Goal: Task Accomplishment & Management: Complete application form

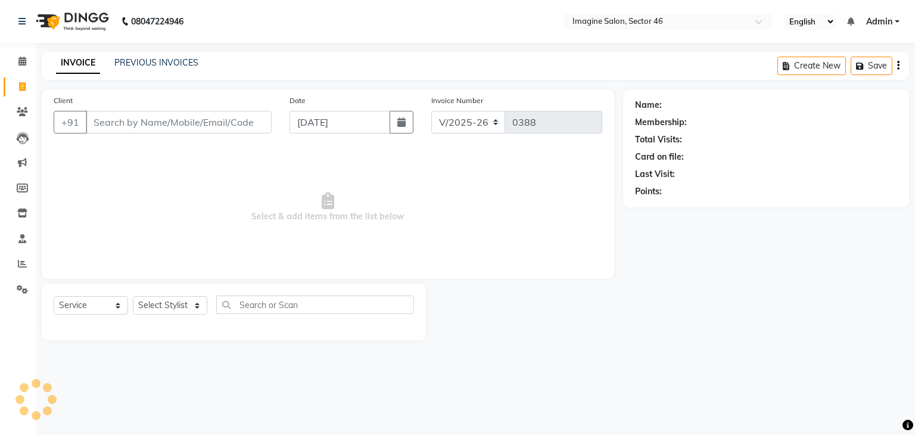
select select "3894"
select select "service"
click at [203, 122] on input "Client" at bounding box center [179, 122] width 186 height 23
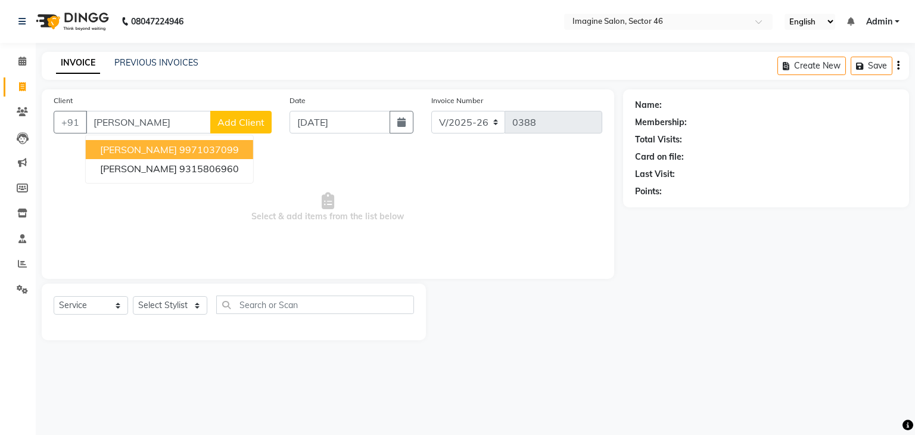
click at [203, 122] on input "[PERSON_NAME]" at bounding box center [148, 122] width 125 height 23
click at [117, 125] on input "[PERSON_NAME]" at bounding box center [148, 122] width 125 height 23
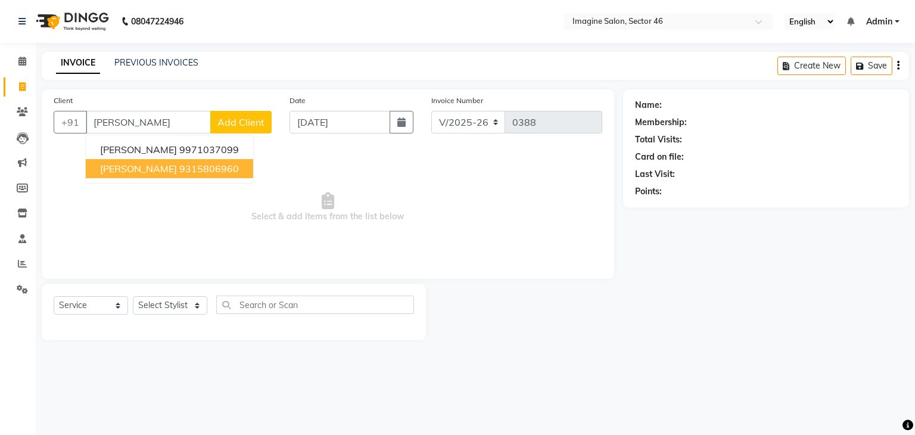
click at [179, 167] on ngb-highlight "9315806960" at bounding box center [209, 169] width 60 height 12
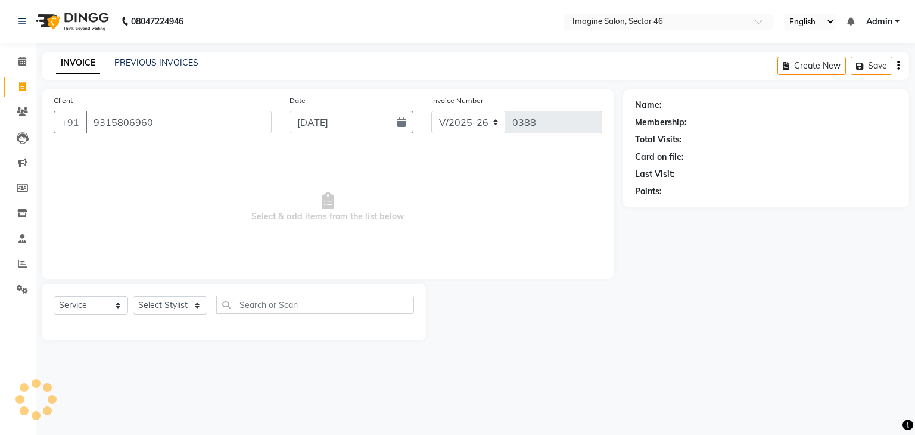
type input "9315806960"
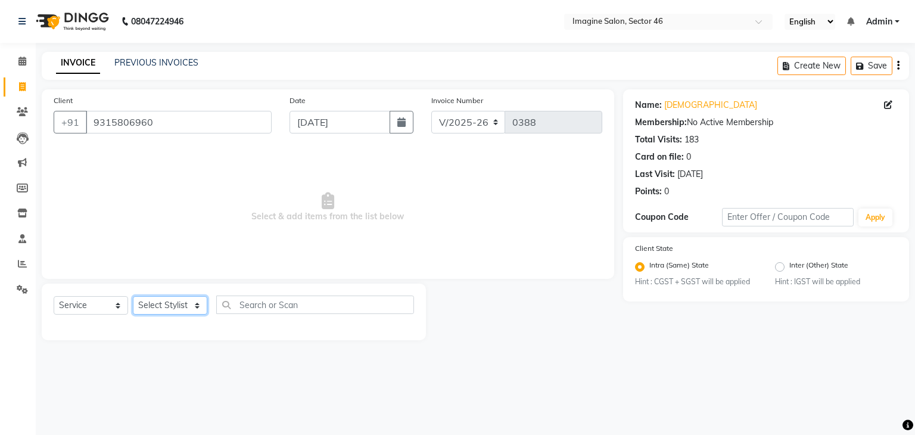
click at [166, 305] on select "Select Stylist [PERSON_NAME] [PERSON_NAME] [PERSON_NAME] [PERSON_NAME] [PERSON_…" at bounding box center [170, 305] width 74 height 18
select select "19955"
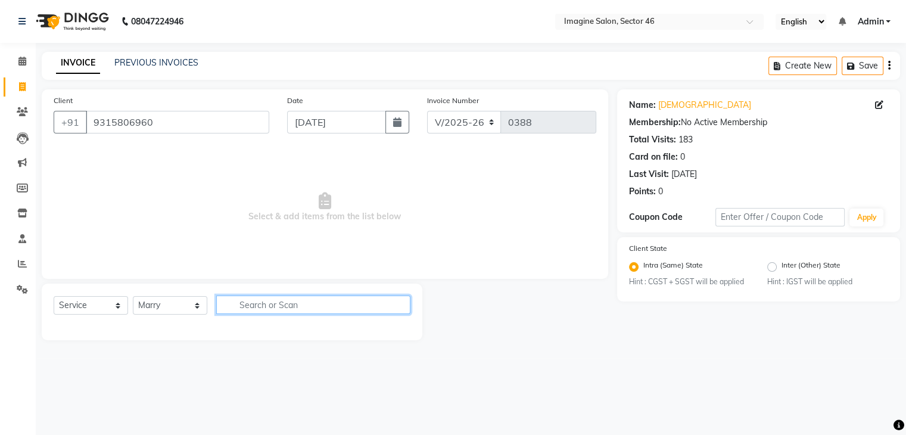
click at [248, 306] on input "text" at bounding box center [313, 305] width 194 height 18
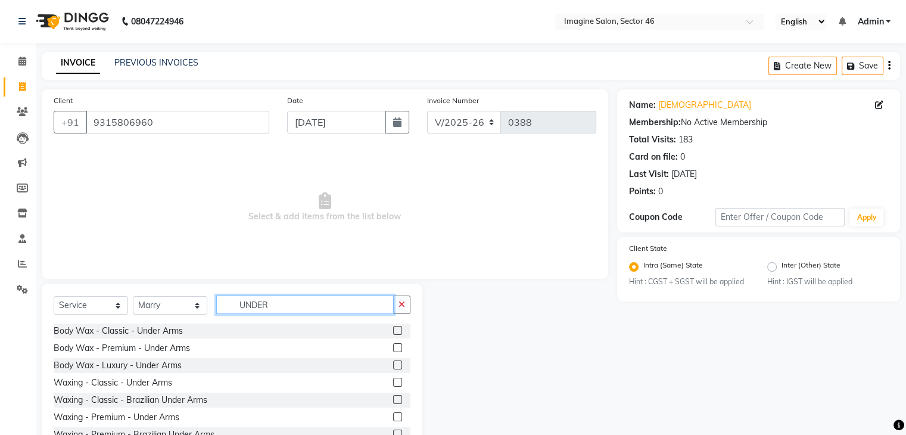
type input "UNDER"
click at [393, 328] on label at bounding box center [397, 330] width 9 height 9
click at [393, 328] on input "checkbox" at bounding box center [397, 331] width 8 height 8
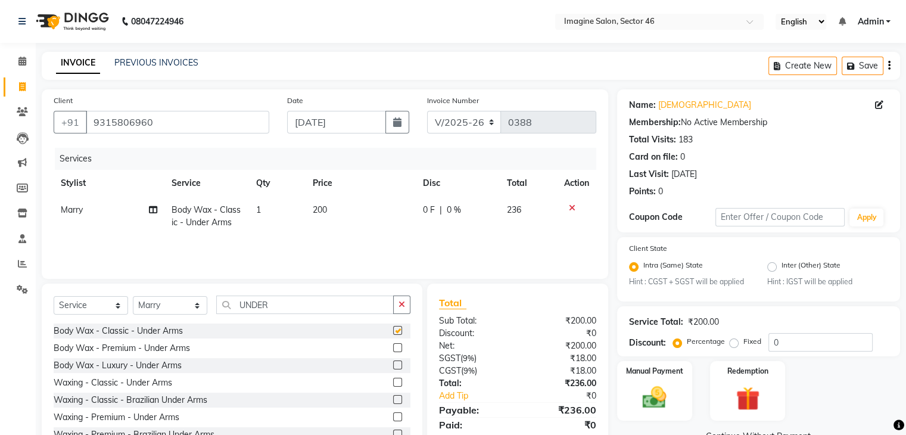
checkbox input "false"
click at [330, 214] on td "200" at bounding box center [361, 216] width 110 height 39
select select "19955"
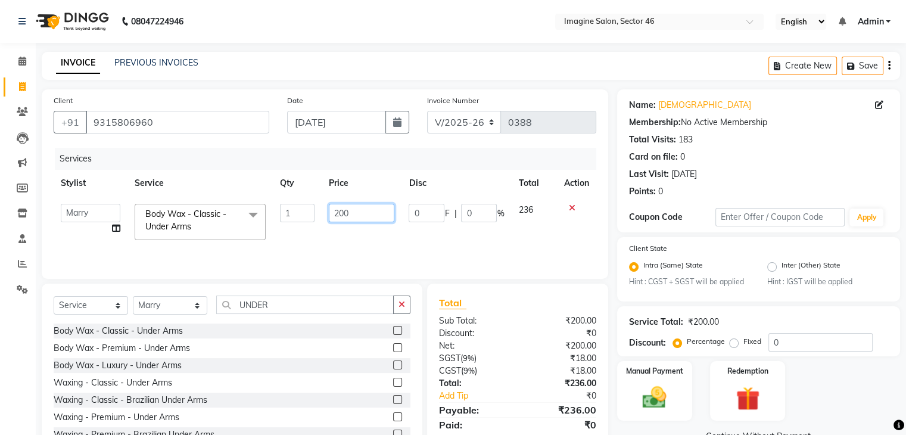
click at [354, 213] on input "200" at bounding box center [362, 213] width 66 height 18
type input "2"
type input "370"
click at [797, 344] on input "0" at bounding box center [821, 342] width 104 height 18
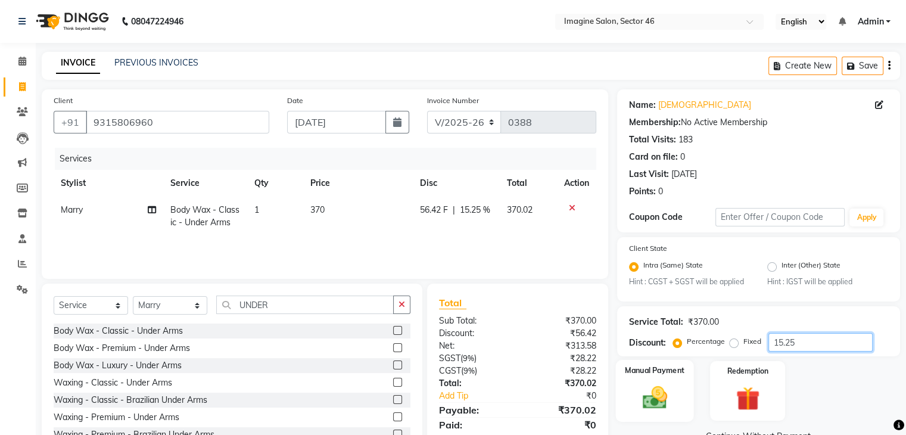
type input "15.25"
click at [668, 389] on img at bounding box center [655, 398] width 40 height 29
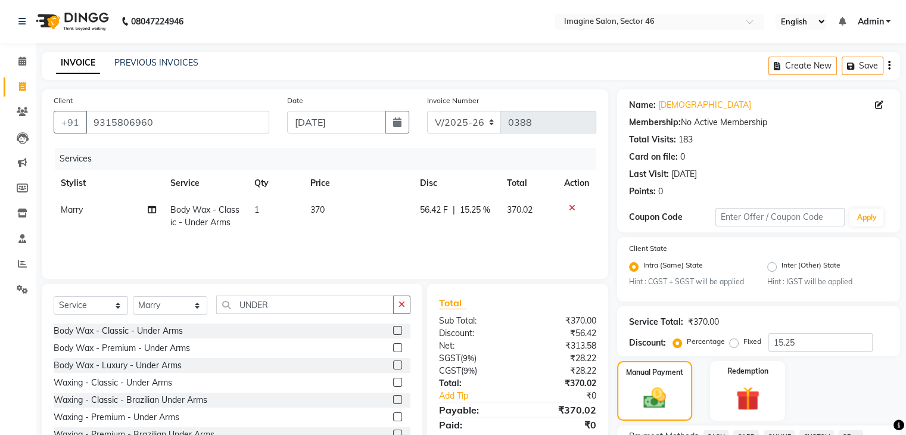
scroll to position [380, 0]
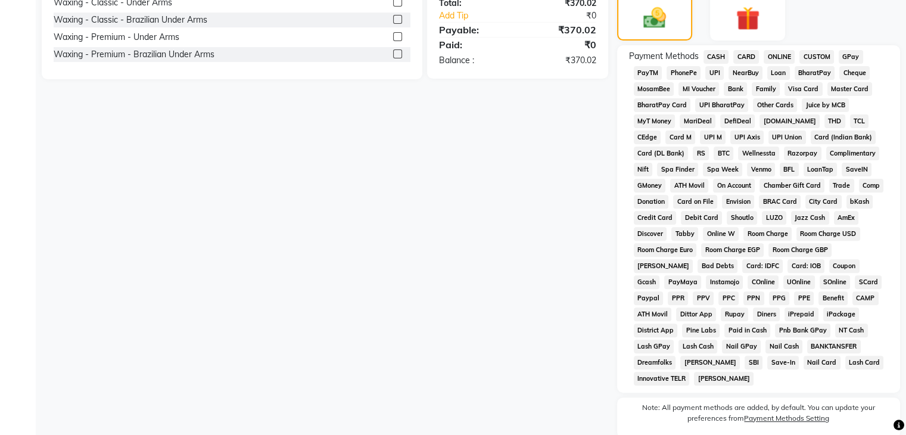
click at [717, 57] on span "CASH" at bounding box center [717, 57] width 26 height 14
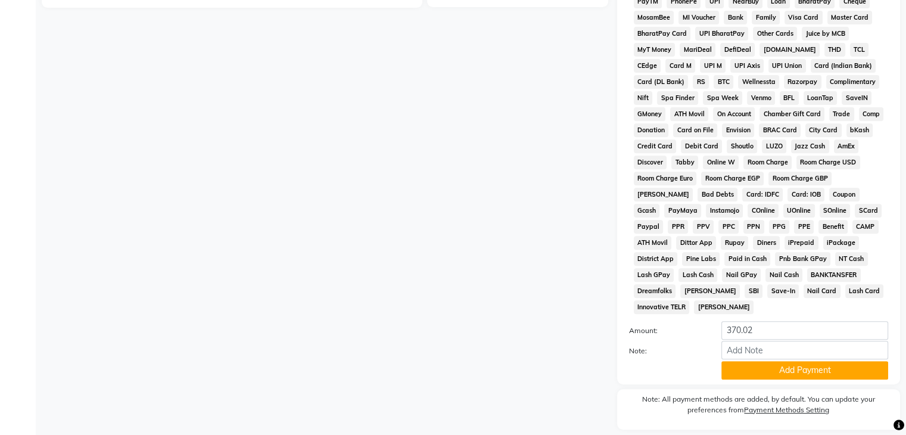
scroll to position [484, 0]
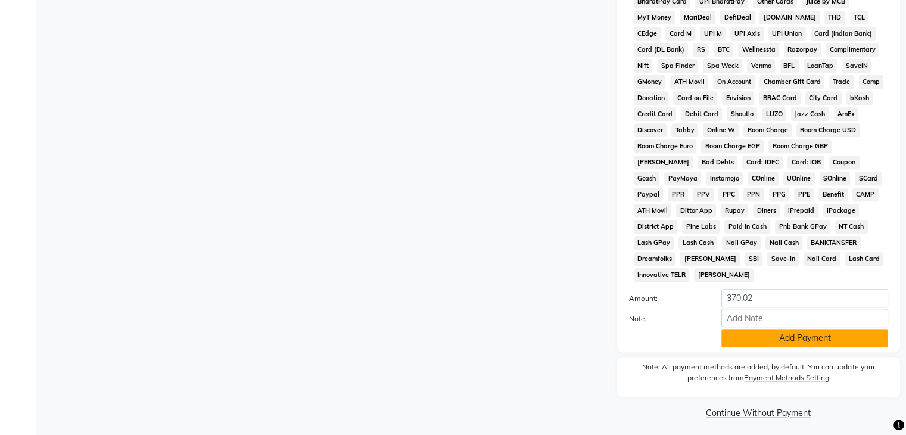
click at [836, 329] on button "Add Payment" at bounding box center [805, 338] width 167 height 18
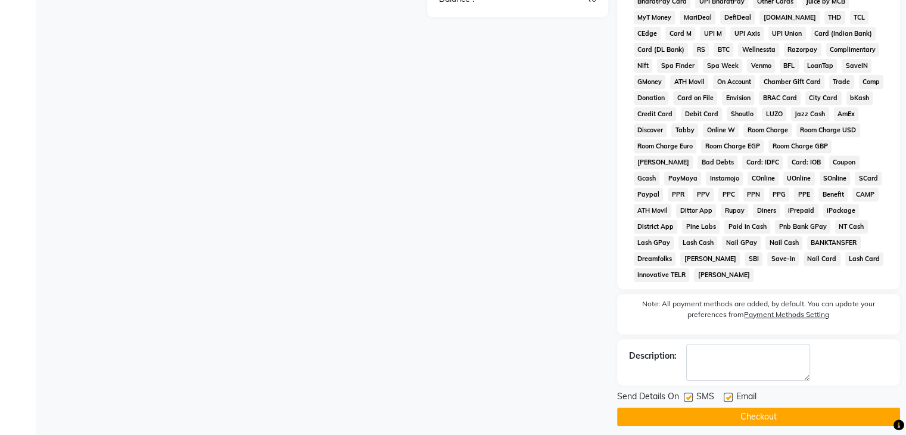
click at [736, 409] on button "Checkout" at bounding box center [758, 417] width 283 height 18
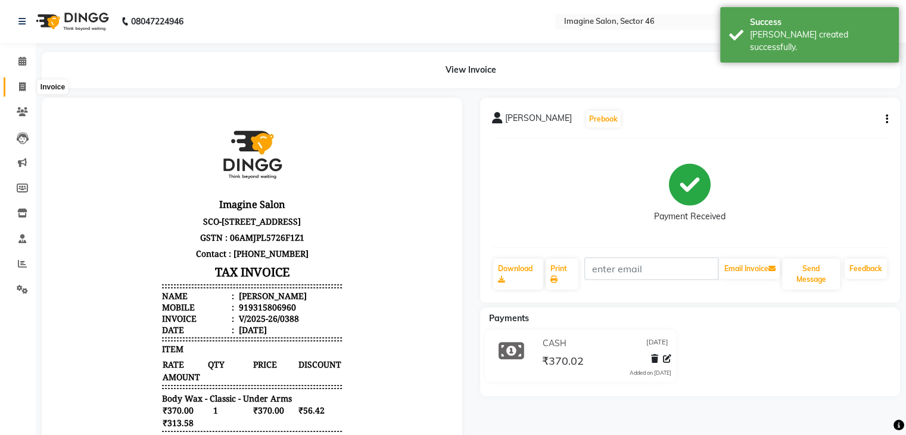
click at [18, 86] on span at bounding box center [22, 87] width 21 height 14
select select "3894"
select select "service"
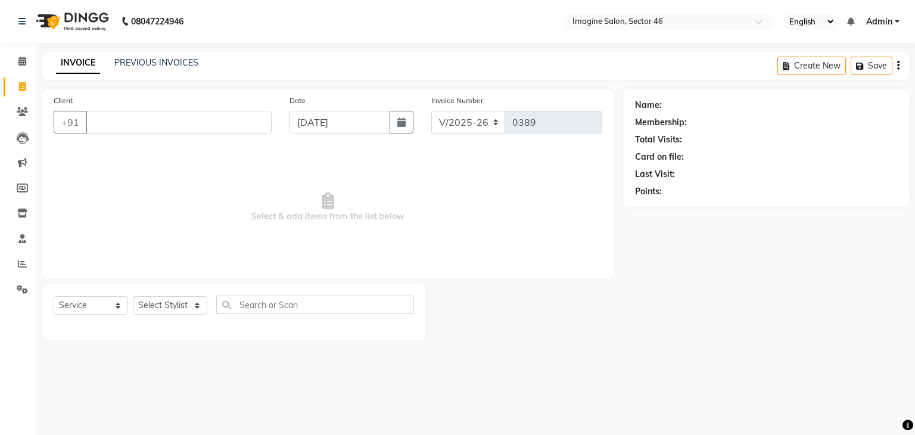
click at [95, 120] on input "Client" at bounding box center [179, 122] width 186 height 23
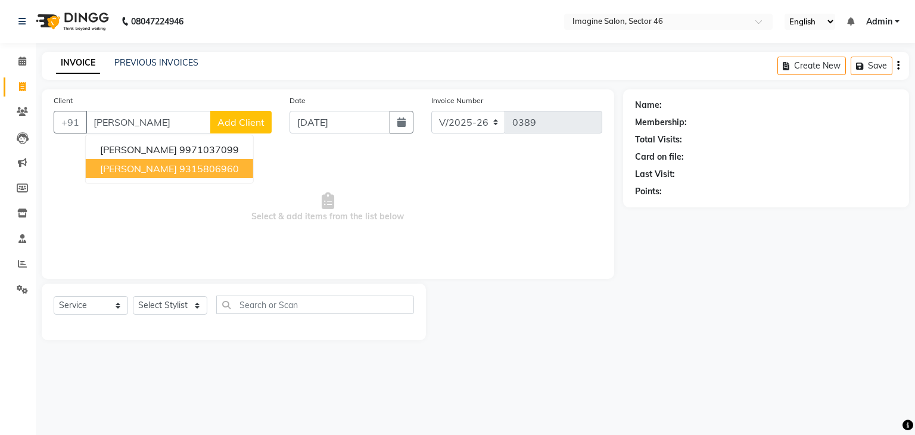
click at [179, 169] on ngb-highlight "9315806960" at bounding box center [209, 169] width 60 height 12
type input "9315806960"
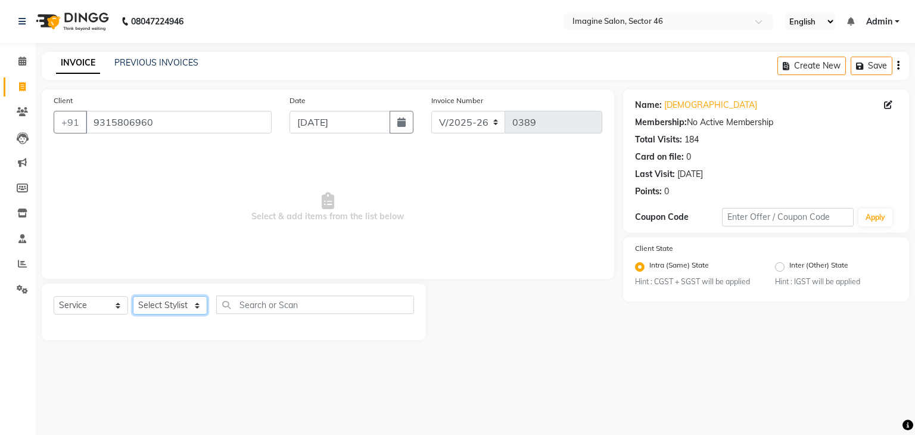
click at [157, 304] on select "Select Stylist [PERSON_NAME] [PERSON_NAME] [PERSON_NAME] [PERSON_NAME] [PERSON_…" at bounding box center [170, 305] width 74 height 18
select select "67320"
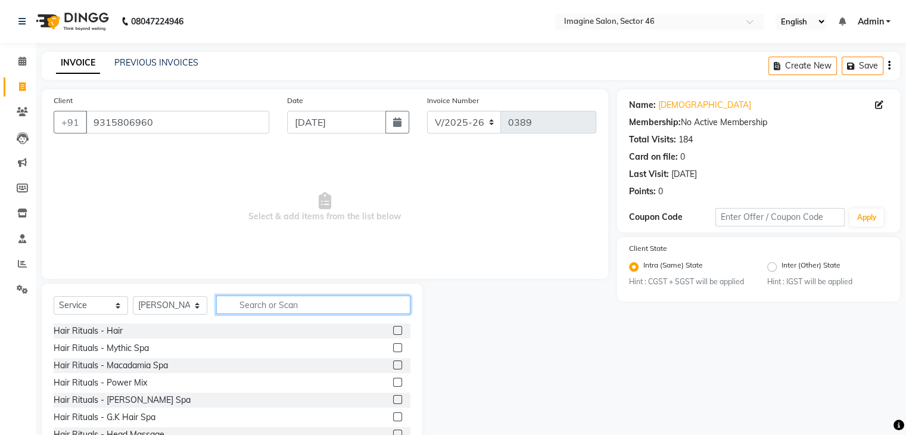
click at [245, 303] on input "text" at bounding box center [313, 305] width 194 height 18
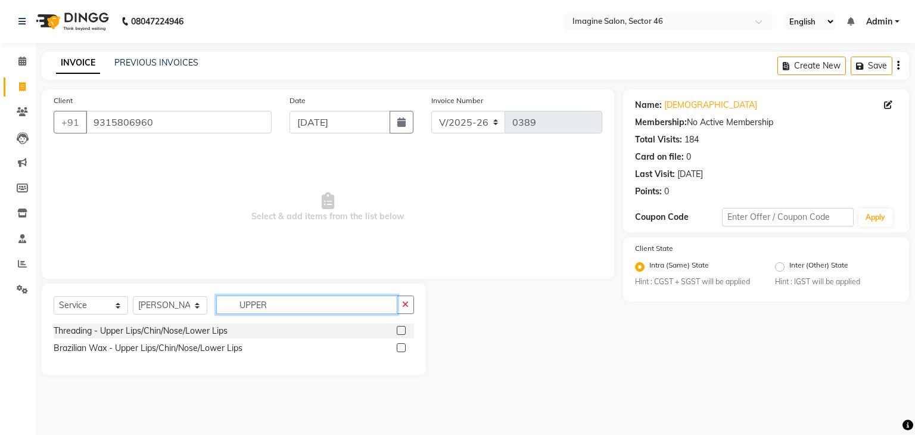
type input "UPPER"
click at [400, 332] on label at bounding box center [401, 330] width 9 height 9
click at [400, 332] on input "checkbox" at bounding box center [401, 331] width 8 height 8
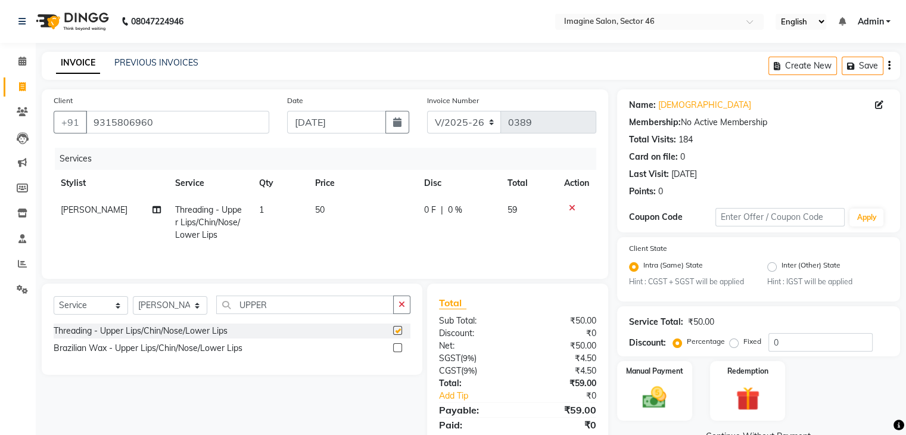
checkbox input "false"
click at [173, 306] on select "Select Stylist [PERSON_NAME] [PERSON_NAME] [PERSON_NAME] [PERSON_NAME] [PERSON_…" at bounding box center [170, 305] width 74 height 18
select select "61135"
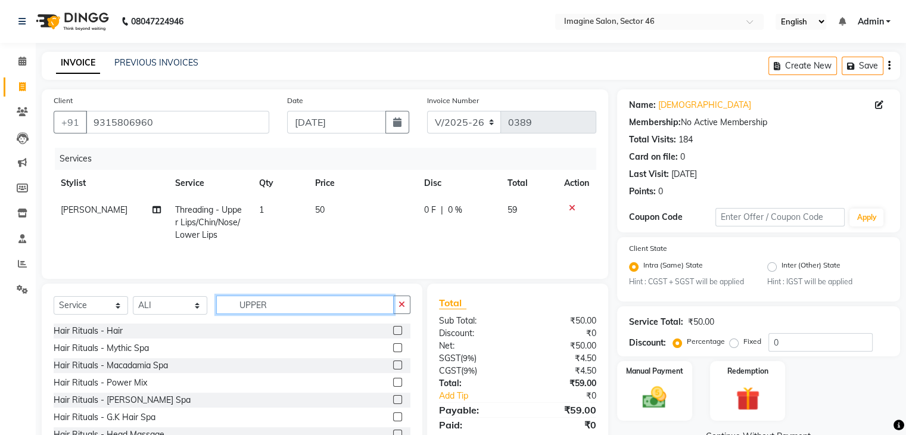
click at [304, 304] on input "UPPER" at bounding box center [305, 305] width 178 height 18
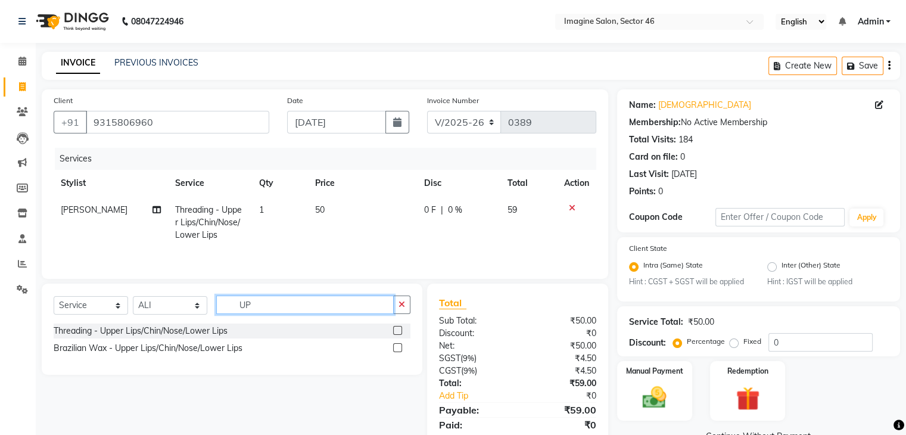
type input "U"
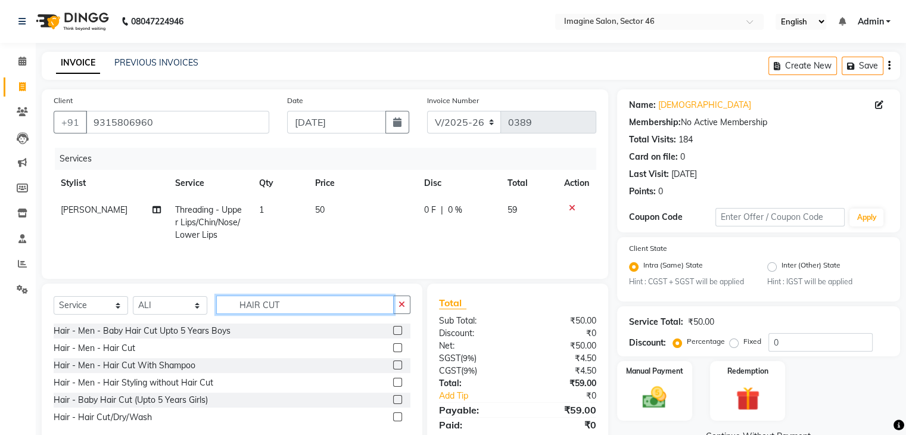
type input "HAIR CUT"
click at [397, 416] on label at bounding box center [397, 416] width 9 height 9
click at [397, 416] on input "checkbox" at bounding box center [397, 418] width 8 height 8
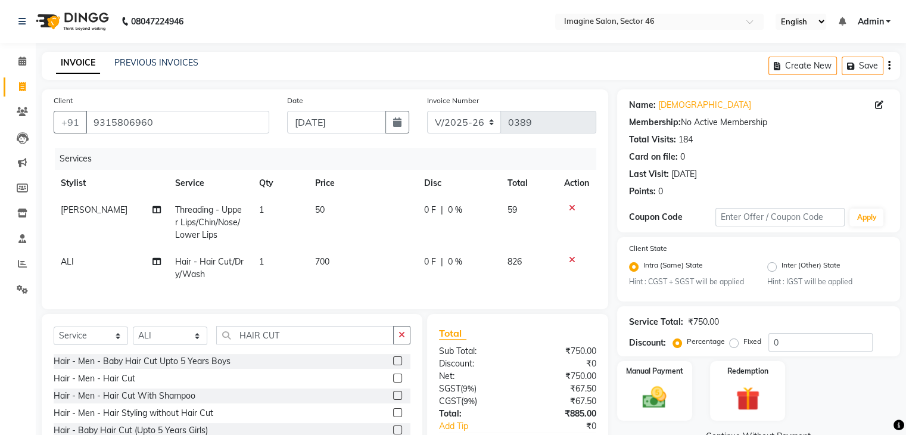
checkbox input "false"
click at [324, 253] on td "700" at bounding box center [362, 267] width 109 height 39
select select "61135"
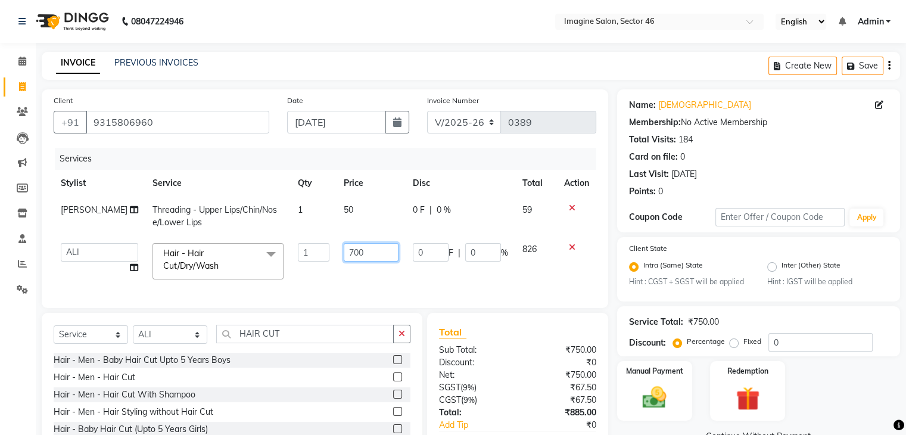
click at [345, 247] on input "700" at bounding box center [371, 252] width 55 height 18
type input "500"
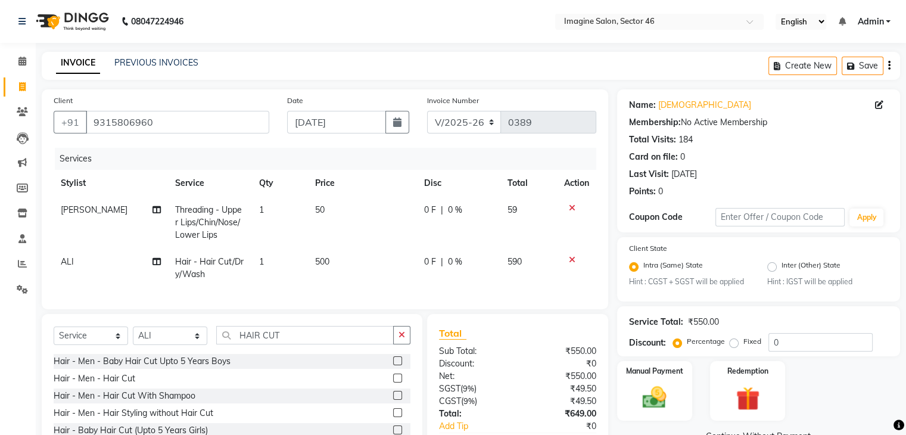
click at [335, 213] on td "50" at bounding box center [362, 223] width 109 height 52
select select "67320"
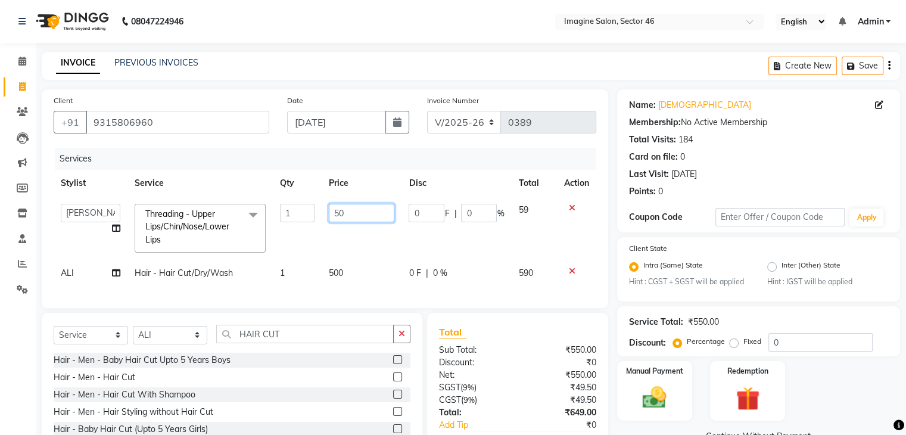
click at [338, 207] on input "50" at bounding box center [362, 213] width 66 height 18
type input "60"
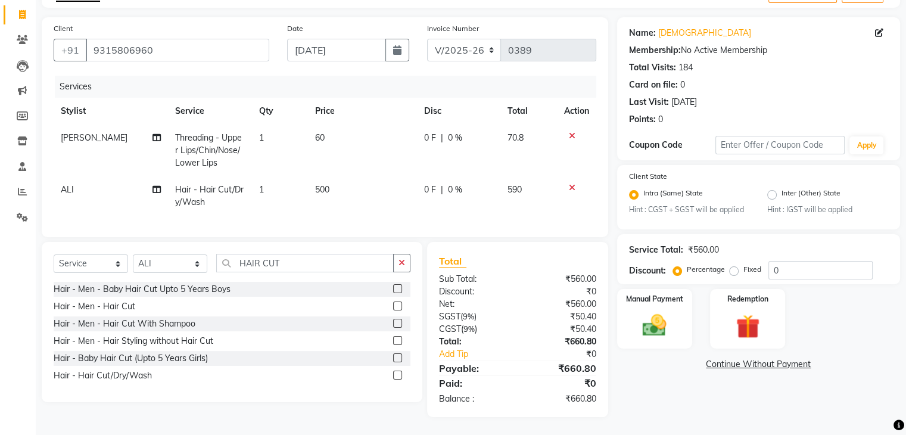
click at [399, 374] on label at bounding box center [397, 375] width 9 height 9
click at [399, 374] on input "checkbox" at bounding box center [397, 376] width 8 height 8
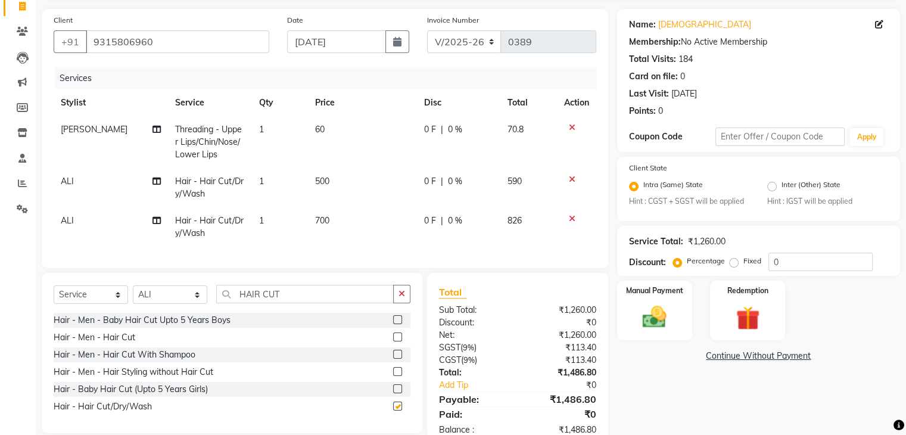
checkbox input "false"
click at [315, 219] on span "700" at bounding box center [322, 220] width 14 height 11
select select "61135"
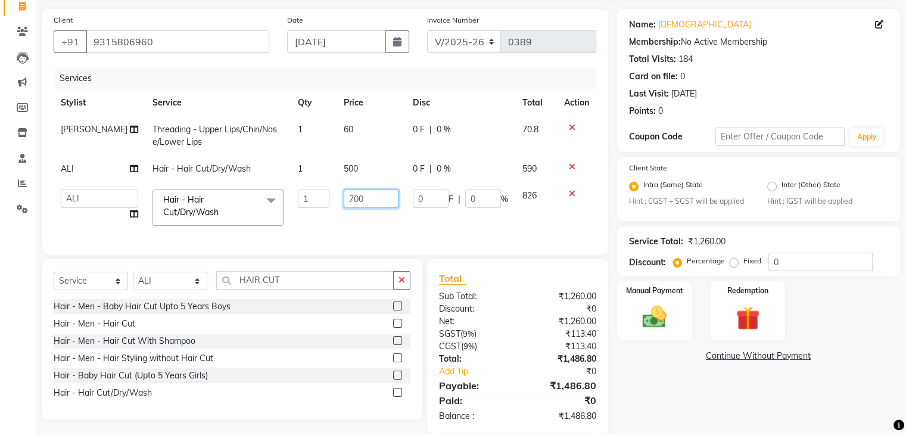
click at [344, 196] on input "700" at bounding box center [371, 198] width 55 height 18
type input "500"
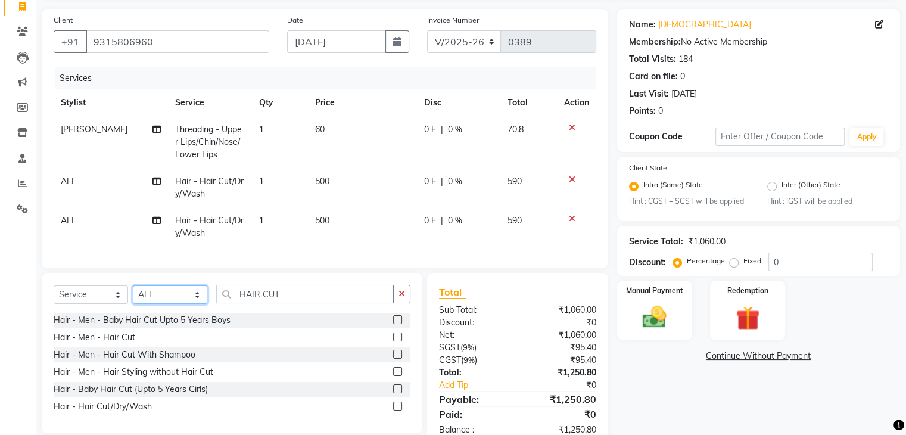
click at [162, 294] on div "Select Service Product Membership Package Voucher Prepaid Gift Card Select Styl…" at bounding box center [232, 299] width 357 height 28
select select "67320"
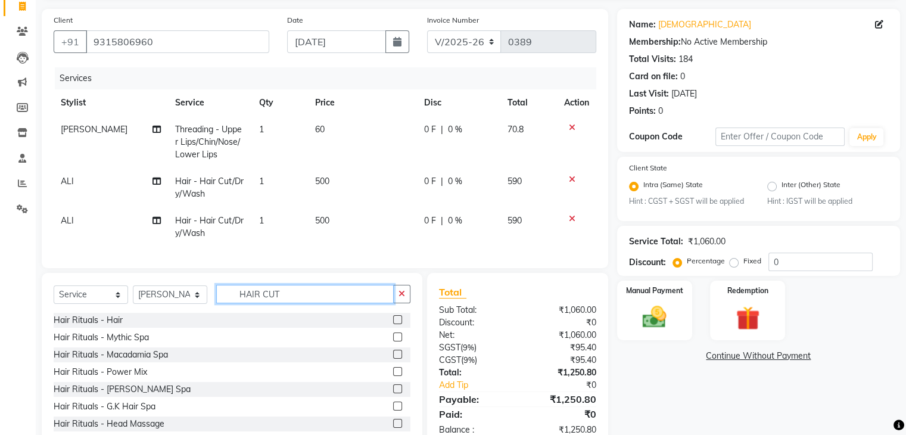
click at [298, 303] on input "HAIR CUT" at bounding box center [305, 294] width 178 height 18
type input "H"
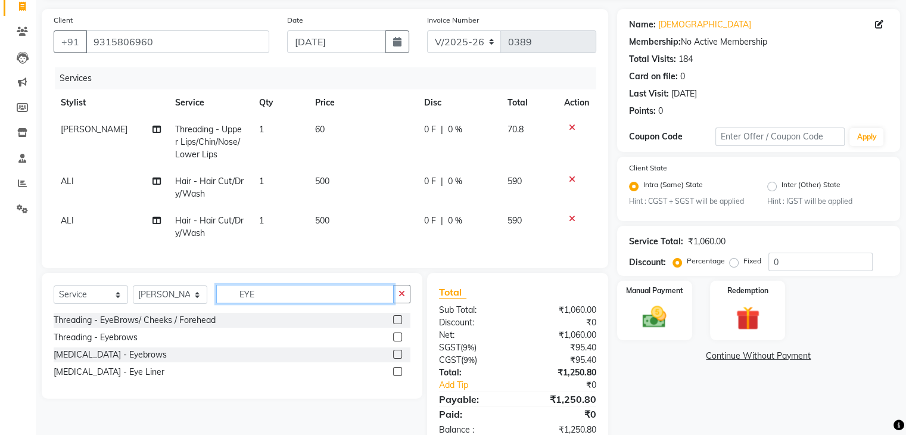
type input "EYE"
click at [398, 324] on label at bounding box center [397, 319] width 9 height 9
click at [398, 324] on input "checkbox" at bounding box center [397, 320] width 8 height 8
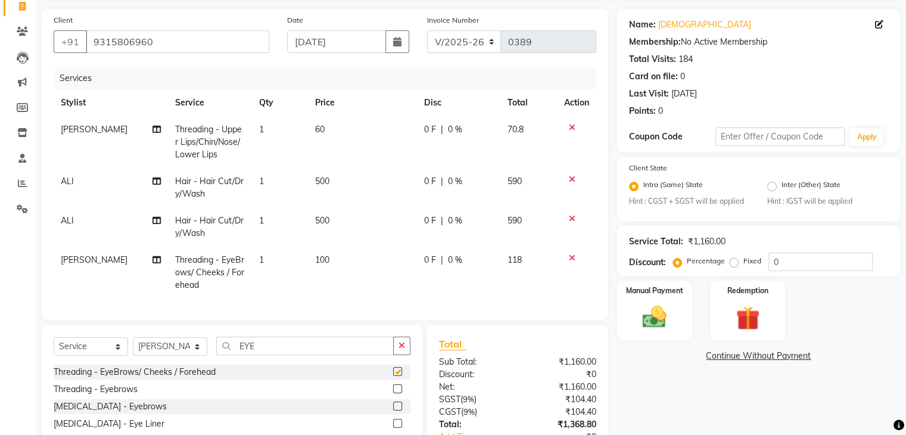
checkbox input "false"
click at [324, 254] on span "100" at bounding box center [322, 259] width 14 height 11
select select "67320"
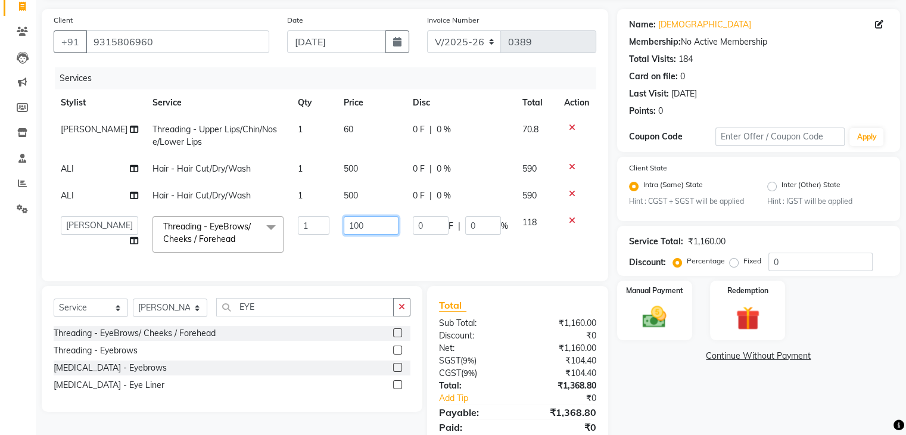
click at [347, 218] on input "100" at bounding box center [371, 225] width 55 height 18
type input "80"
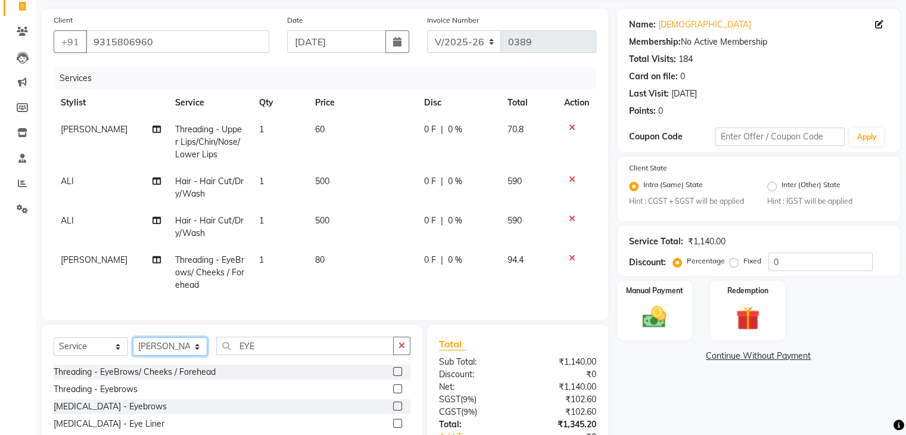
click at [173, 318] on div "Client [PHONE_NUMBER] Date [DATE] Invoice Number V/2025 V/[PHONE_NUMBER] Servic…" at bounding box center [325, 254] width 585 height 491
select select "61135"
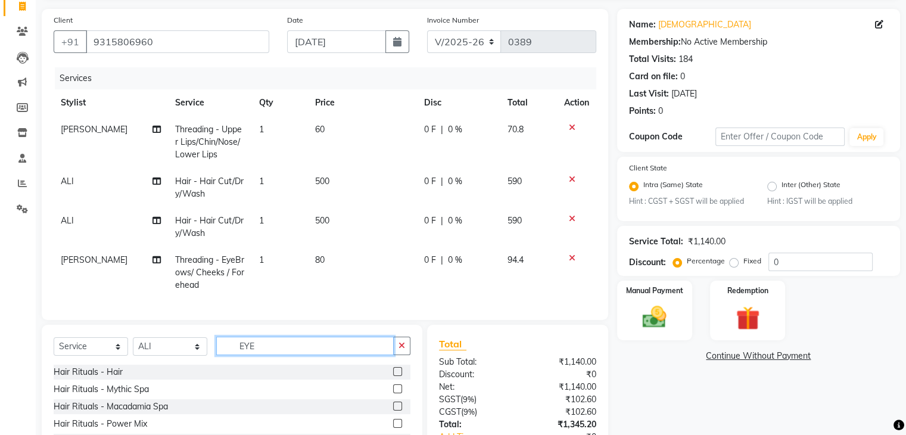
click at [267, 355] on input "EYE" at bounding box center [305, 346] width 178 height 18
type input "E"
type input "HAIR SP"
click at [396, 376] on label at bounding box center [397, 371] width 9 height 9
click at [396, 376] on input "checkbox" at bounding box center [397, 372] width 8 height 8
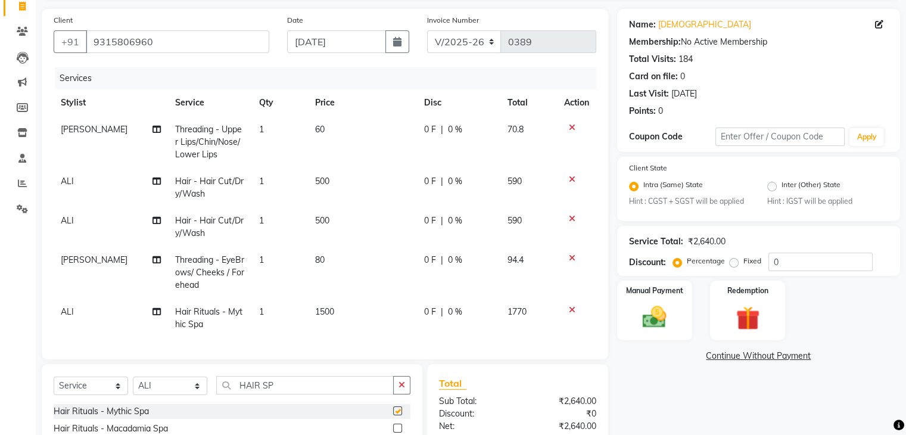
checkbox input "false"
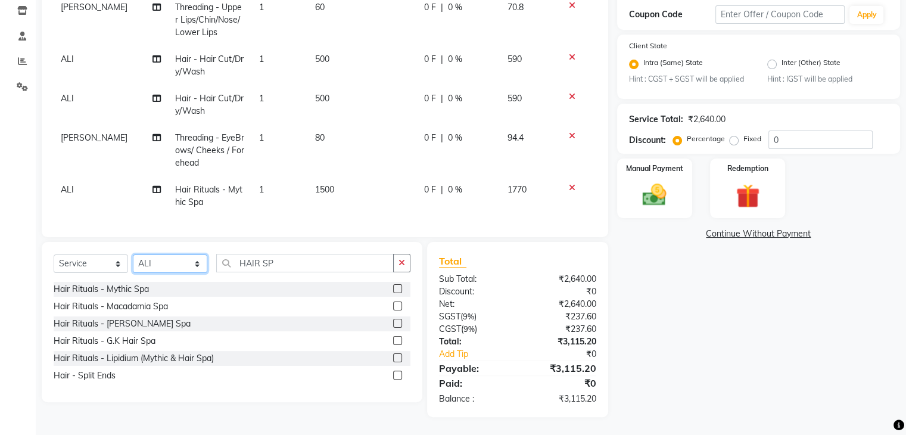
click at [156, 260] on select "Select Stylist [PERSON_NAME] [PERSON_NAME] [PERSON_NAME] [PERSON_NAME] [PERSON_…" at bounding box center [170, 263] width 74 height 18
select select "52865"
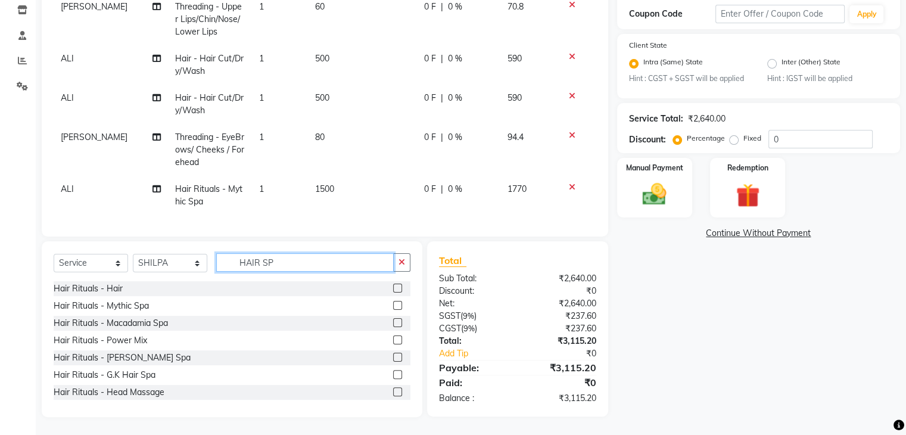
click at [290, 259] on input "HAIR SP" at bounding box center [305, 262] width 178 height 18
type input "H"
type input "FULL"
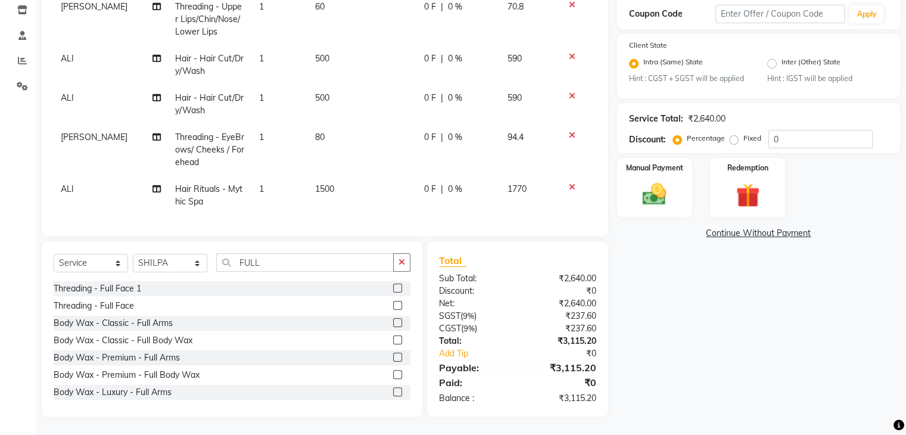
click at [393, 339] on label at bounding box center [397, 339] width 9 height 9
click at [393, 339] on input "checkbox" at bounding box center [397, 341] width 8 height 8
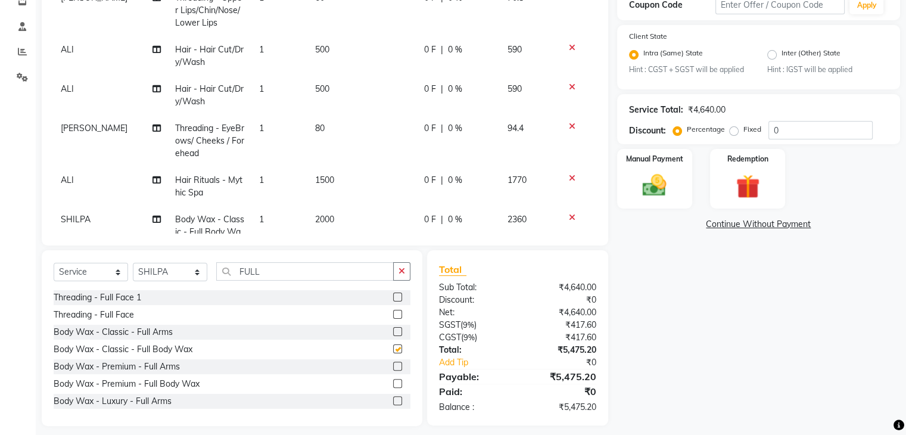
checkbox input "false"
click at [319, 210] on td "2000" at bounding box center [362, 232] width 109 height 52
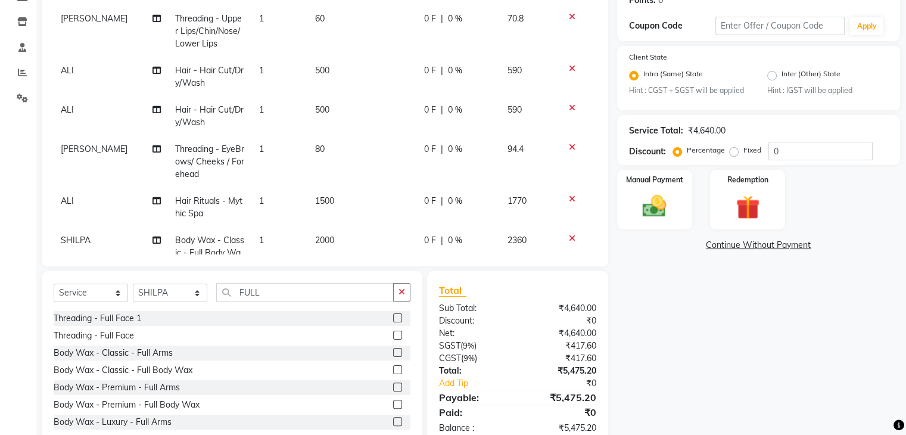
select select "52865"
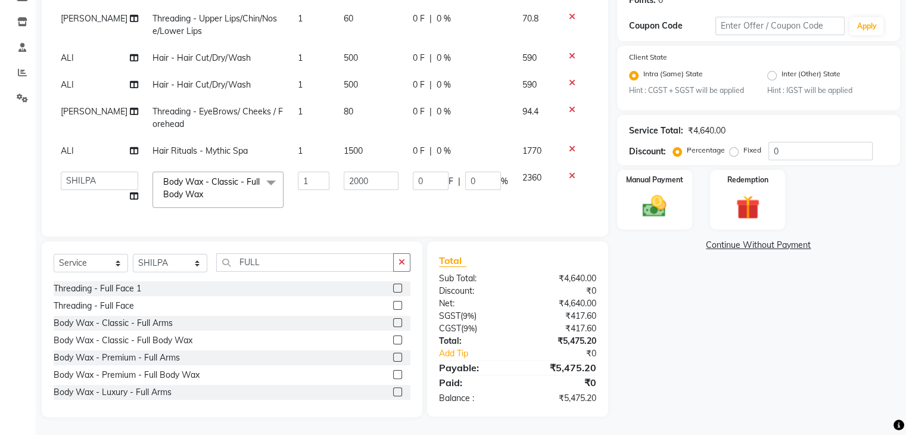
scroll to position [200, 0]
click at [345, 172] on input "2000" at bounding box center [371, 181] width 55 height 18
type input "2500"
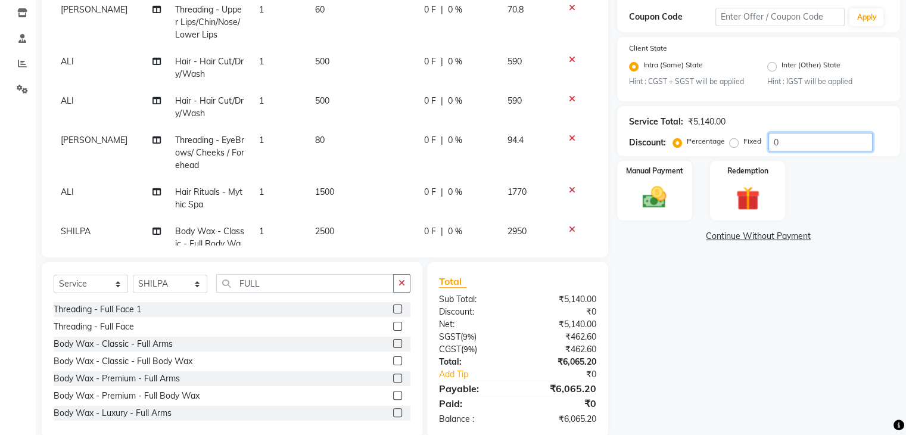
click at [788, 137] on input "0" at bounding box center [821, 142] width 104 height 18
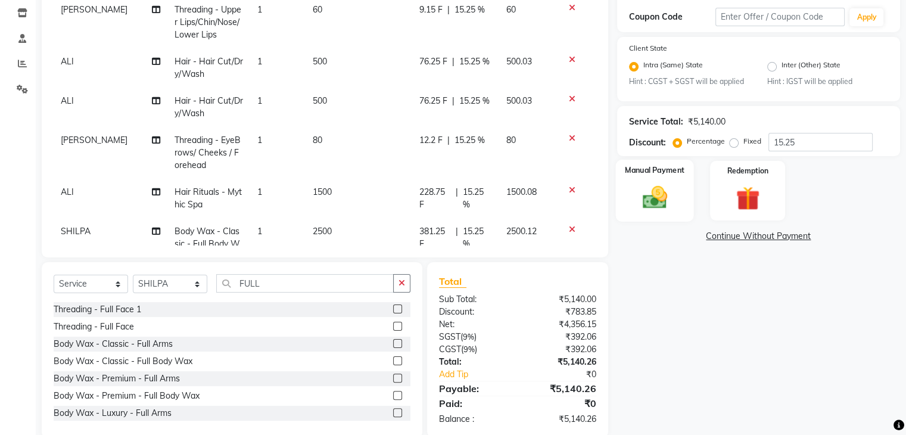
click at [670, 190] on img at bounding box center [655, 198] width 40 height 29
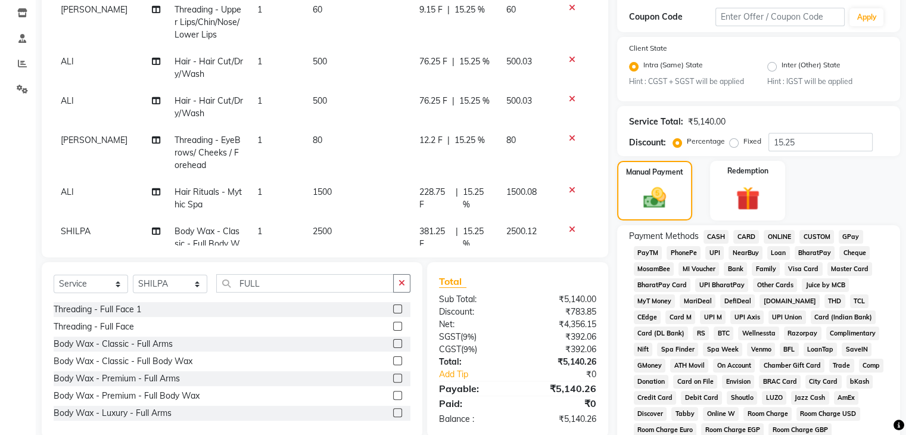
scroll to position [0, 0]
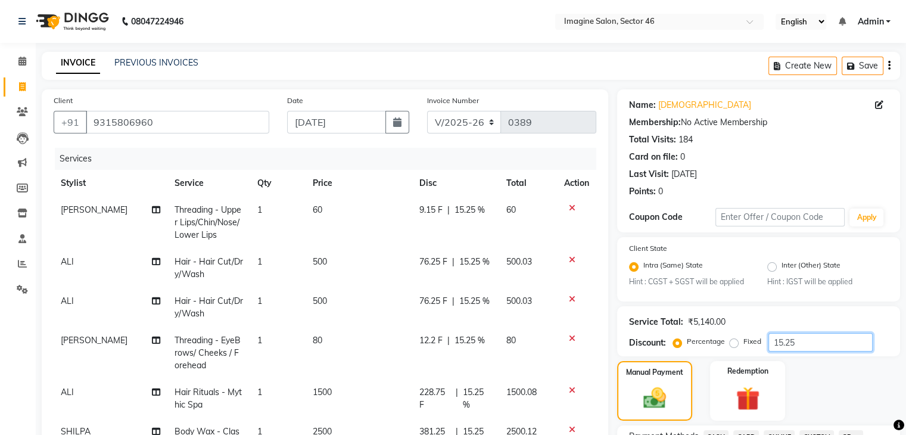
click at [803, 344] on input "15.25" at bounding box center [821, 342] width 104 height 18
type input "1"
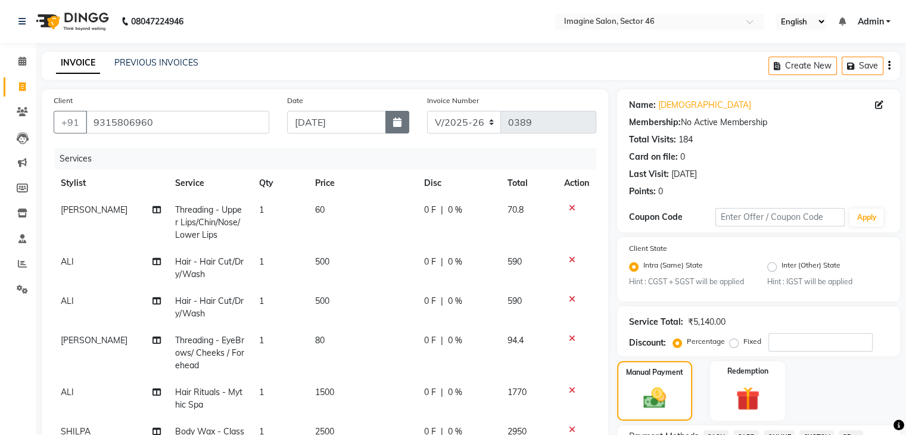
click at [395, 122] on icon "button" at bounding box center [397, 122] width 8 height 10
select select "9"
select select "2025"
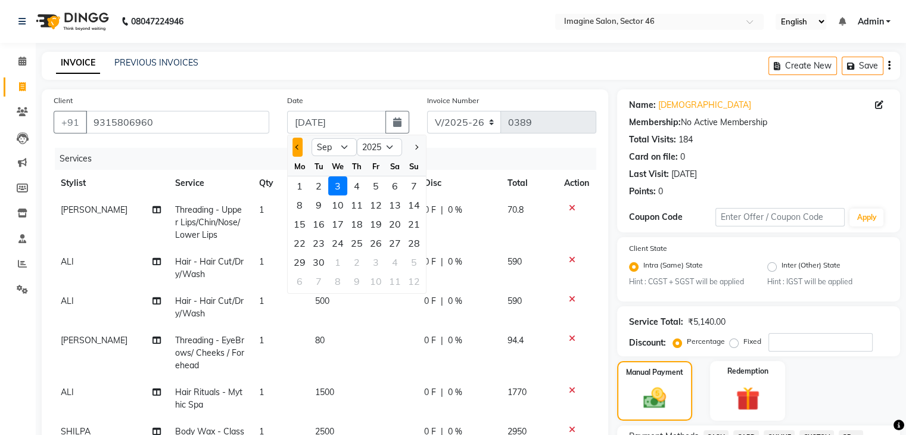
click at [298, 148] on span "Previous month" at bounding box center [298, 147] width 5 height 5
select select "8"
click at [302, 265] on div "25" at bounding box center [299, 262] width 19 height 19
type input "[DATE]"
type input "0"
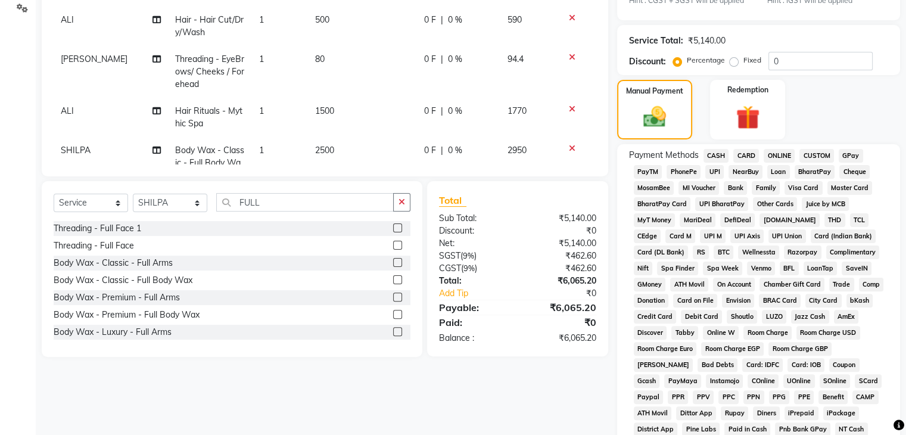
scroll to position [261, 0]
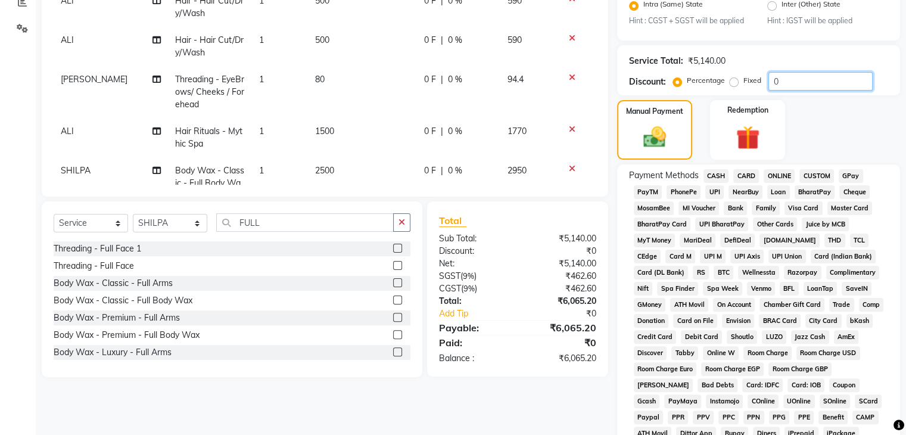
click at [788, 83] on input "0" at bounding box center [821, 81] width 104 height 18
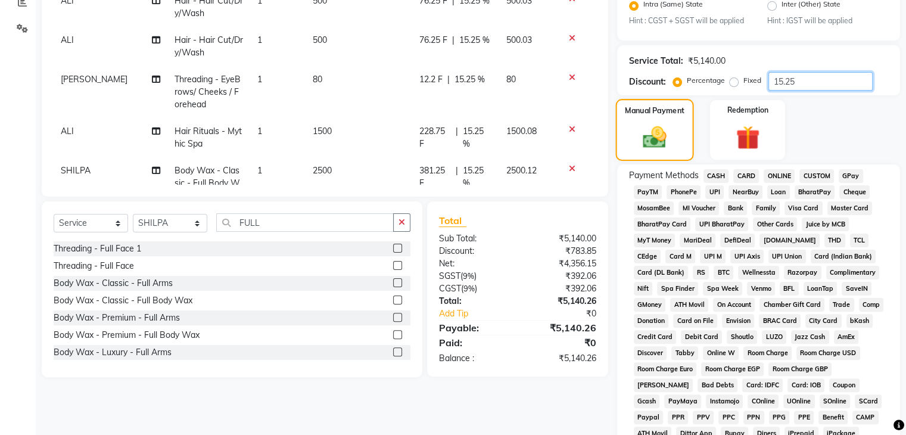
type input "15.25"
click at [647, 120] on div "Manual Payment" at bounding box center [655, 129] width 78 height 61
click at [784, 175] on span "ONLINE" at bounding box center [779, 176] width 31 height 14
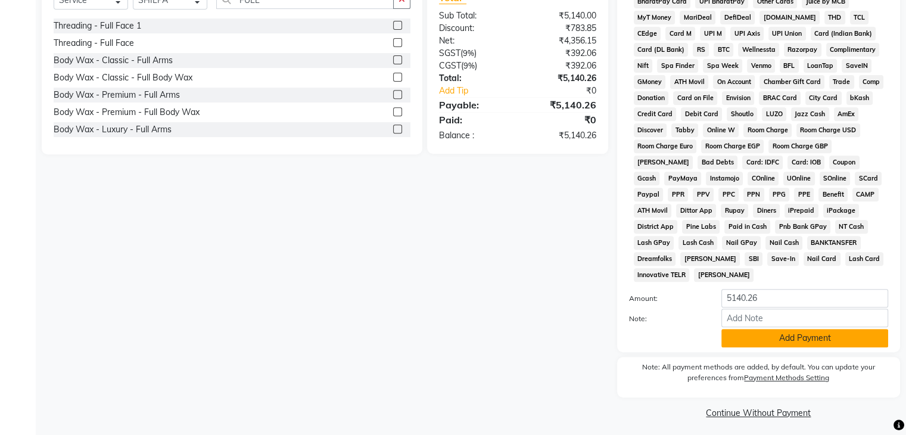
click at [832, 329] on button "Add Payment" at bounding box center [805, 338] width 167 height 18
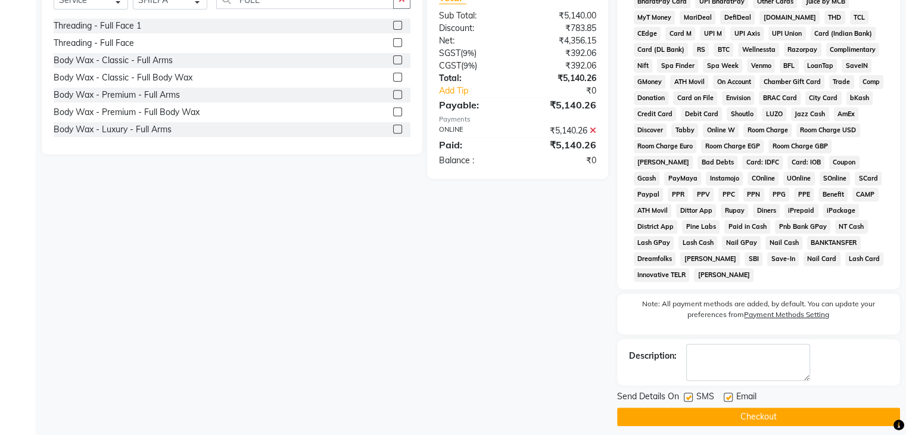
click at [794, 408] on button "Checkout" at bounding box center [758, 417] width 283 height 18
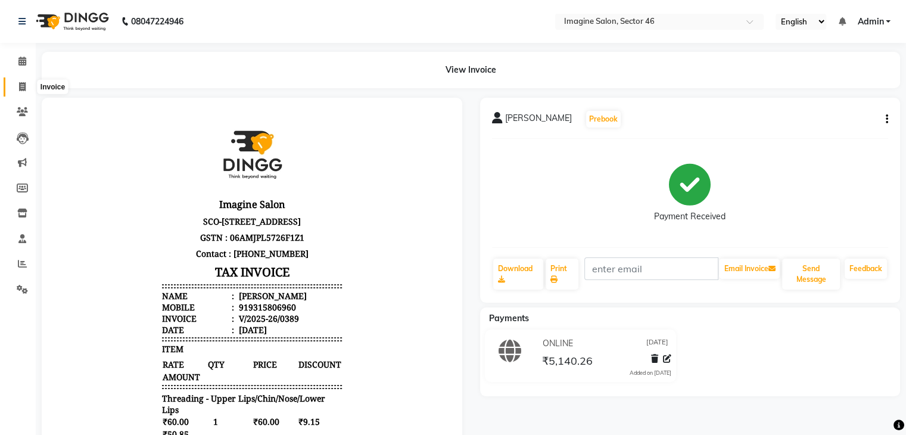
click at [21, 89] on icon at bounding box center [22, 86] width 7 height 9
select select "3894"
select select "service"
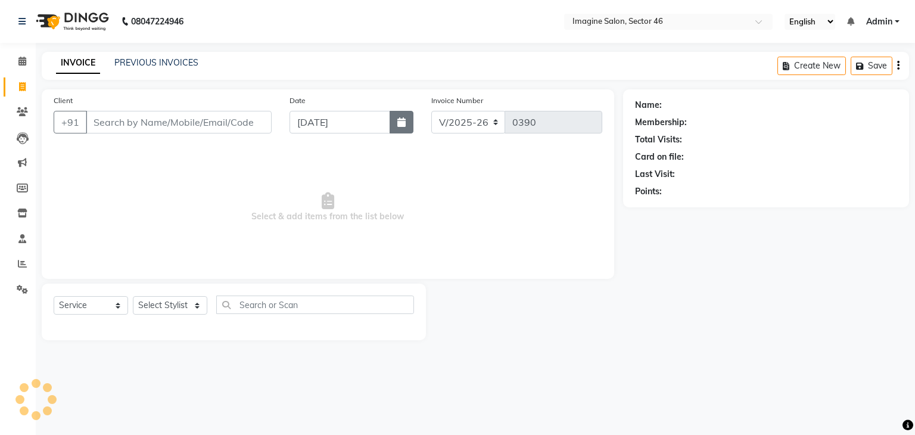
click at [394, 125] on button "button" at bounding box center [402, 122] width 24 height 23
select select "9"
select select "2025"
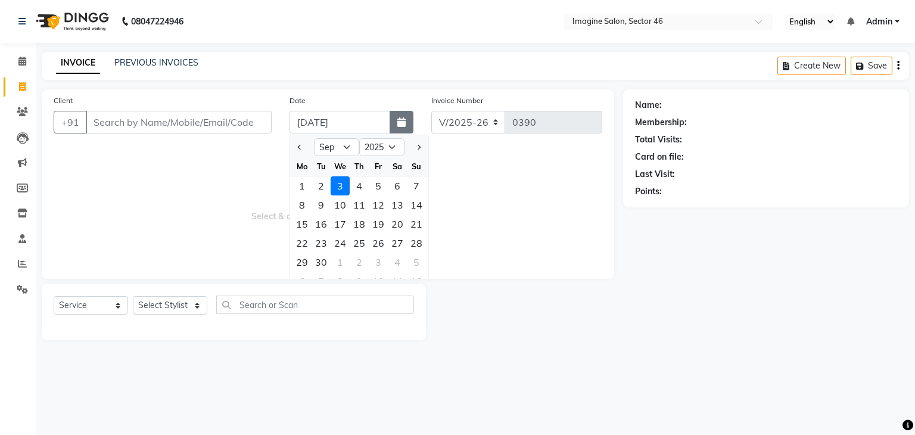
click at [399, 123] on icon "button" at bounding box center [401, 122] width 8 height 10
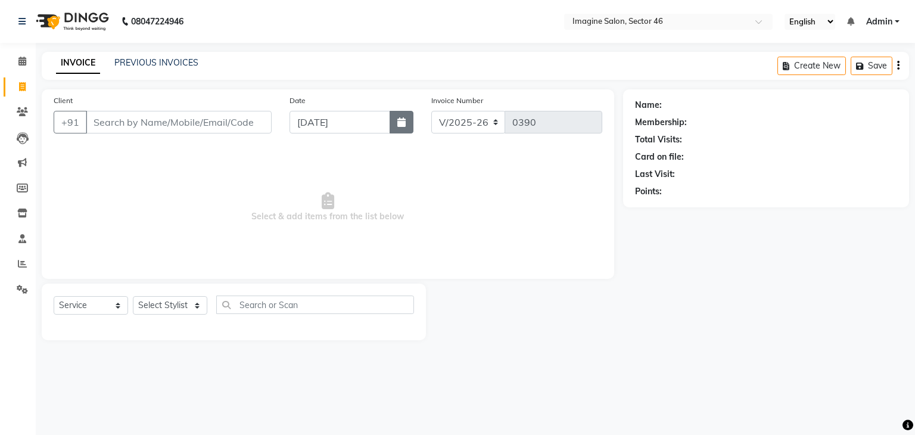
click at [403, 126] on icon "button" at bounding box center [401, 122] width 8 height 10
select select "9"
select select "2025"
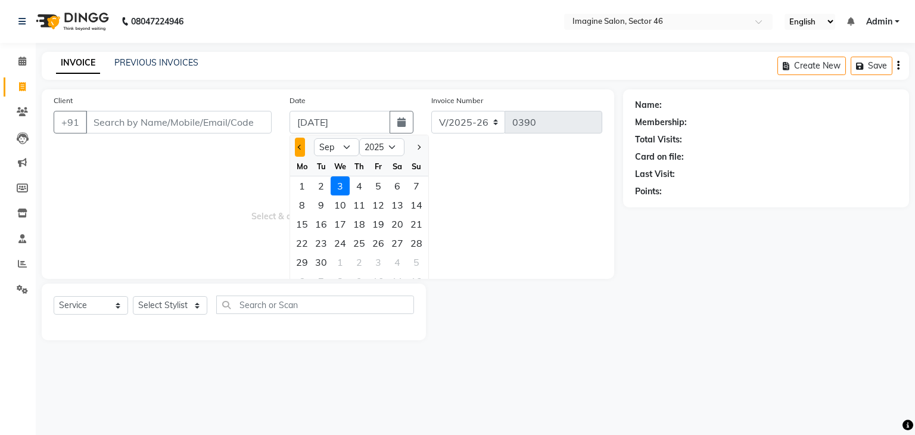
click at [303, 144] on button "Previous month" at bounding box center [300, 147] width 10 height 19
select select "8"
click at [341, 262] on div "27" at bounding box center [340, 262] width 19 height 19
type input "[DATE]"
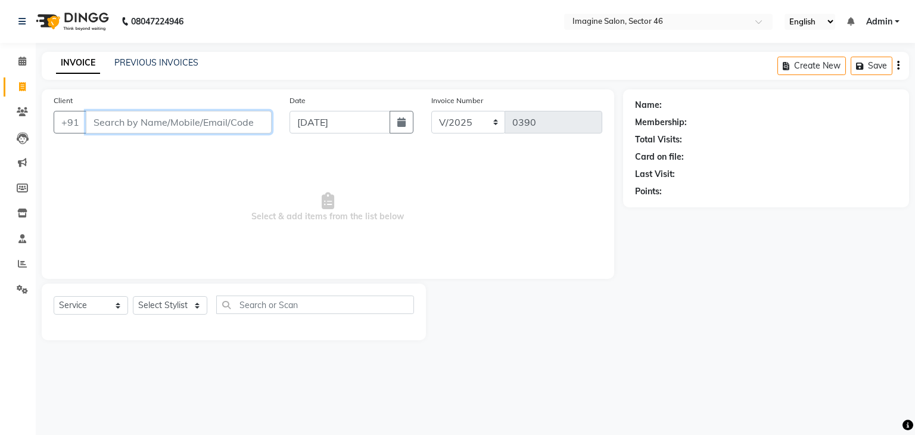
click at [102, 123] on input "Client" at bounding box center [179, 122] width 186 height 23
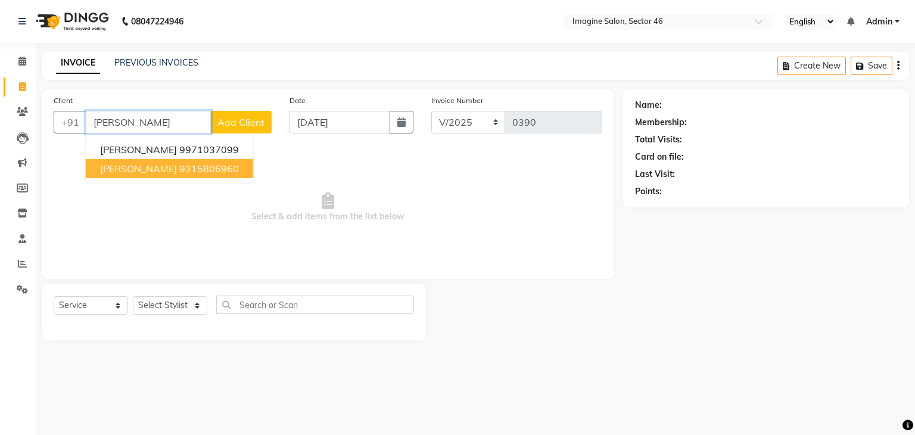
click at [179, 166] on ngb-highlight "9315806960" at bounding box center [209, 169] width 60 height 12
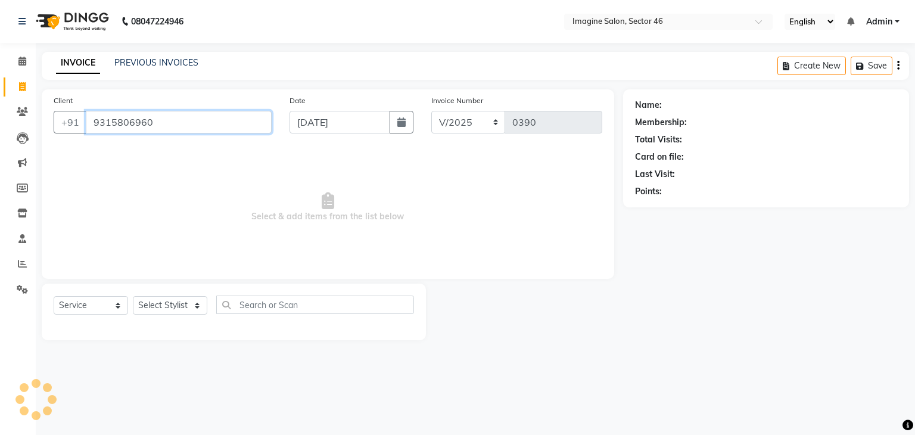
type input "9315806960"
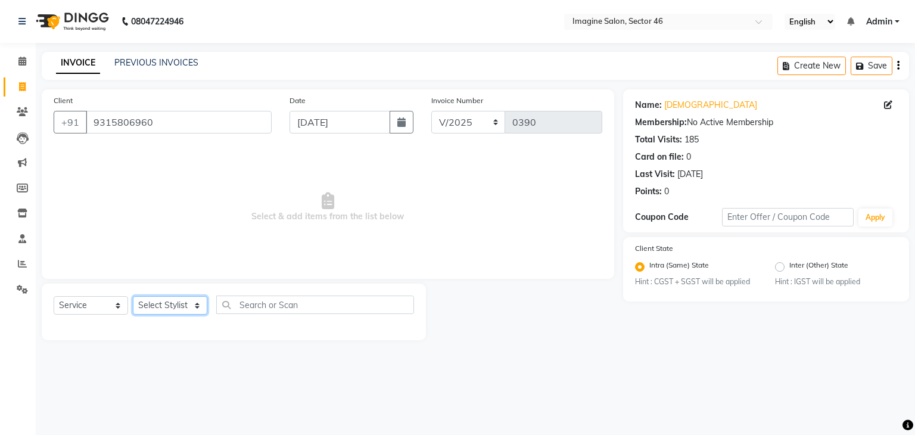
click at [162, 303] on select "Select Stylist [PERSON_NAME] [PERSON_NAME] [PERSON_NAME] [PERSON_NAME] [PERSON_…" at bounding box center [170, 305] width 74 height 18
select select "52865"
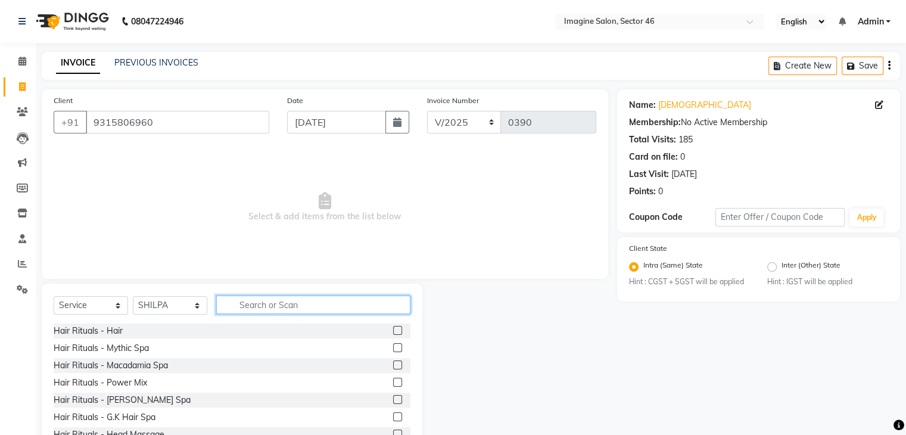
click at [268, 304] on input "text" at bounding box center [313, 305] width 194 height 18
type input "UNDER"
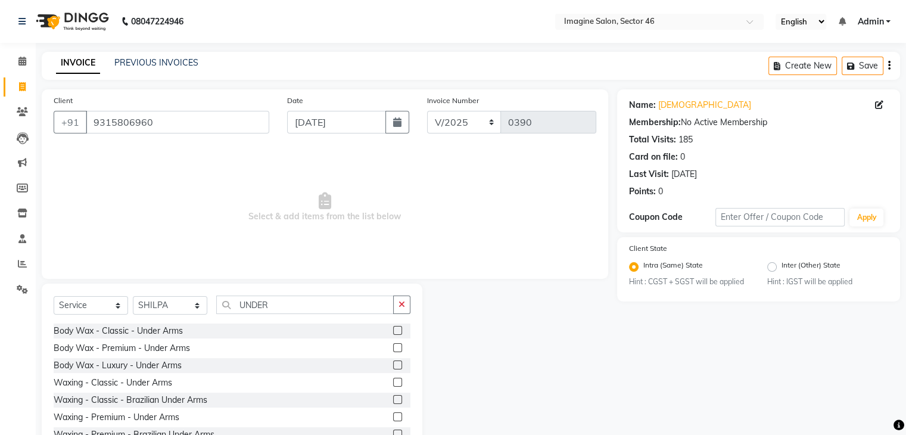
click at [393, 334] on label at bounding box center [397, 330] width 9 height 9
click at [393, 334] on input "checkbox" at bounding box center [397, 331] width 8 height 8
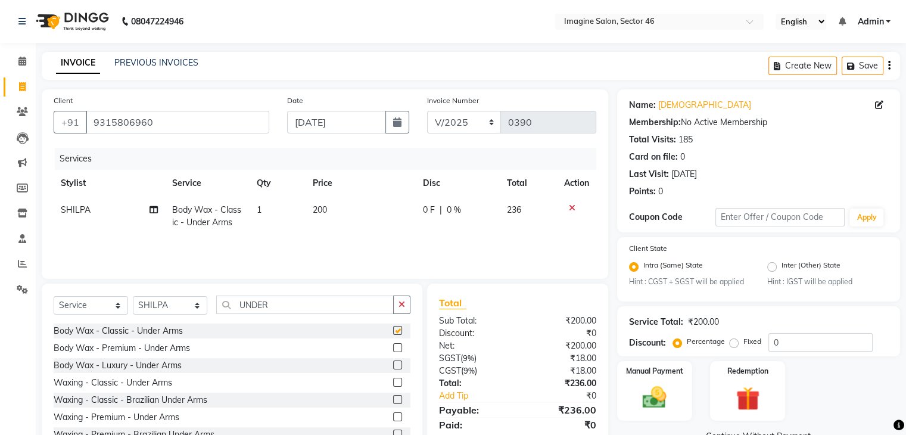
checkbox input "false"
click at [330, 213] on td "200" at bounding box center [361, 216] width 110 height 39
select select "52865"
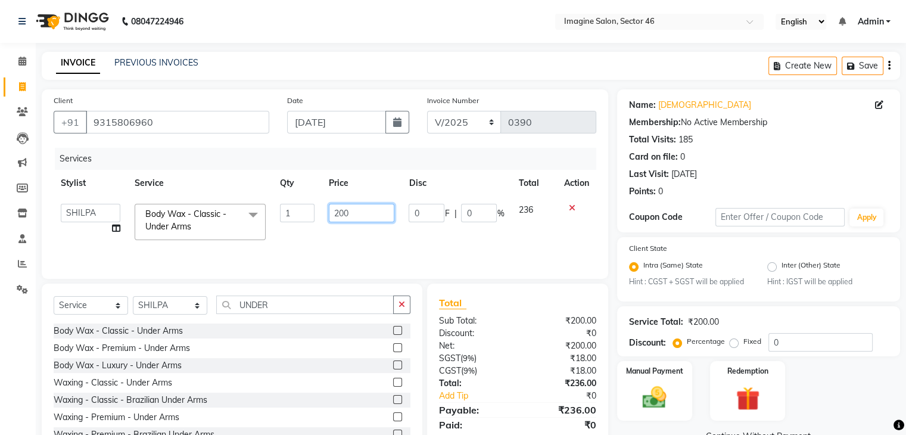
click at [344, 211] on input "200" at bounding box center [362, 213] width 66 height 18
type input "150"
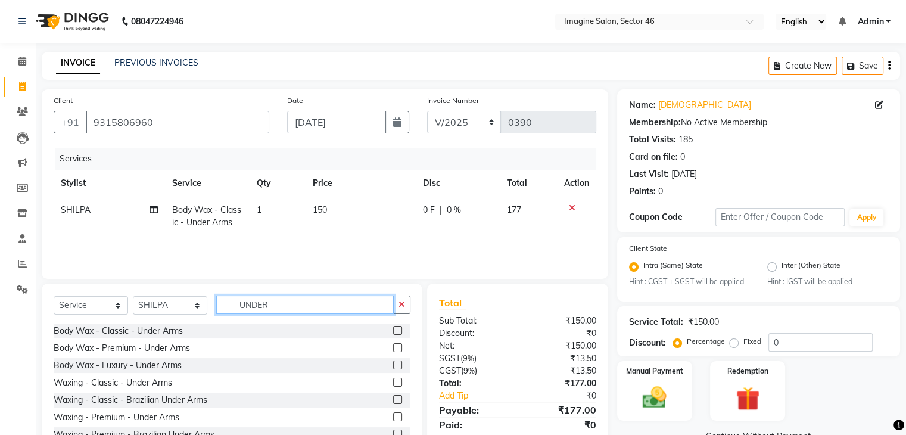
click at [288, 299] on input "UNDER" at bounding box center [305, 305] width 178 height 18
type input "U"
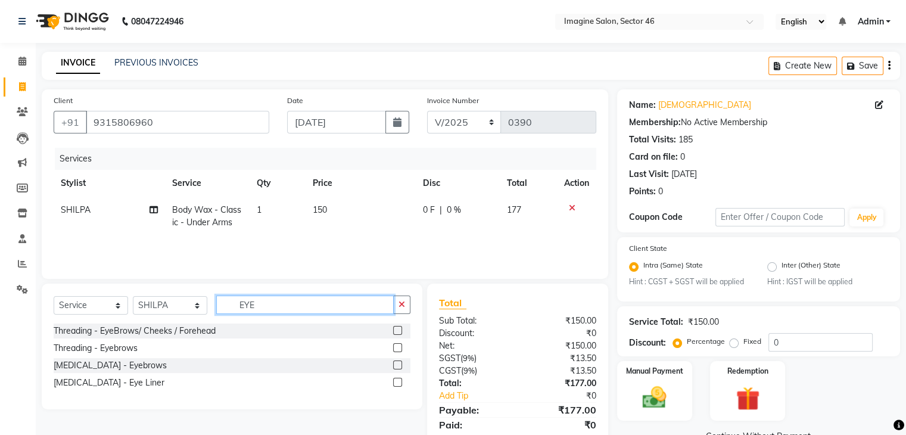
type input "EYE"
click at [395, 332] on label at bounding box center [397, 330] width 9 height 9
click at [395, 332] on input "checkbox" at bounding box center [397, 331] width 8 height 8
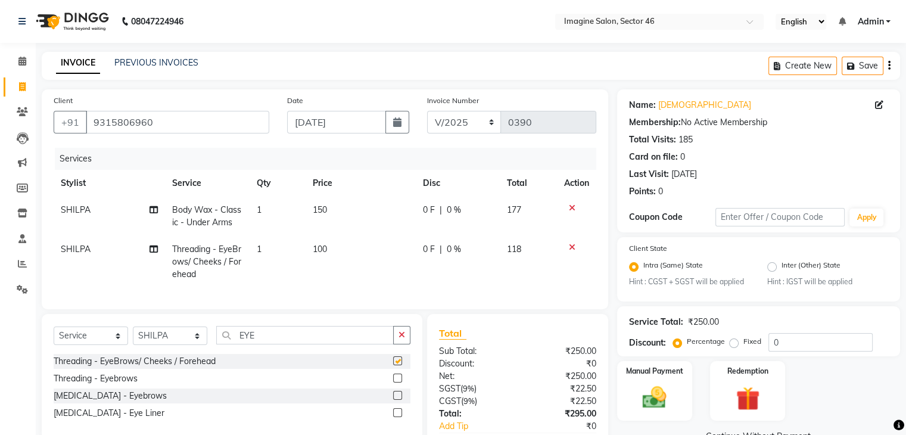
checkbox input "false"
click at [319, 243] on td "100" at bounding box center [361, 262] width 110 height 52
select select "52865"
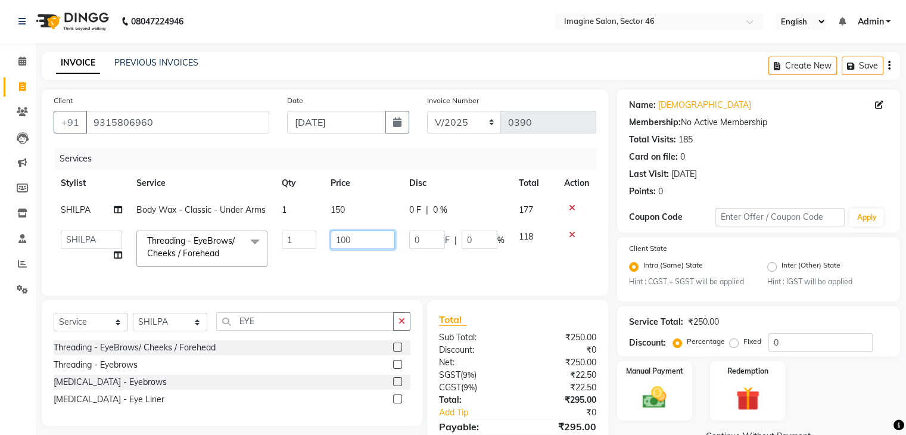
click at [346, 235] on input "100" at bounding box center [363, 240] width 64 height 18
type input "150"
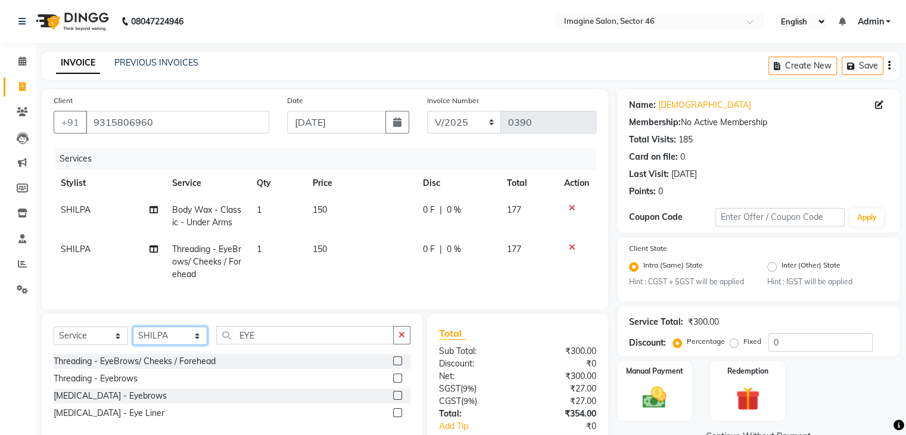
click at [152, 331] on div "Select Service Product Membership Package Voucher Prepaid Gift Card Select Styl…" at bounding box center [232, 377] width 381 height 126
select select "67320"
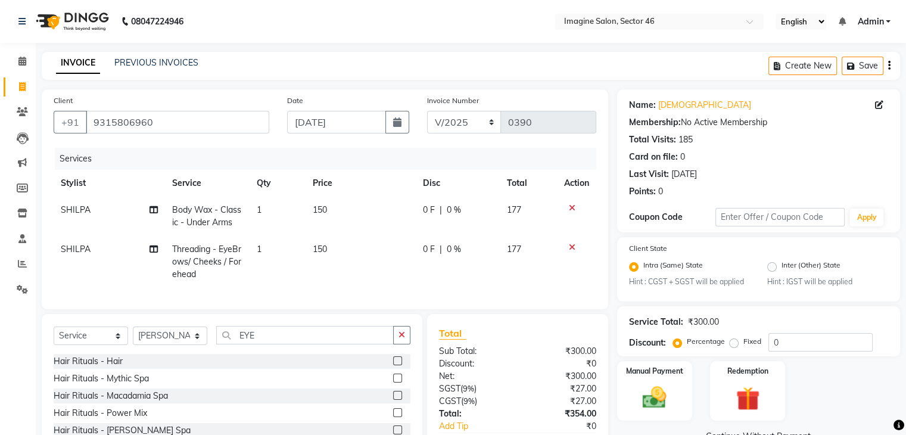
click at [399, 369] on div at bounding box center [401, 361] width 17 height 15
click at [286, 344] on input "EYE" at bounding box center [305, 335] width 178 height 18
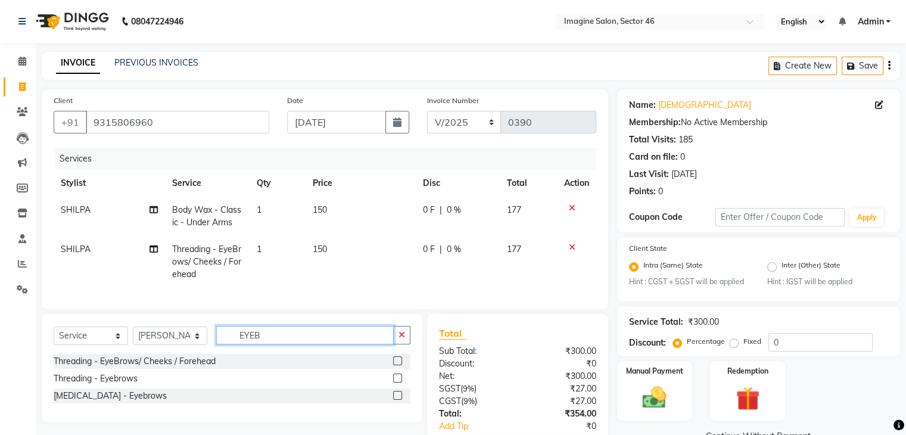
type input "EYEB"
click at [399, 365] on label at bounding box center [397, 360] width 9 height 9
click at [399, 365] on input "checkbox" at bounding box center [397, 362] width 8 height 8
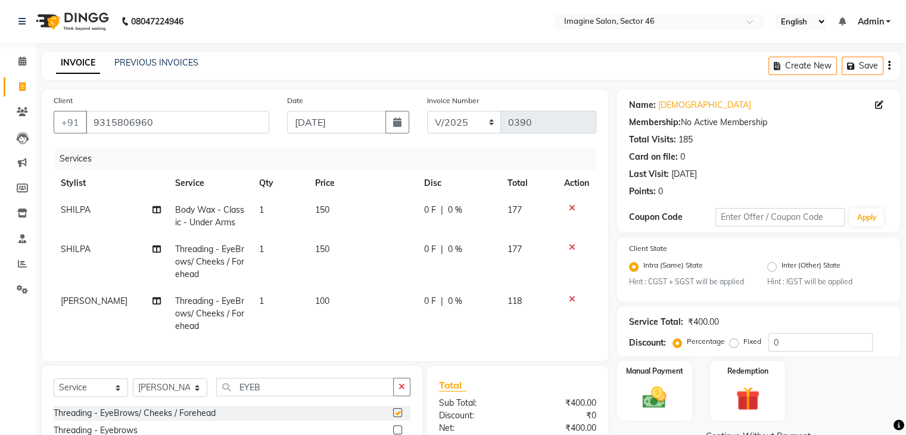
checkbox input "false"
click at [327, 303] on span "100" at bounding box center [322, 301] width 14 height 11
select select "67320"
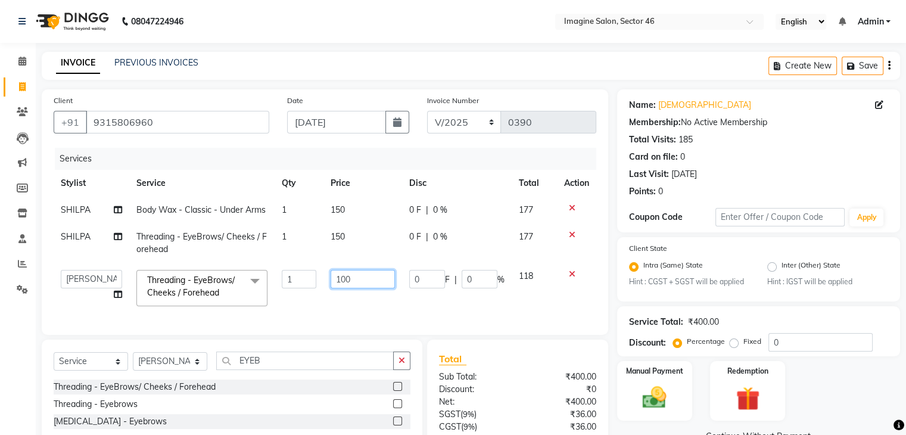
click at [346, 273] on input "100" at bounding box center [363, 279] width 64 height 18
type input "80"
click at [787, 345] on input "0" at bounding box center [821, 342] width 104 height 18
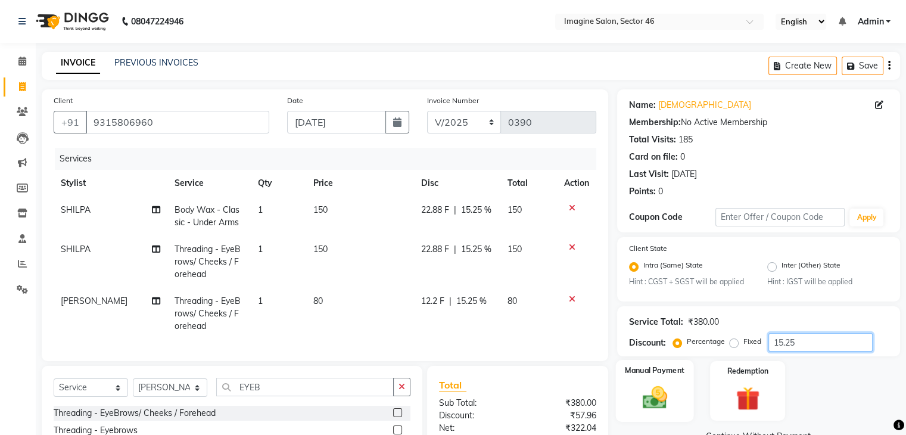
type input "15.25"
click at [649, 385] on img at bounding box center [655, 398] width 40 height 29
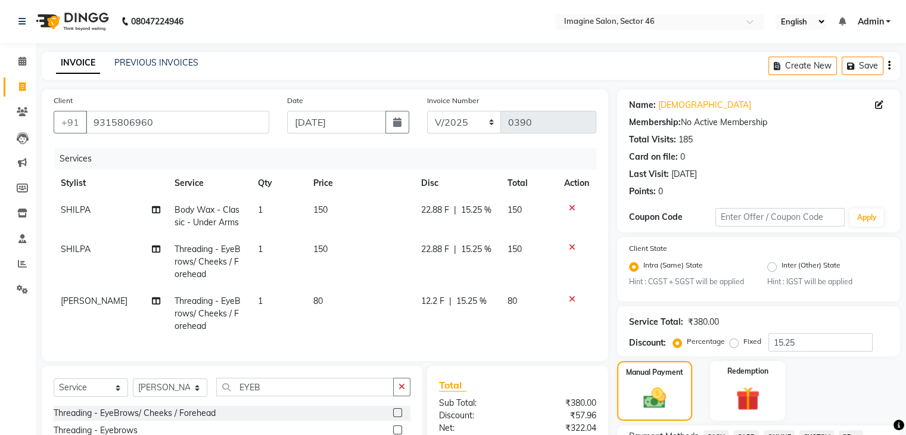
scroll to position [380, 0]
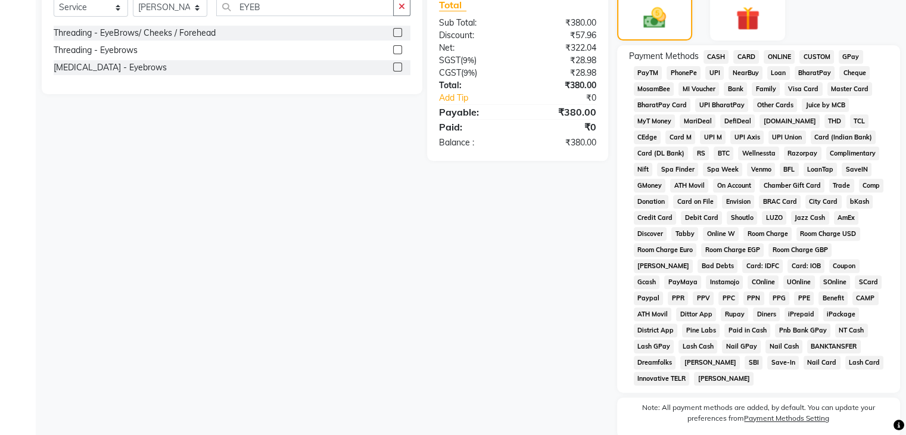
click at [770, 59] on span "ONLINE" at bounding box center [779, 57] width 31 height 14
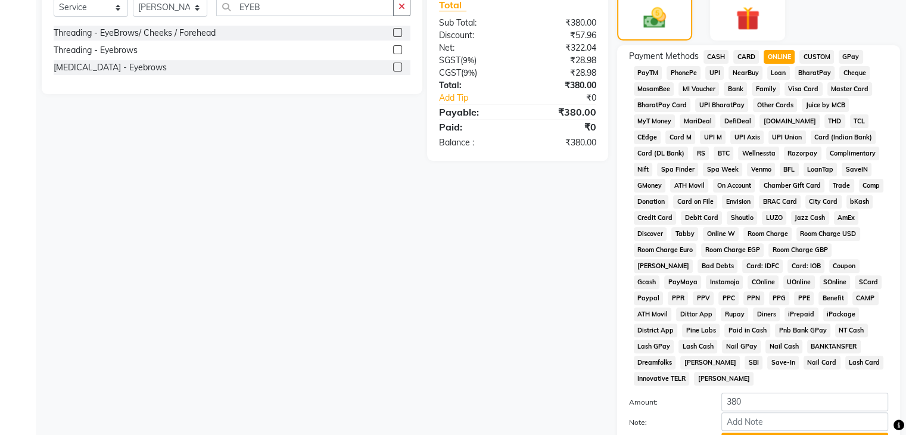
scroll to position [484, 0]
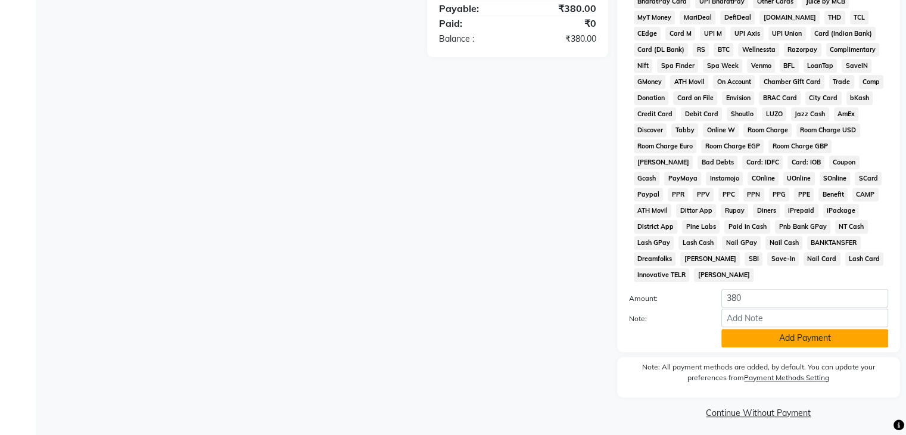
click at [810, 332] on button "Add Payment" at bounding box center [805, 338] width 167 height 18
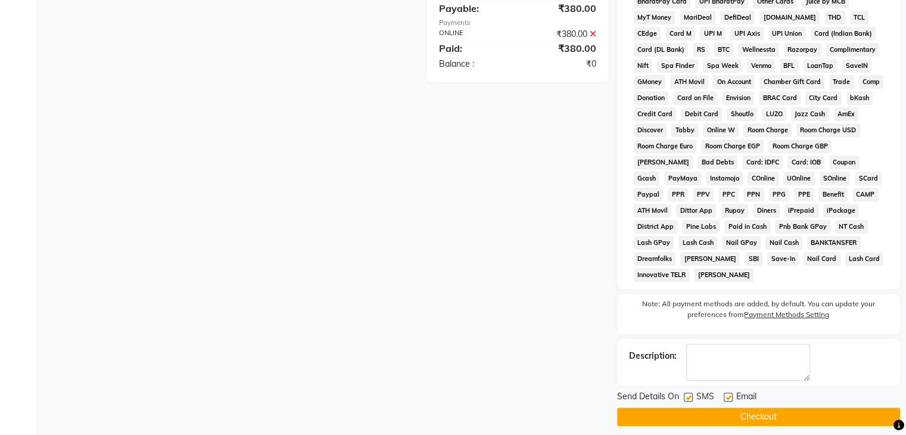
click at [783, 409] on button "Checkout" at bounding box center [758, 417] width 283 height 18
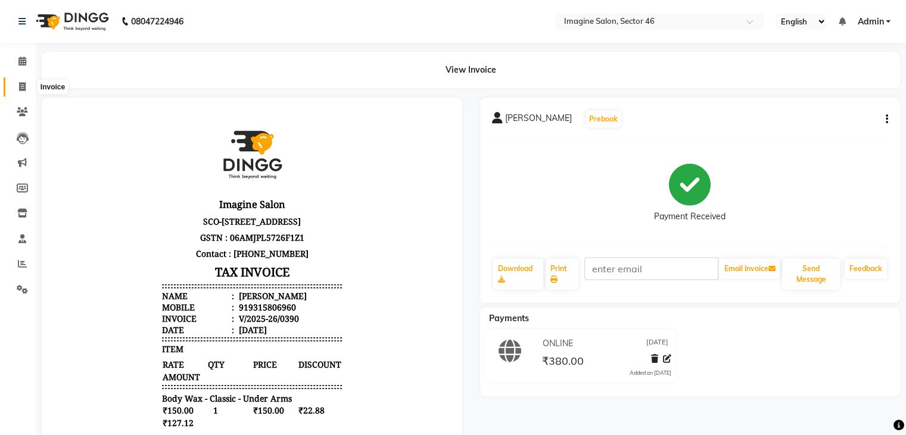
click at [20, 81] on span at bounding box center [22, 87] width 21 height 14
select select "service"
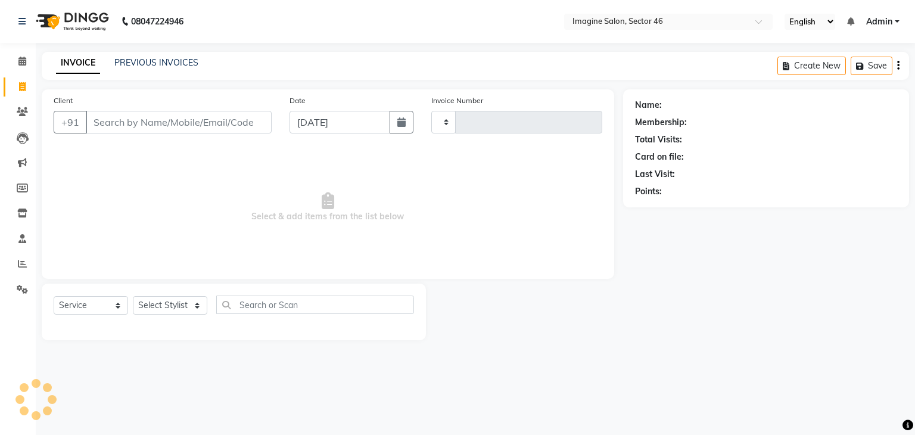
type input "0391"
select select "3894"
click at [399, 129] on button "button" at bounding box center [402, 122] width 24 height 23
select select "9"
select select "2025"
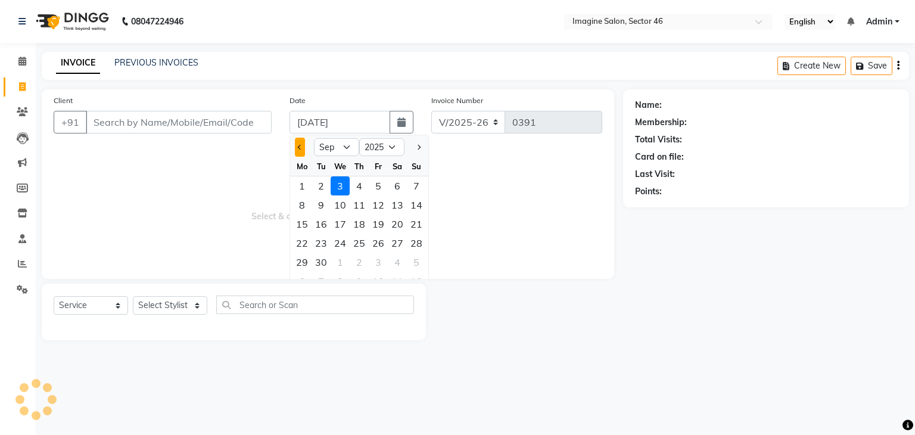
click at [300, 150] on button "Previous month" at bounding box center [300, 147] width 10 height 19
select select "8"
click at [358, 262] on div "28" at bounding box center [359, 262] width 19 height 19
type input "[DATE]"
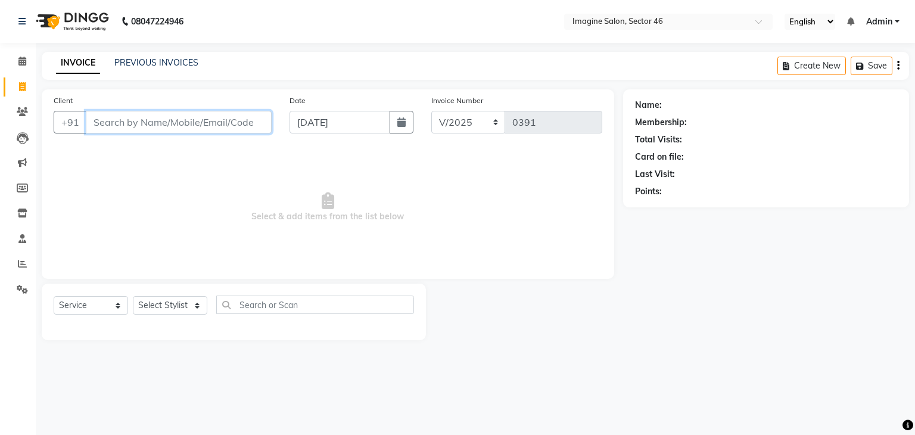
click at [131, 130] on input "Client" at bounding box center [179, 122] width 186 height 23
click at [94, 127] on input "Client" at bounding box center [179, 122] width 186 height 23
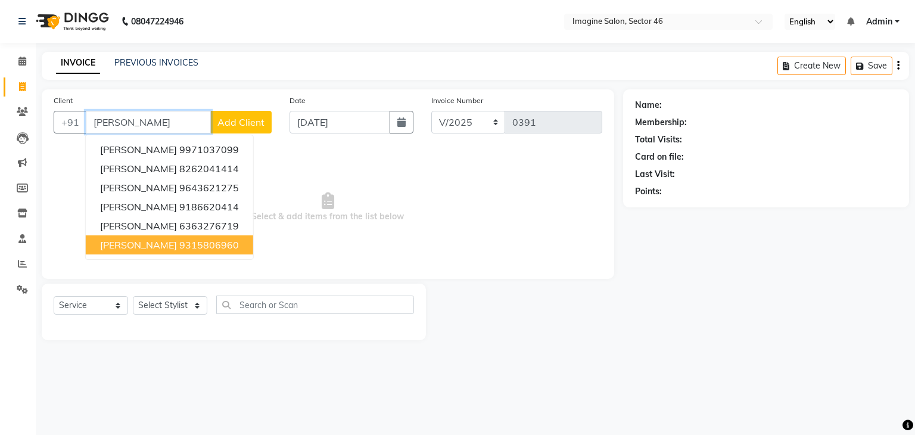
click at [192, 246] on ngb-highlight "9315806960" at bounding box center [209, 245] width 60 height 12
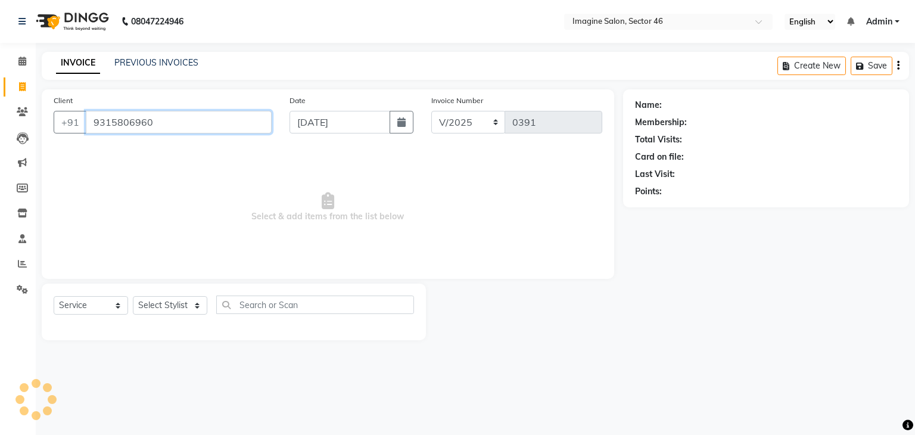
type input "9315806960"
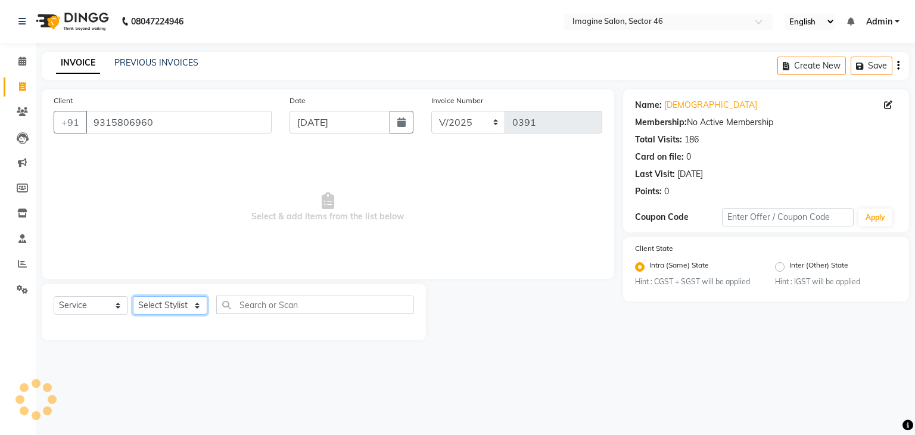
click at [167, 307] on select "Select Stylist [PERSON_NAME] [PERSON_NAME] [PERSON_NAME] [PERSON_NAME] [PERSON_…" at bounding box center [170, 305] width 74 height 18
select select "52865"
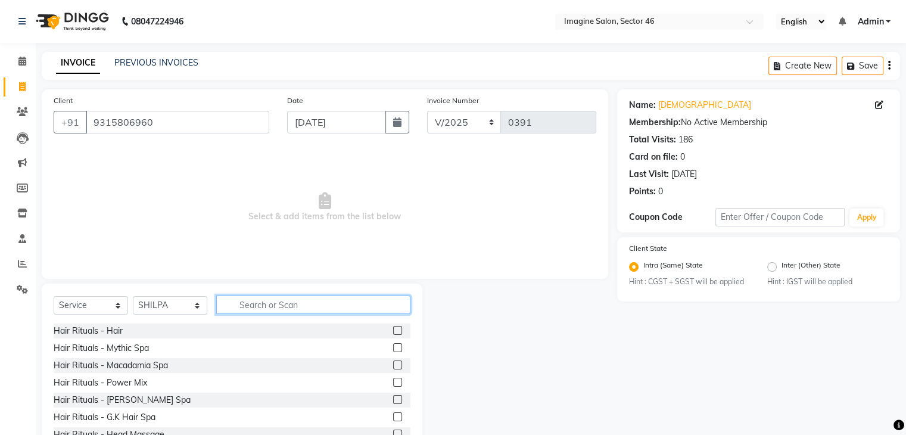
click at [272, 308] on input "text" at bounding box center [313, 305] width 194 height 18
type input "CLEA"
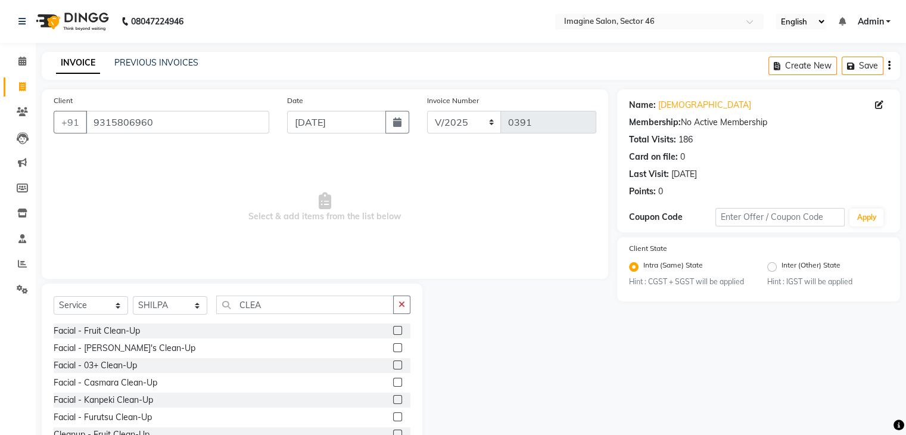
click at [393, 332] on label at bounding box center [397, 330] width 9 height 9
click at [393, 332] on input "checkbox" at bounding box center [397, 331] width 8 height 8
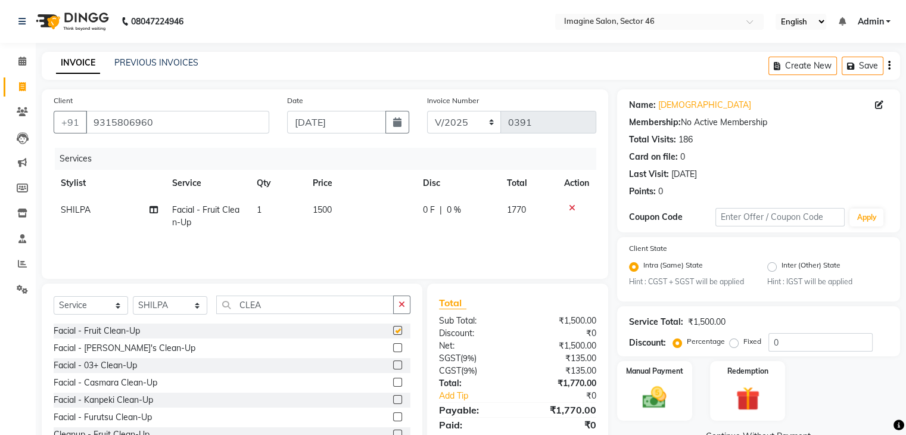
checkbox input "false"
click at [338, 215] on td "1500" at bounding box center [361, 216] width 110 height 39
select select "52865"
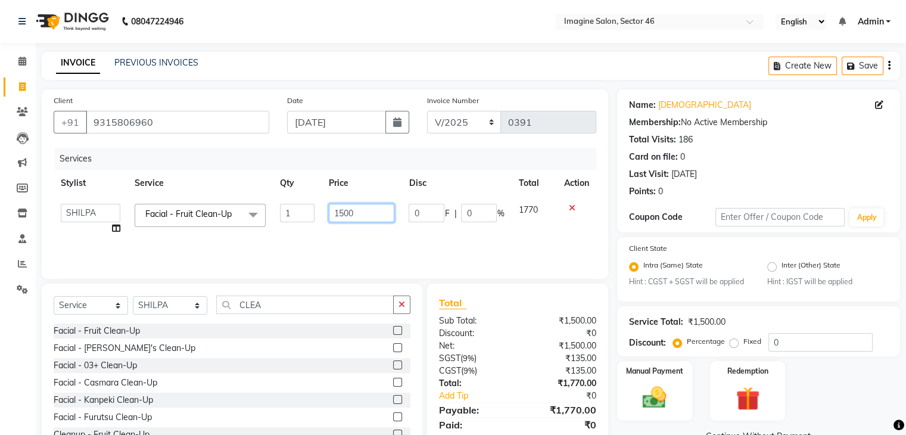
click at [349, 208] on input "1500" at bounding box center [362, 213] width 66 height 18
type input "950"
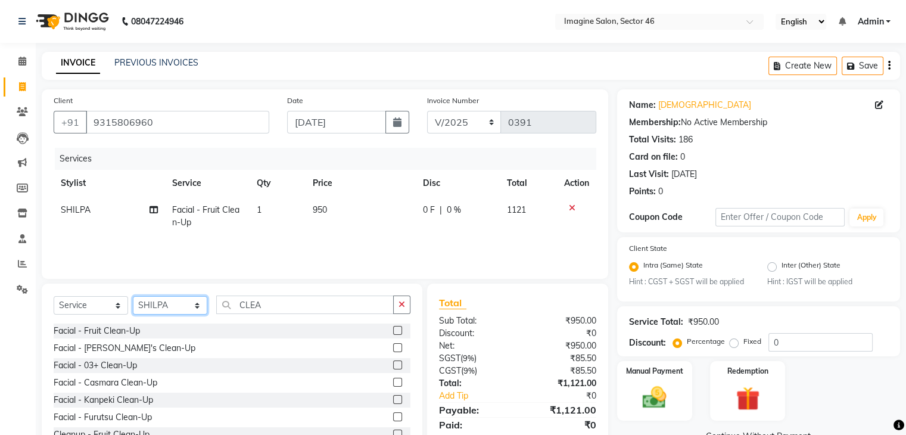
click at [160, 306] on select "Select Stylist [PERSON_NAME] [PERSON_NAME] [PERSON_NAME] [PERSON_NAME] [PERSON_…" at bounding box center [170, 305] width 74 height 18
select select "67320"
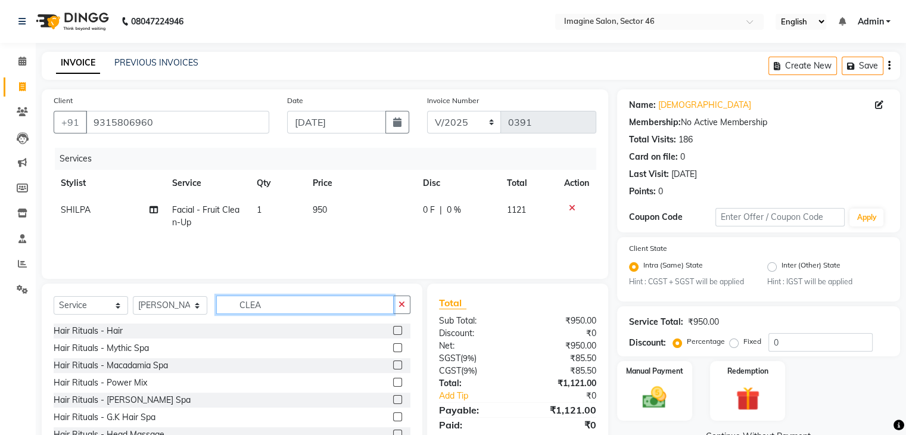
click at [268, 308] on input "CLEA" at bounding box center [305, 305] width 178 height 18
type input "C"
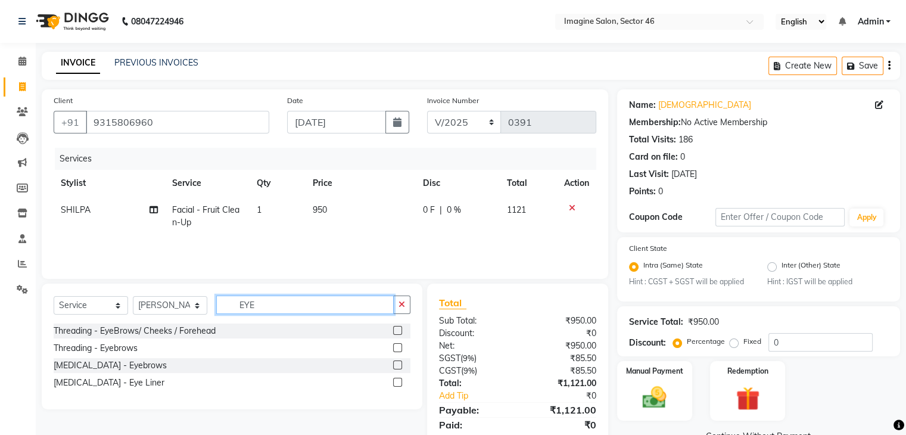
type input "EYE"
click at [398, 331] on label at bounding box center [397, 330] width 9 height 9
click at [398, 331] on input "checkbox" at bounding box center [397, 331] width 8 height 8
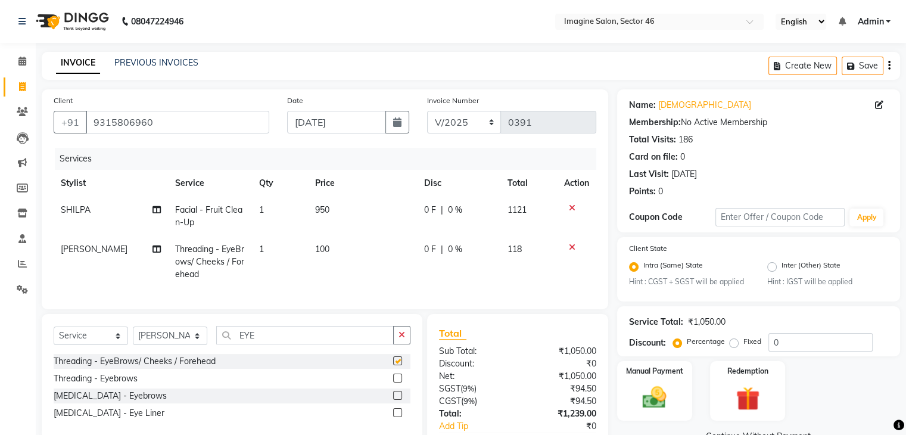
checkbox input "false"
click at [324, 241] on td "100" at bounding box center [362, 262] width 109 height 52
select select "67320"
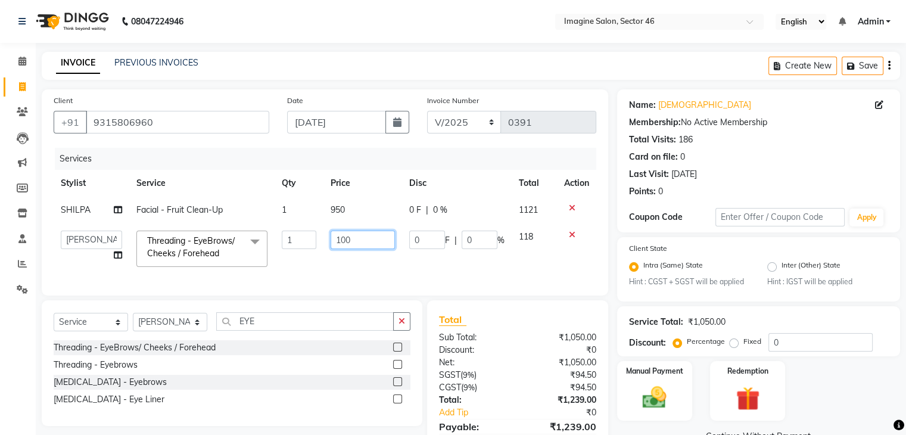
click at [346, 235] on input "100" at bounding box center [363, 240] width 64 height 18
type input "80"
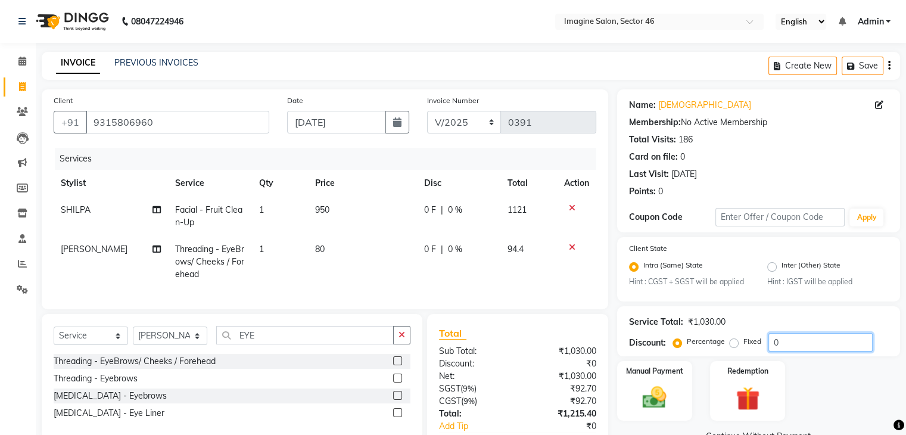
click at [794, 340] on input "0" at bounding box center [821, 342] width 104 height 18
type input "15.25"
click at [659, 387] on img at bounding box center [655, 398] width 40 height 29
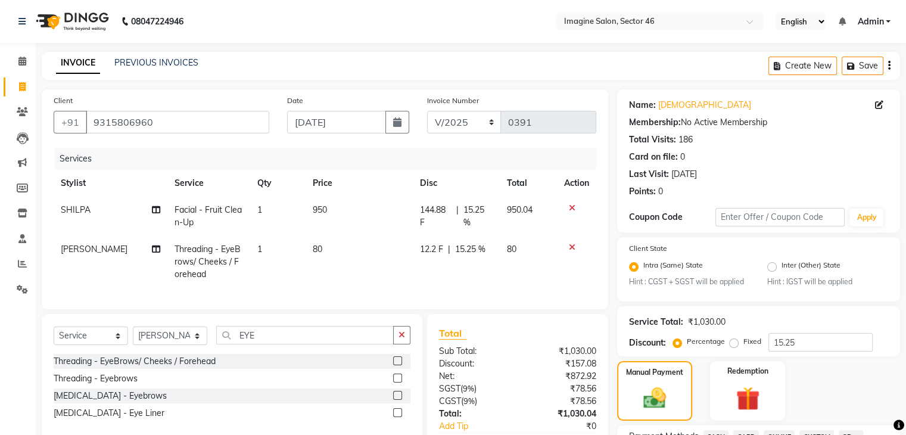
scroll to position [380, 0]
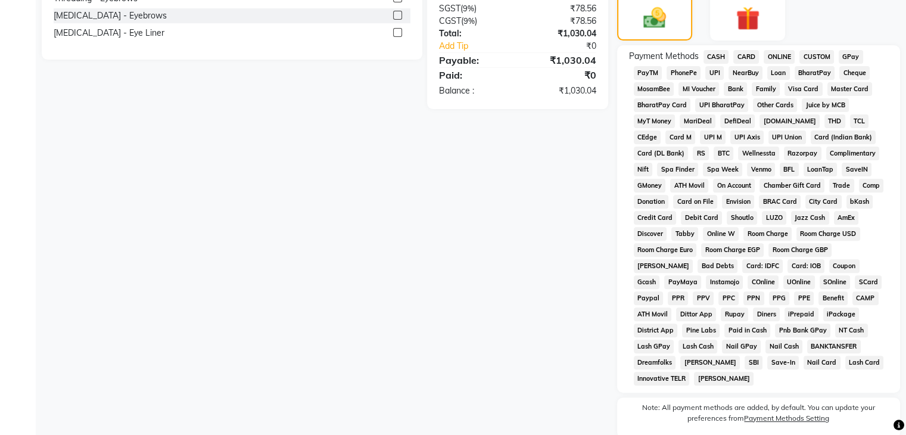
click at [780, 58] on span "ONLINE" at bounding box center [779, 57] width 31 height 14
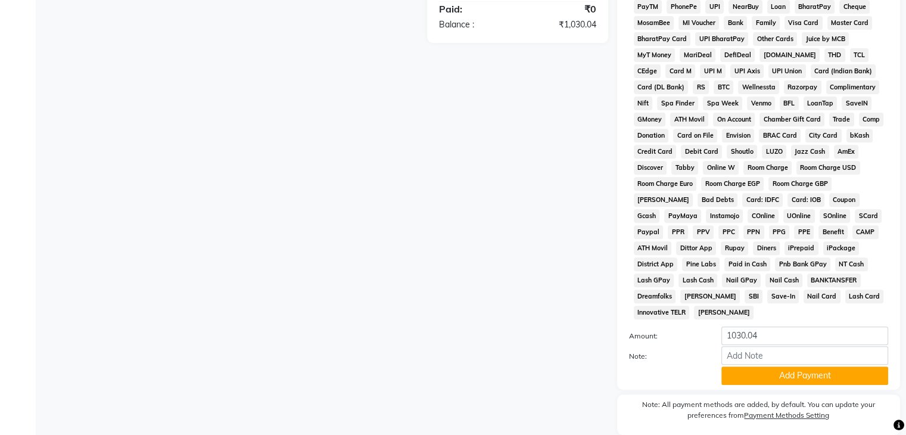
scroll to position [484, 0]
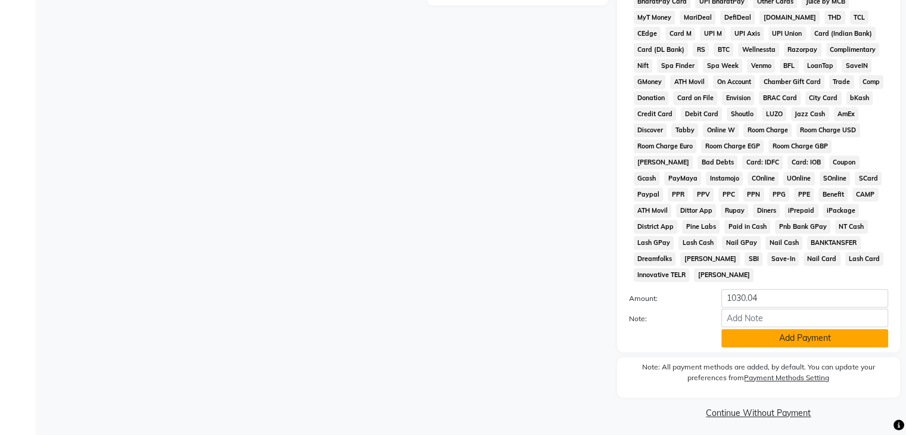
click at [832, 340] on button "Add Payment" at bounding box center [805, 338] width 167 height 18
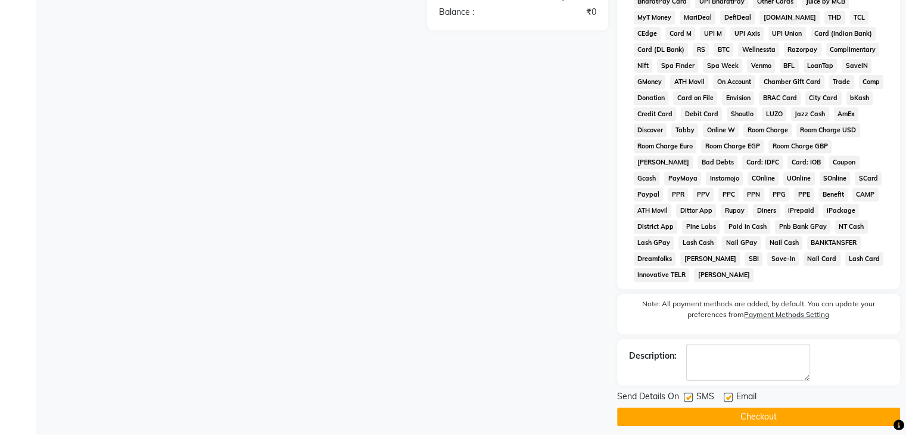
click at [795, 410] on button "Checkout" at bounding box center [758, 417] width 283 height 18
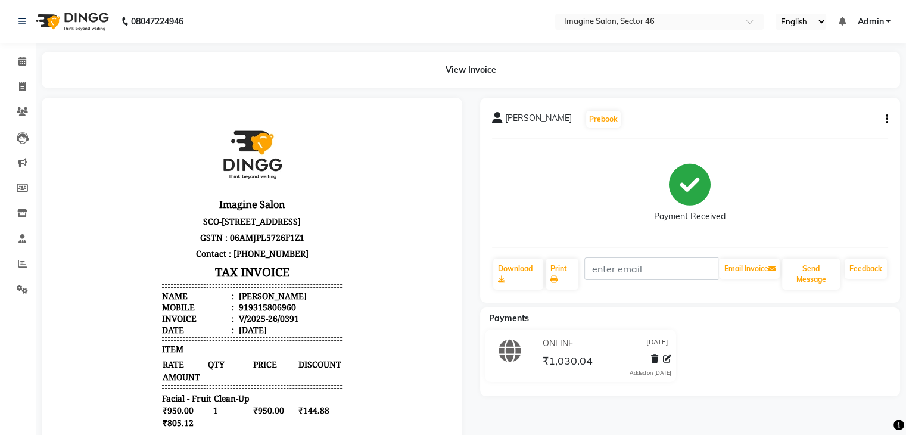
click at [748, 97] on main "View Invoice KRISHNA Prebook Payment Received Download Print Email Invoice Send…" at bounding box center [471, 346] width 871 height 588
click at [19, 86] on icon at bounding box center [22, 86] width 7 height 9
select select "service"
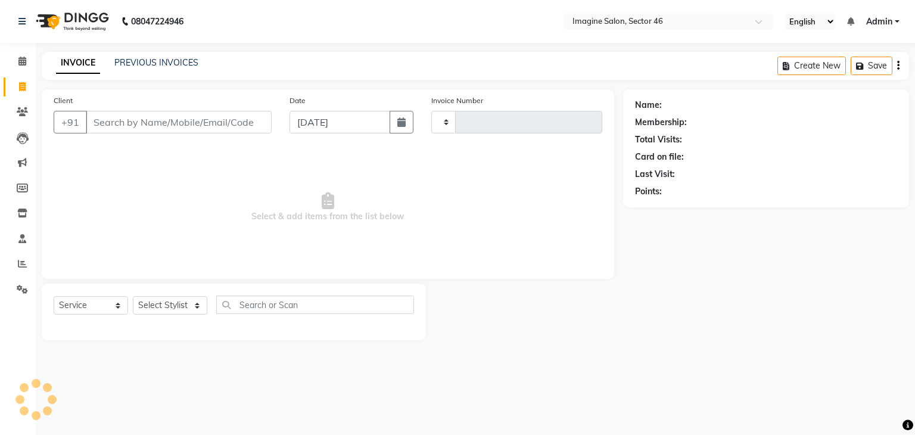
type input "0392"
select select "3894"
click at [399, 125] on icon "button" at bounding box center [401, 122] width 8 height 10
select select "9"
select select "2025"
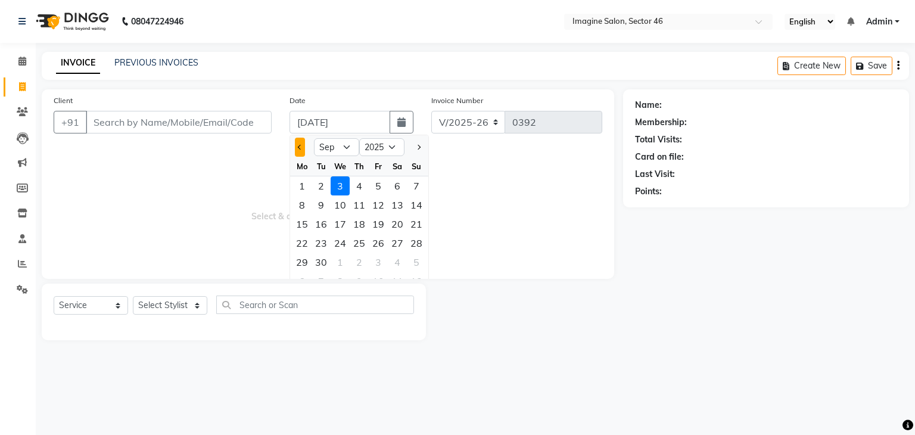
click at [299, 145] on span "Previous month" at bounding box center [300, 147] width 5 height 5
select select "8"
click at [380, 266] on div "29" at bounding box center [378, 262] width 19 height 19
type input "[DATE]"
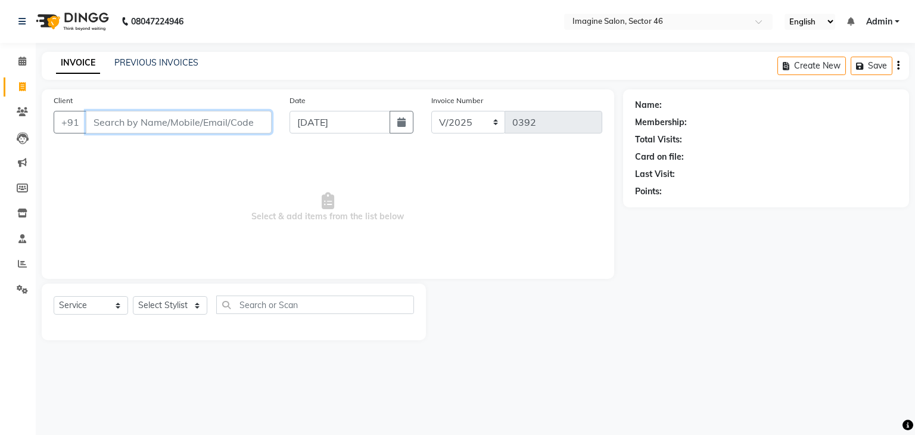
click at [107, 126] on input "Client" at bounding box center [179, 122] width 186 height 23
drag, startPoint x: 107, startPoint y: 126, endPoint x: 102, endPoint y: 120, distance: 7.2
click at [102, 120] on input "Client" at bounding box center [179, 122] width 186 height 23
click at [122, 116] on input "Client" at bounding box center [179, 122] width 186 height 23
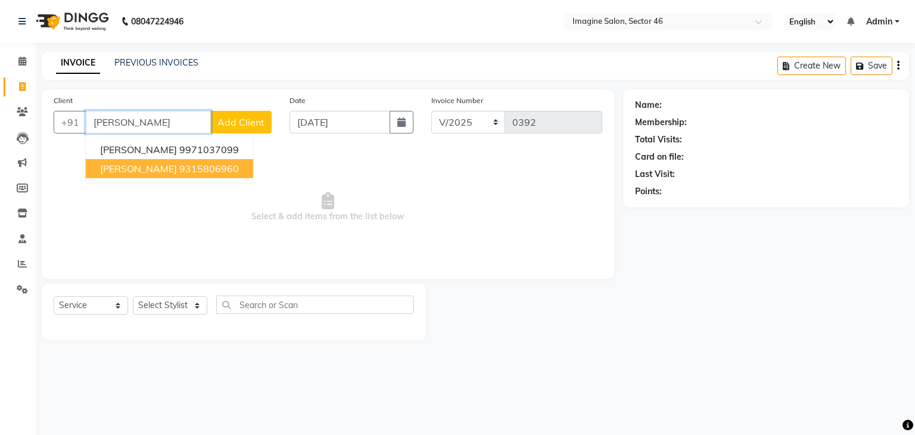
click at [125, 168] on span "[PERSON_NAME]" at bounding box center [138, 169] width 77 height 12
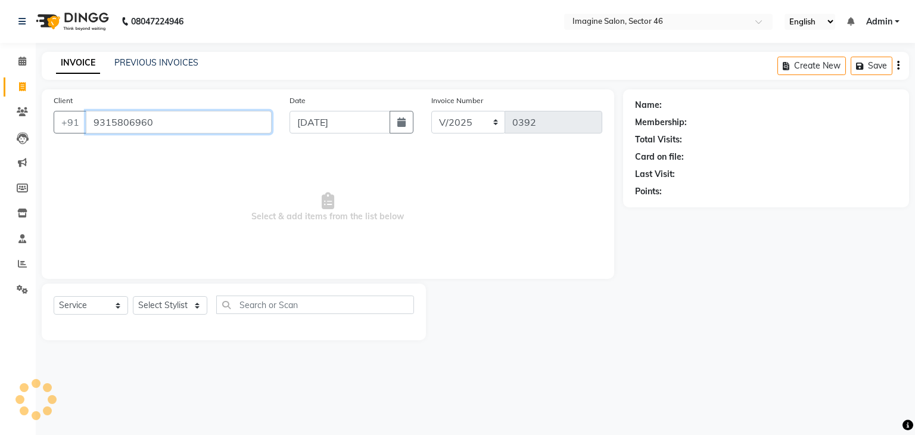
type input "9315806960"
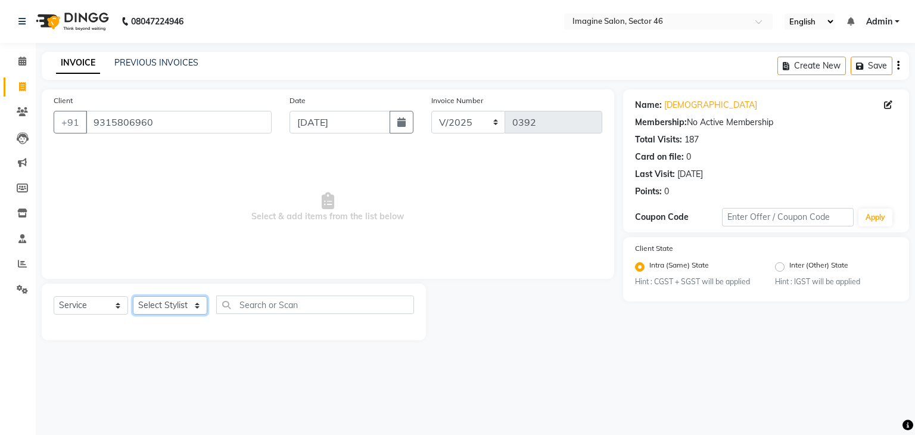
click at [153, 312] on select "Select Stylist [PERSON_NAME] [PERSON_NAME] [PERSON_NAME] [PERSON_NAME] [PERSON_…" at bounding box center [170, 305] width 74 height 18
select select "61135"
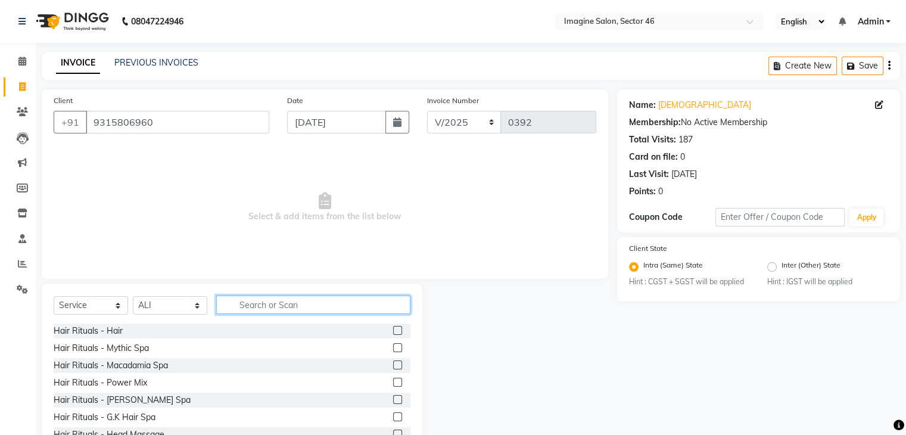
click at [248, 312] on input "text" at bounding box center [313, 305] width 194 height 18
click at [235, 306] on input "text" at bounding box center [313, 305] width 194 height 18
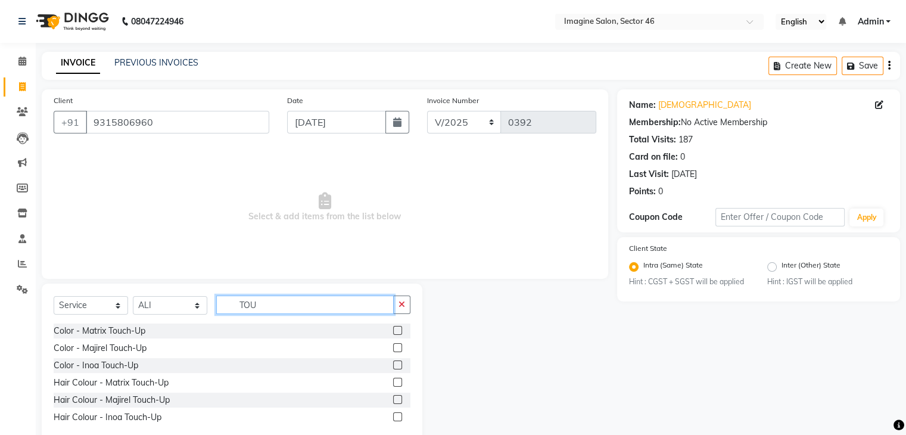
type input "TOU"
click at [398, 349] on label at bounding box center [397, 347] width 9 height 9
click at [398, 349] on input "checkbox" at bounding box center [397, 348] width 8 height 8
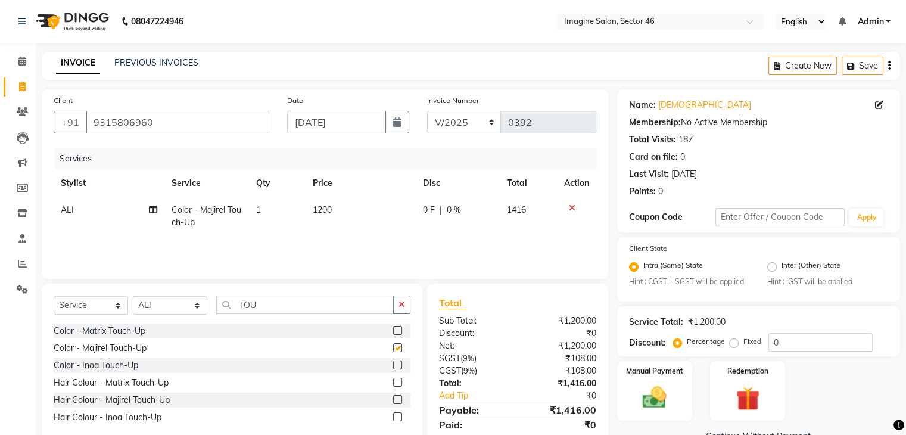
checkbox input "false"
click at [331, 215] on span "1200" at bounding box center [322, 209] width 19 height 11
select select "61135"
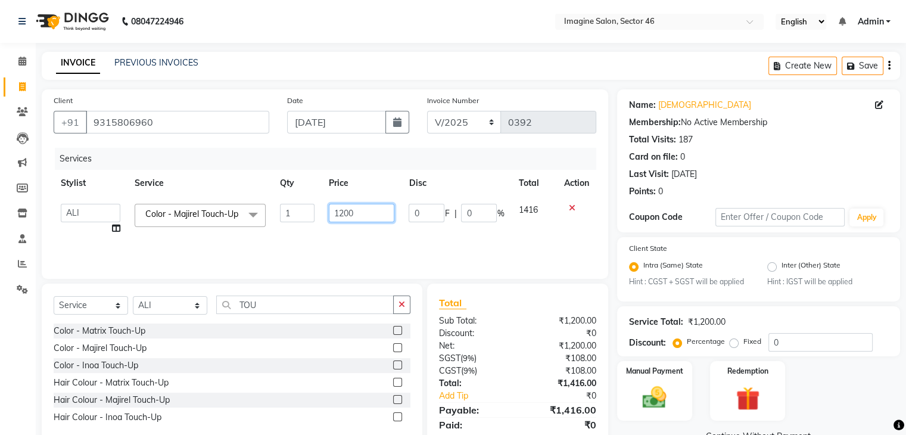
click at [346, 210] on input "1200" at bounding box center [362, 213] width 66 height 18
type input "1000"
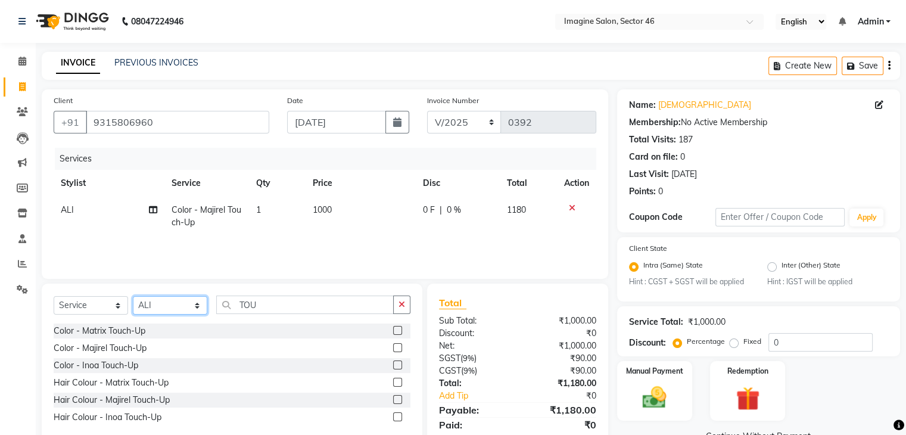
click at [150, 304] on select "Select Stylist [PERSON_NAME] [PERSON_NAME] [PERSON_NAME] [PERSON_NAME] [PERSON_…" at bounding box center [170, 305] width 74 height 18
select select "47444"
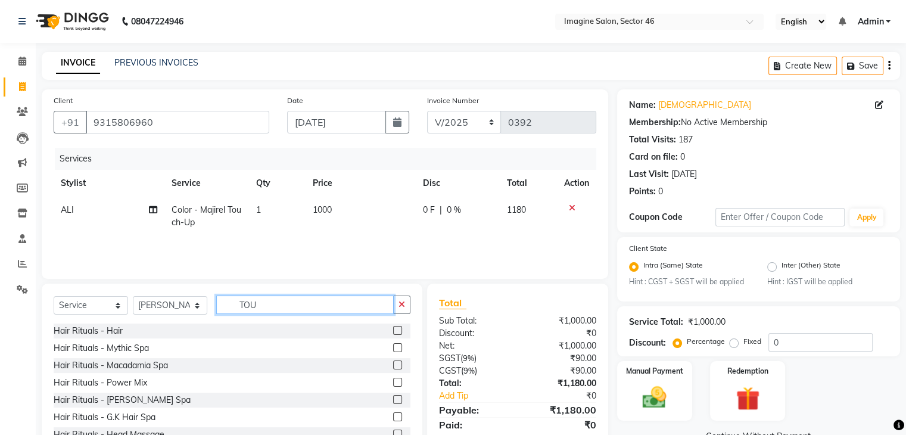
click at [267, 303] on input "TOU" at bounding box center [305, 305] width 178 height 18
type input "T"
type input "WAX"
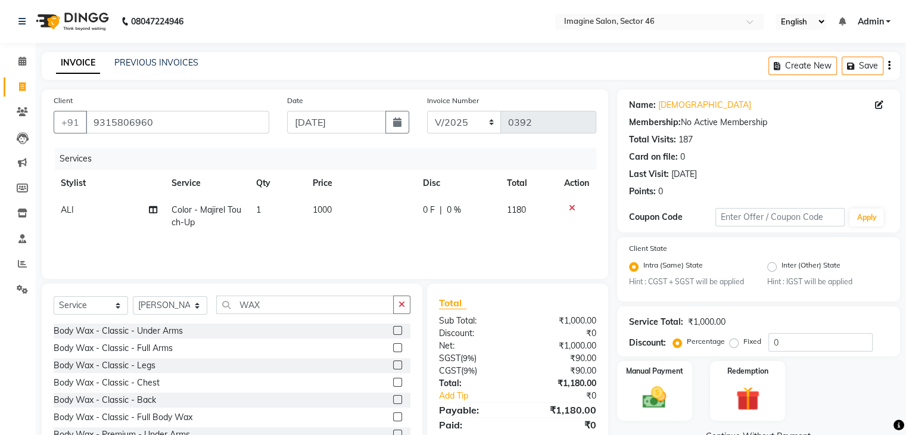
click at [400, 365] on div at bounding box center [401, 365] width 17 height 15
click at [393, 345] on label at bounding box center [397, 347] width 9 height 9
click at [393, 345] on input "checkbox" at bounding box center [397, 348] width 8 height 8
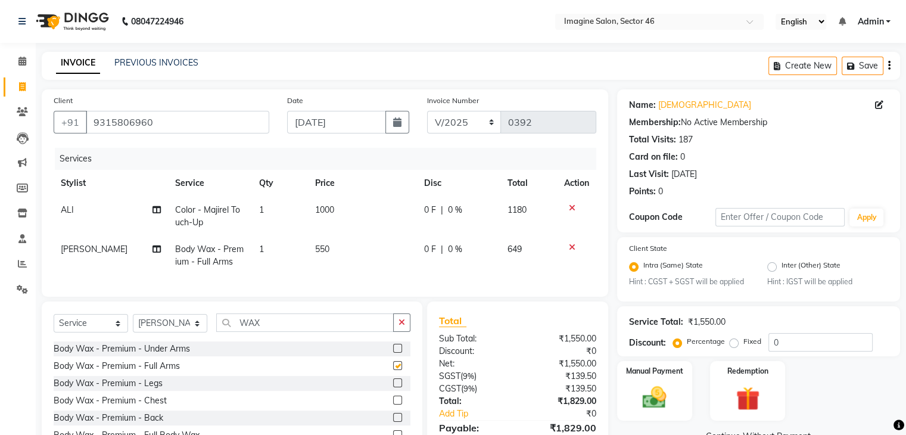
checkbox input "false"
click at [337, 248] on td "550" at bounding box center [362, 255] width 109 height 39
select select "47444"
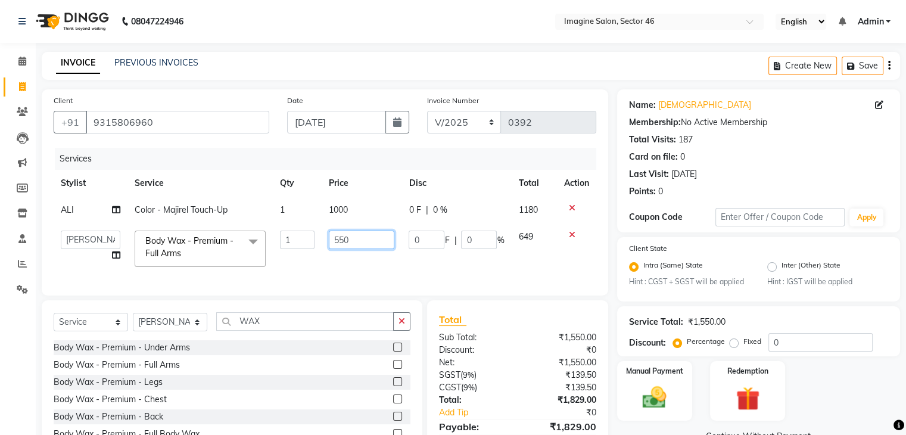
click at [353, 243] on input "550" at bounding box center [362, 240] width 66 height 18
type input "5"
type input "1050"
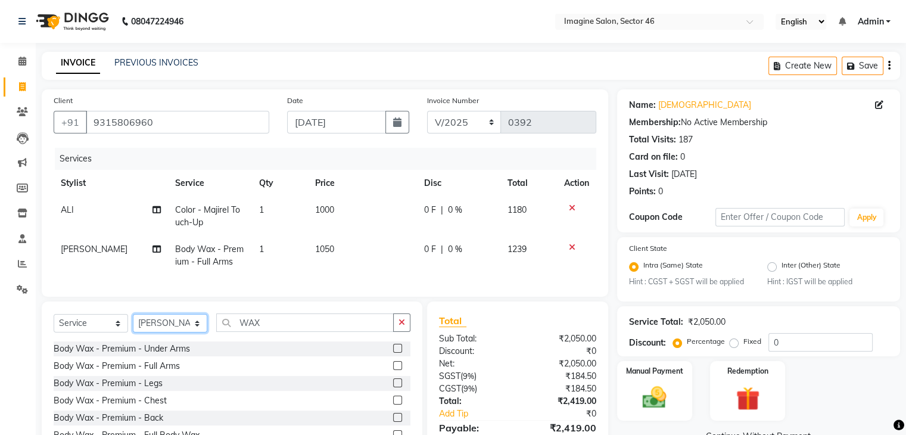
click at [164, 332] on select "Select Stylist [PERSON_NAME] [PERSON_NAME] [PERSON_NAME] [PERSON_NAME] [PERSON_…" at bounding box center [170, 323] width 74 height 18
select select "52865"
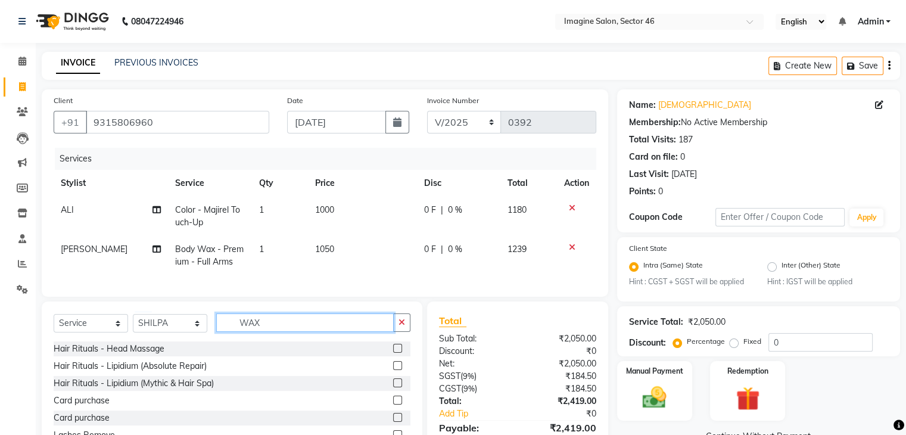
click at [288, 324] on input "WAX" at bounding box center [305, 322] width 178 height 18
type input "WAX"
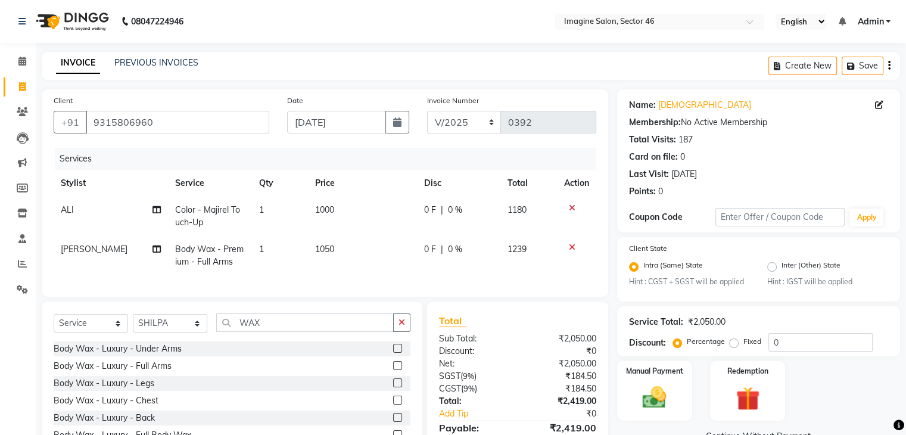
click at [393, 370] on label at bounding box center [397, 365] width 9 height 9
click at [393, 370] on input "checkbox" at bounding box center [397, 366] width 8 height 8
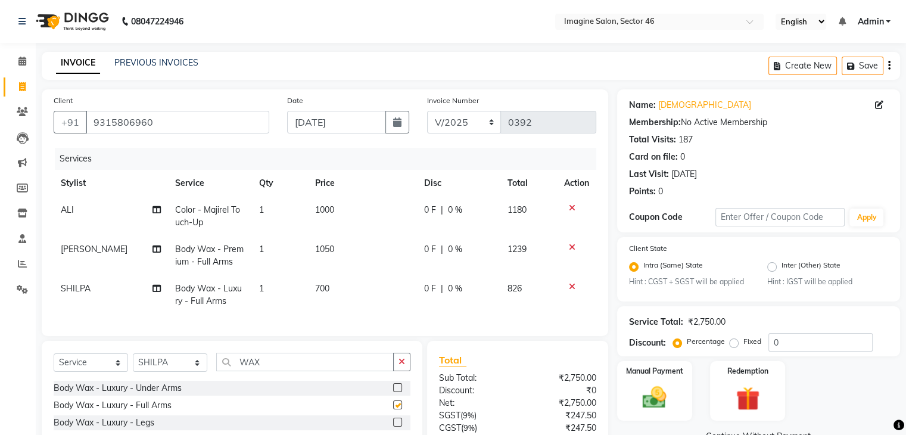
checkbox input "false"
click at [331, 313] on td "700" at bounding box center [362, 294] width 109 height 39
select select "52865"
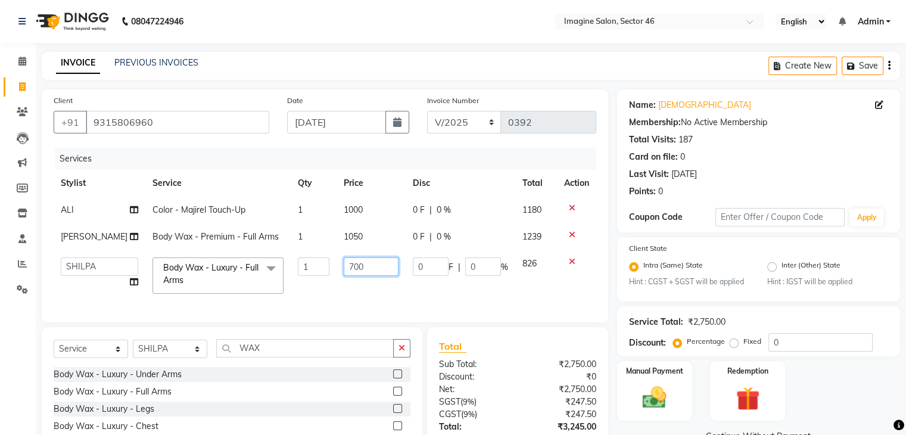
click at [346, 263] on input "700" at bounding box center [371, 266] width 55 height 18
type input "1100"
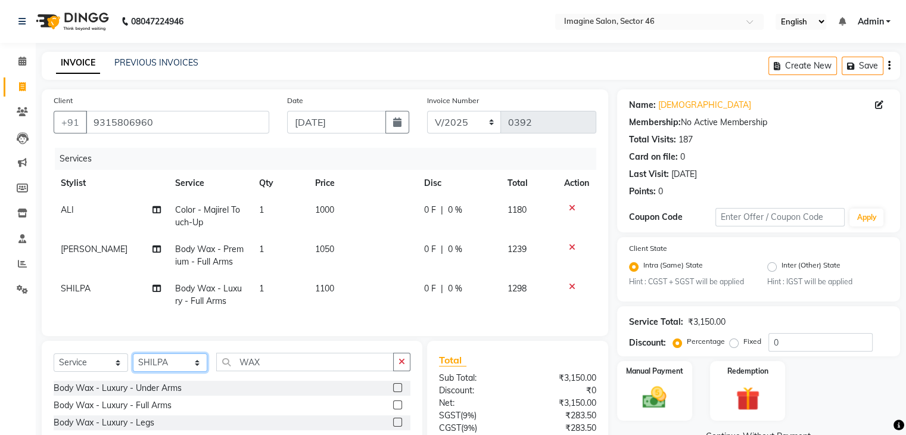
click at [152, 363] on div "Select Service Product Membership Package Voucher Prepaid Gift Card Select Styl…" at bounding box center [232, 367] width 357 height 28
select select "67320"
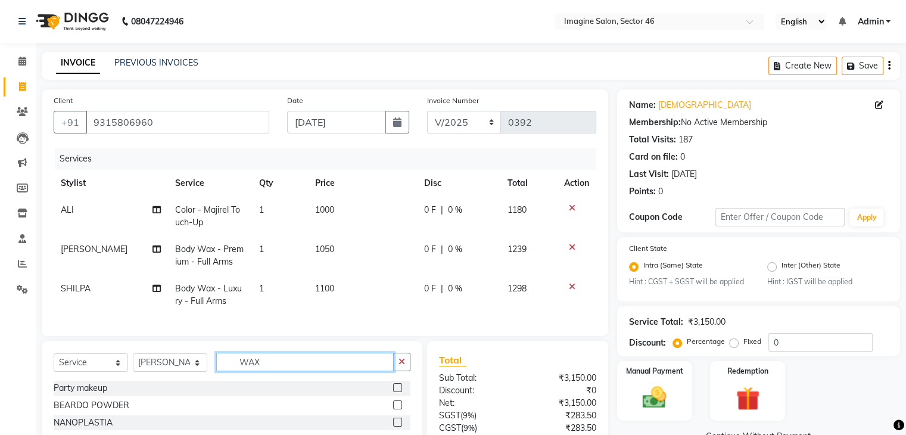
click at [287, 369] on input "WAX" at bounding box center [305, 362] width 178 height 18
type input "W"
type input "EYE"
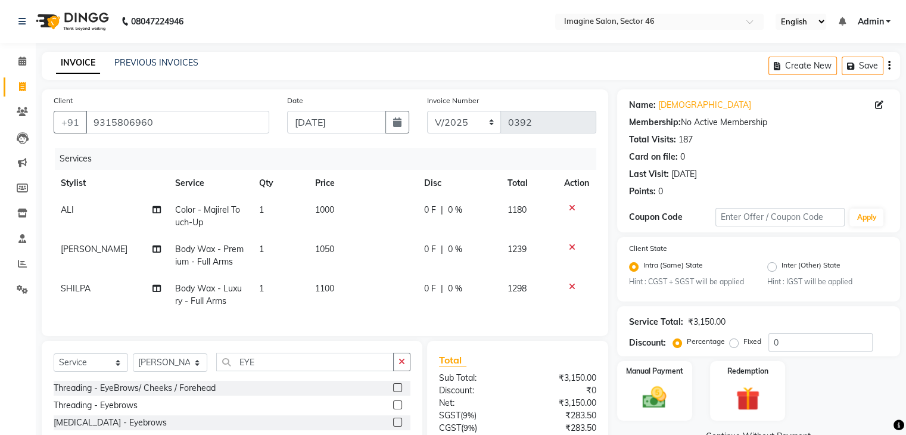
click at [399, 392] on label at bounding box center [397, 387] width 9 height 9
click at [399, 392] on input "checkbox" at bounding box center [397, 388] width 8 height 8
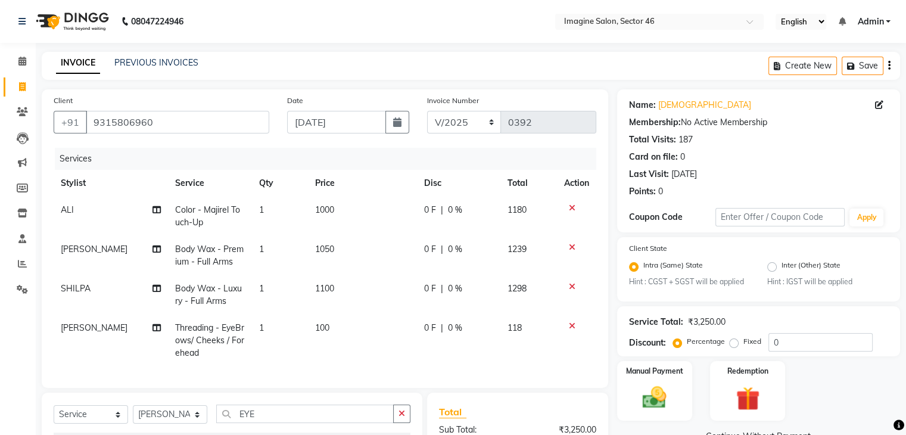
checkbox input "false"
click at [332, 327] on td "100" at bounding box center [362, 341] width 109 height 52
select select "67320"
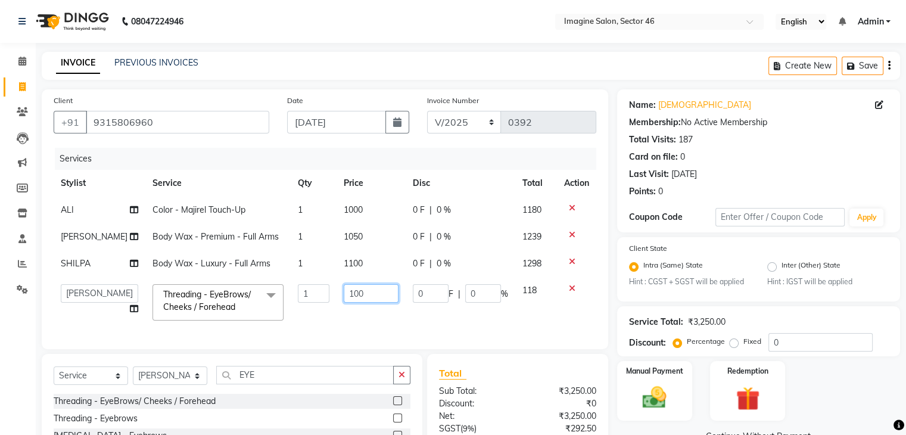
click at [346, 289] on input "100" at bounding box center [371, 293] width 55 height 18
type input "80"
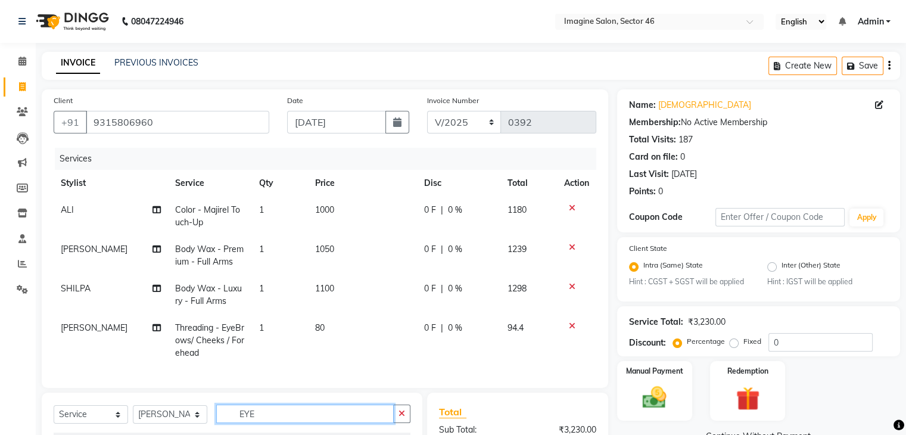
click at [265, 380] on div "Client [PHONE_NUMBER] Date [DATE] Invoice Number V/2025 V/[PHONE_NUMBER] Servic…" at bounding box center [325, 328] width 585 height 478
type input "E"
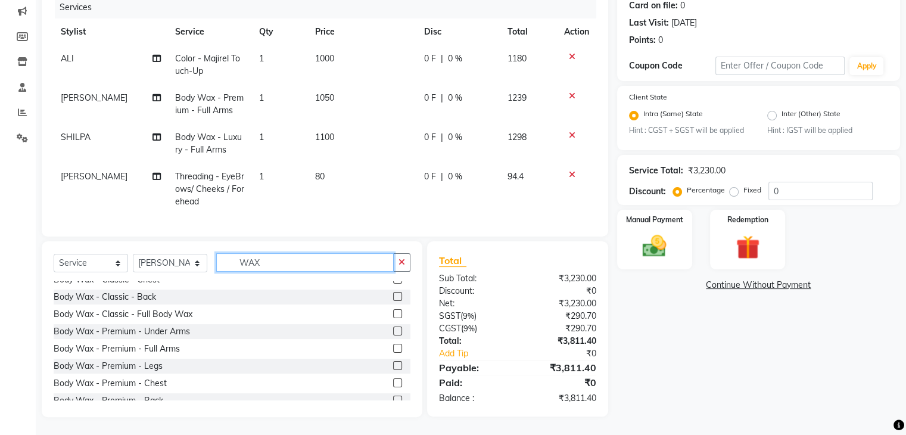
scroll to position [72, 0]
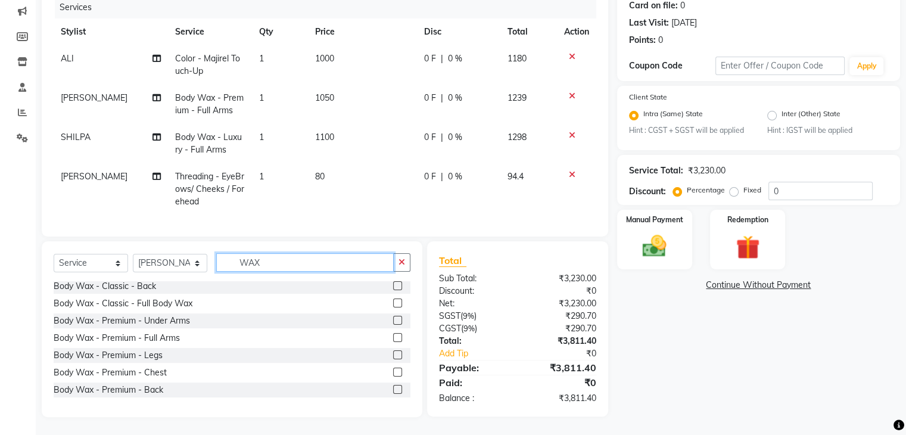
type input "WAX"
click at [393, 335] on label at bounding box center [397, 337] width 9 height 9
click at [393, 335] on input "checkbox" at bounding box center [397, 338] width 8 height 8
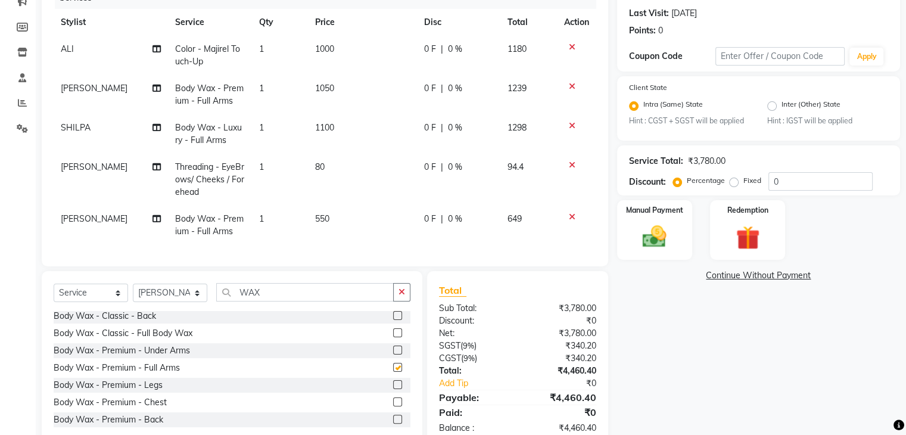
checkbox input "false"
click at [337, 228] on td "550" at bounding box center [362, 225] width 109 height 39
select select "67320"
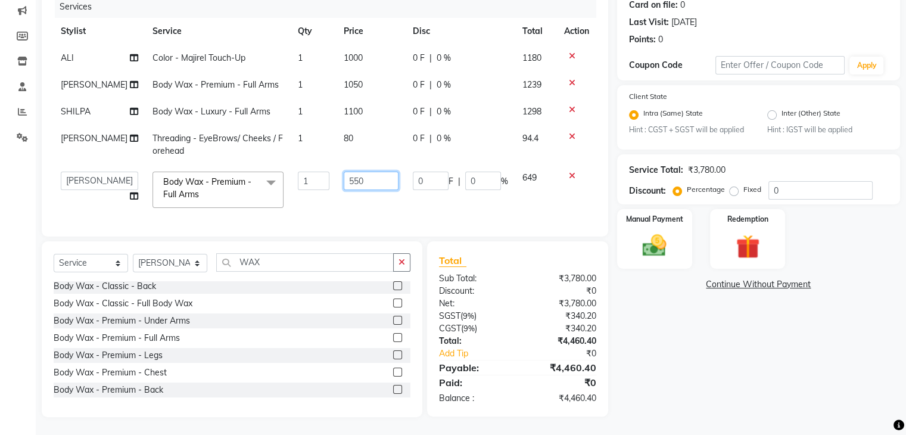
click at [348, 172] on input "550" at bounding box center [371, 181] width 55 height 18
type input "700"
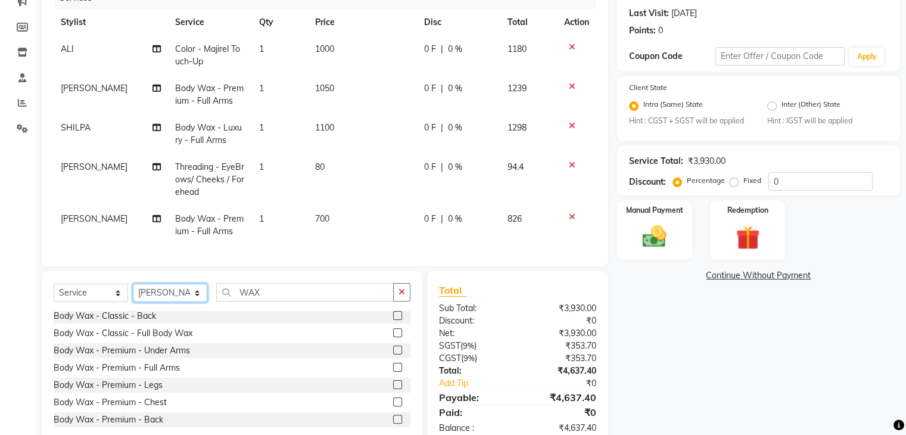
click at [148, 264] on div "Client [PHONE_NUMBER] Date [DATE] Invoice Number V/2025 V/[PHONE_NUMBER] Servic…" at bounding box center [325, 187] width 585 height 518
select select "52865"
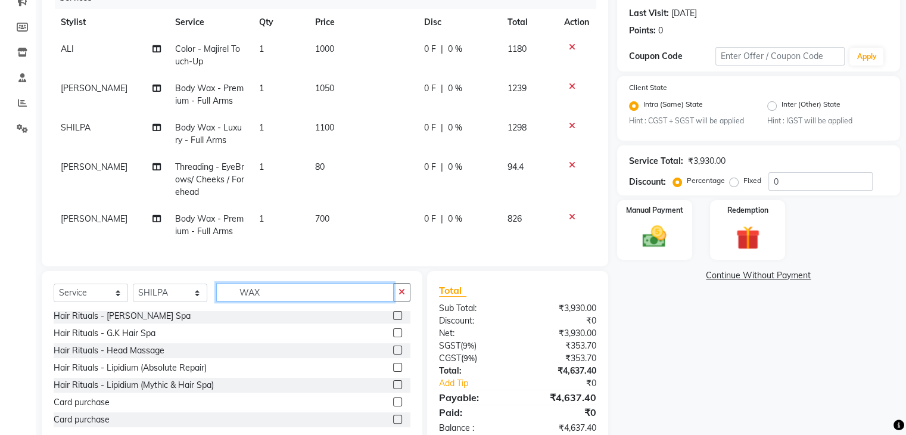
click at [342, 302] on input "WAX" at bounding box center [305, 292] width 178 height 18
type input "W"
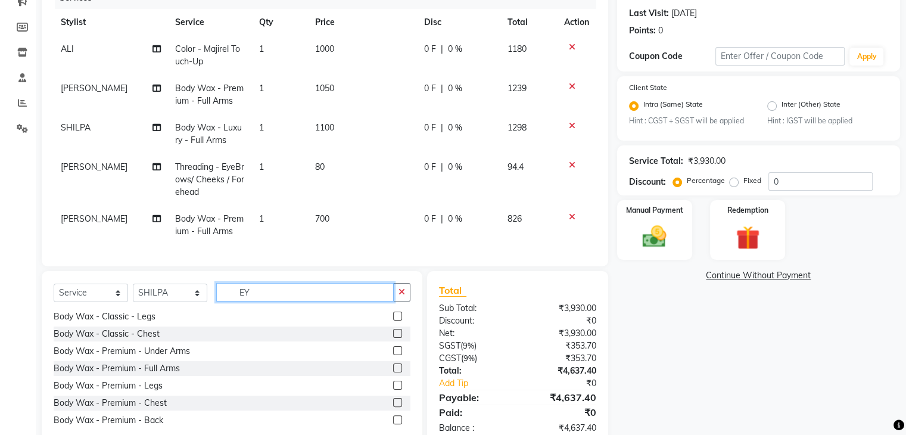
scroll to position [0, 0]
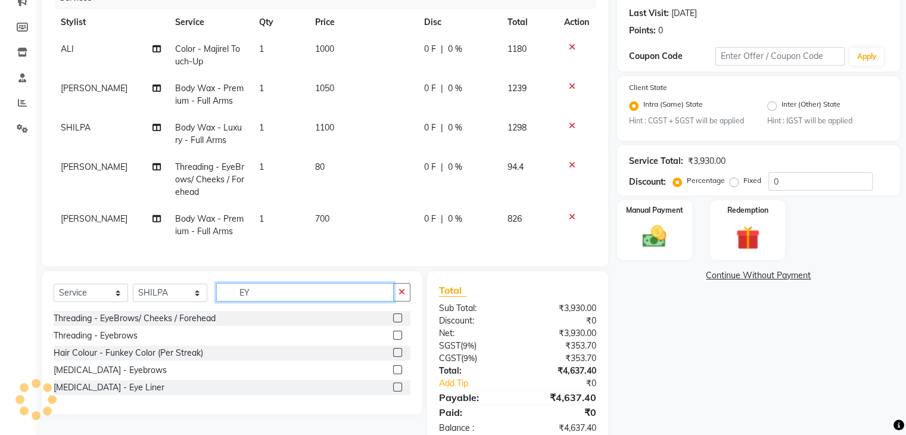
type input "EY"
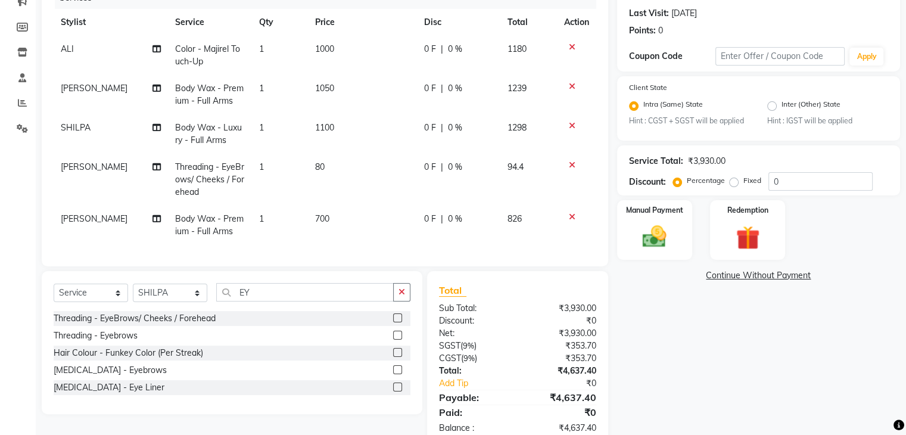
click at [399, 322] on label at bounding box center [397, 317] width 9 height 9
click at [399, 322] on input "checkbox" at bounding box center [397, 319] width 8 height 8
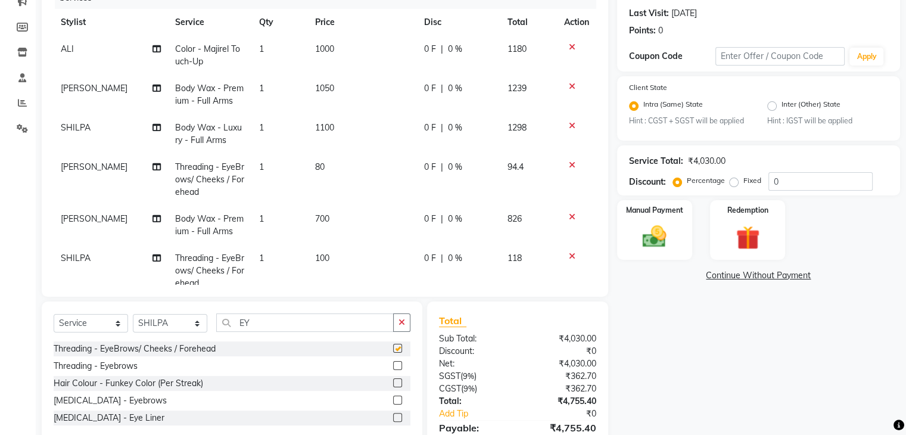
checkbox input "false"
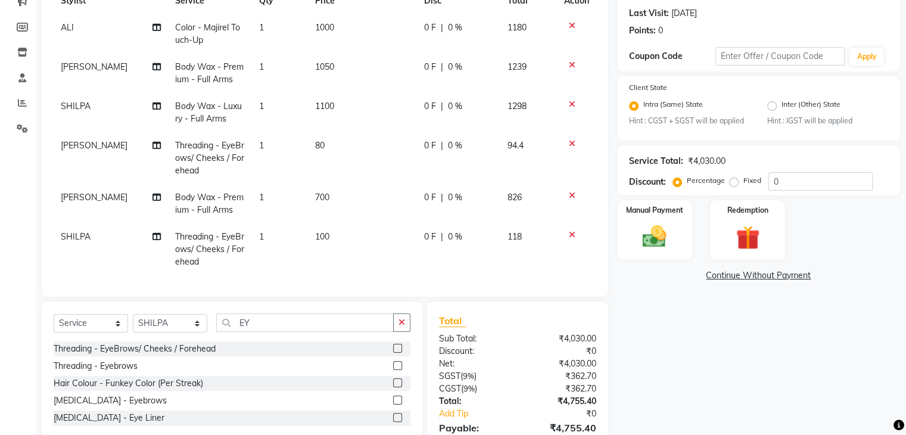
scroll to position [30, 0]
click at [171, 330] on select "Select Stylist [PERSON_NAME] [PERSON_NAME] [PERSON_NAME] [PERSON_NAME] [PERSON_…" at bounding box center [170, 323] width 74 height 18
select select "47444"
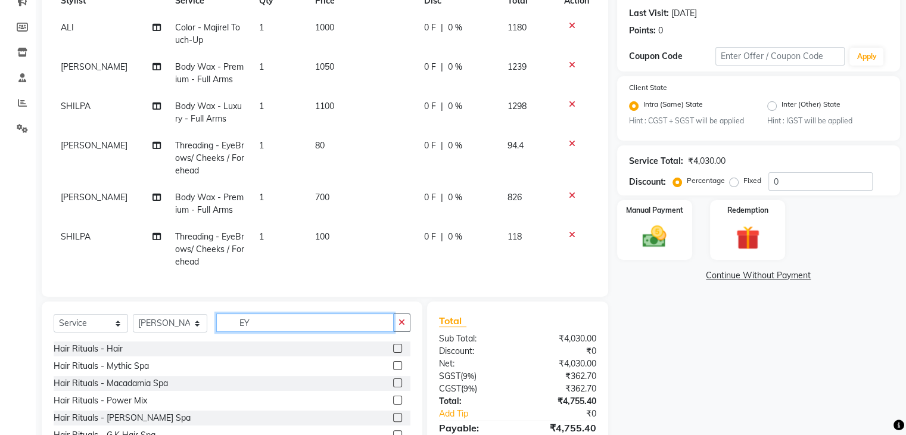
click at [266, 322] on input "EY" at bounding box center [305, 322] width 178 height 18
type input "E"
type input "FACI"
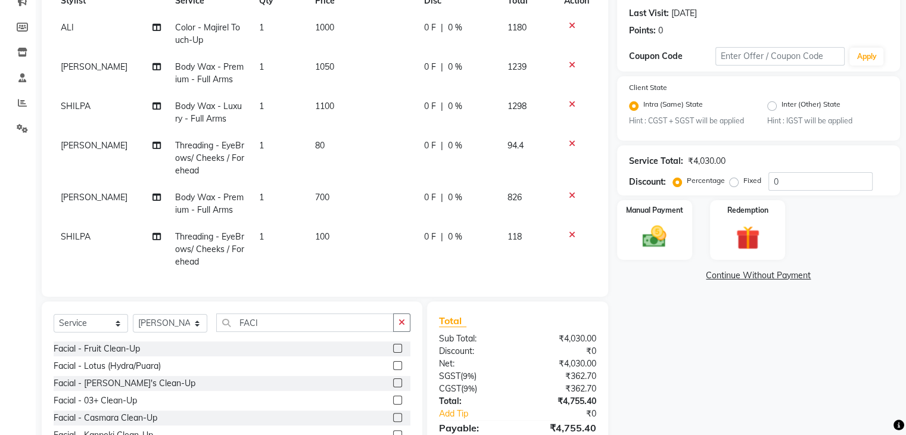
click at [393, 401] on label at bounding box center [397, 400] width 9 height 9
click at [393, 401] on input "checkbox" at bounding box center [397, 401] width 8 height 8
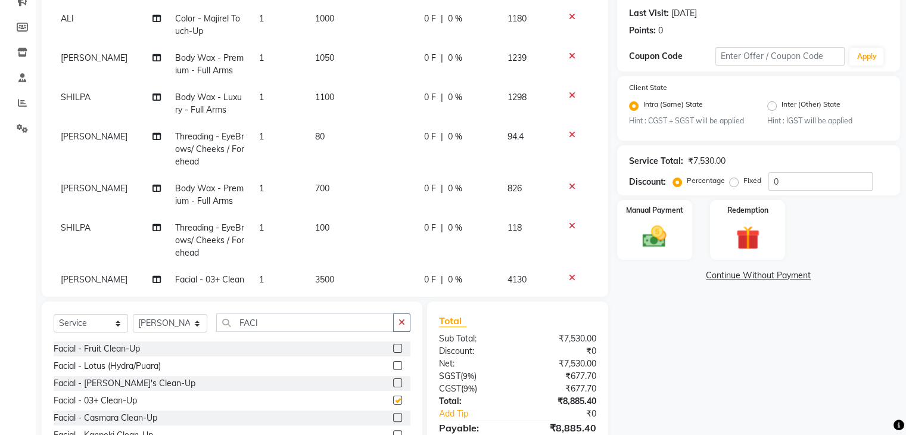
checkbox input "false"
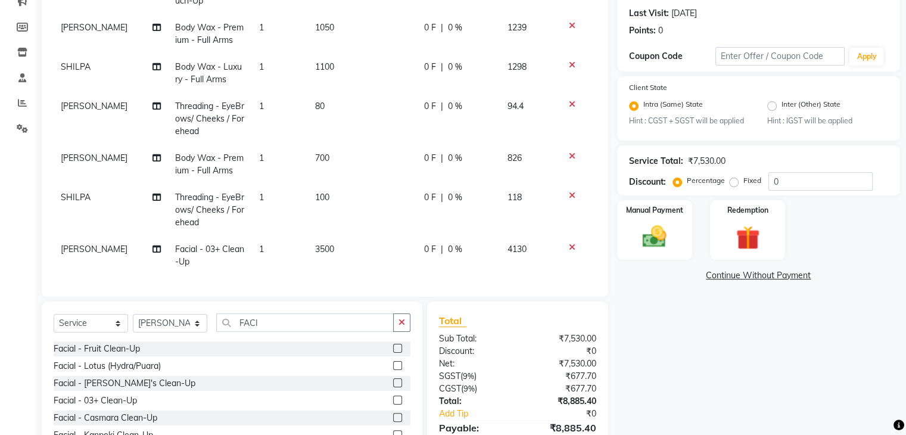
scroll to position [70, 0]
click at [315, 244] on span "3500" at bounding box center [324, 249] width 19 height 11
select select "47444"
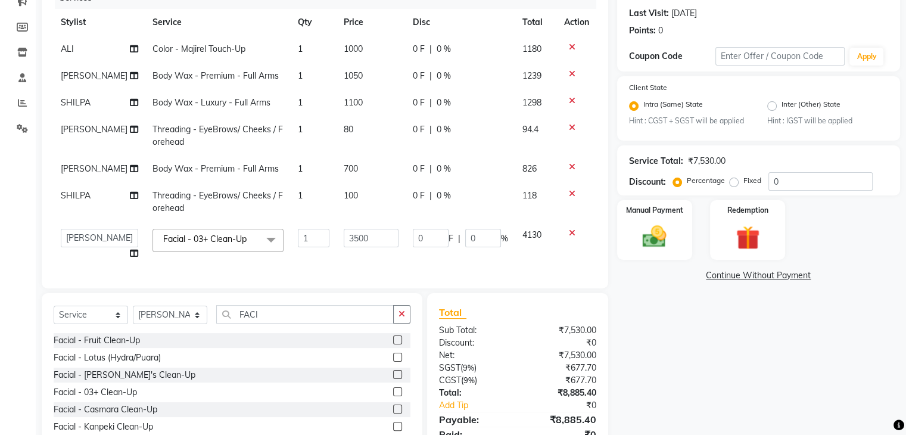
scroll to position [0, 0]
click at [346, 237] on input "3500" at bounding box center [371, 238] width 55 height 18
type input "3000"
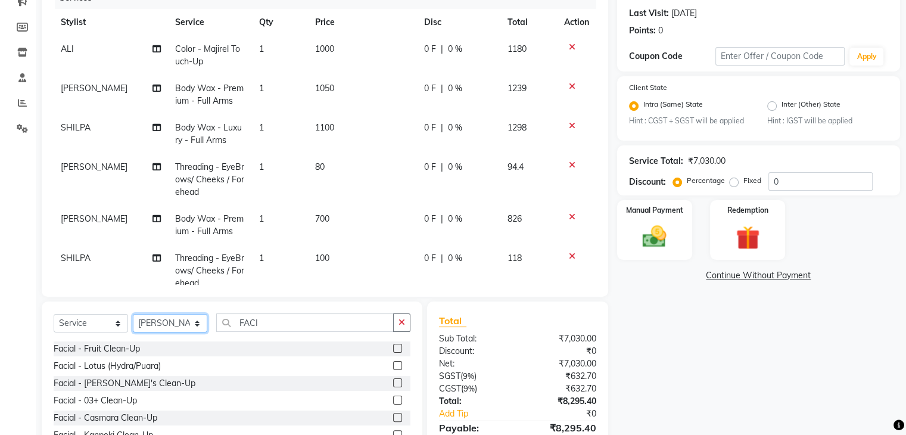
click at [145, 325] on select "Select Stylist [PERSON_NAME] [PERSON_NAME] [PERSON_NAME] [PERSON_NAME] [PERSON_…" at bounding box center [170, 323] width 74 height 18
select select "61135"
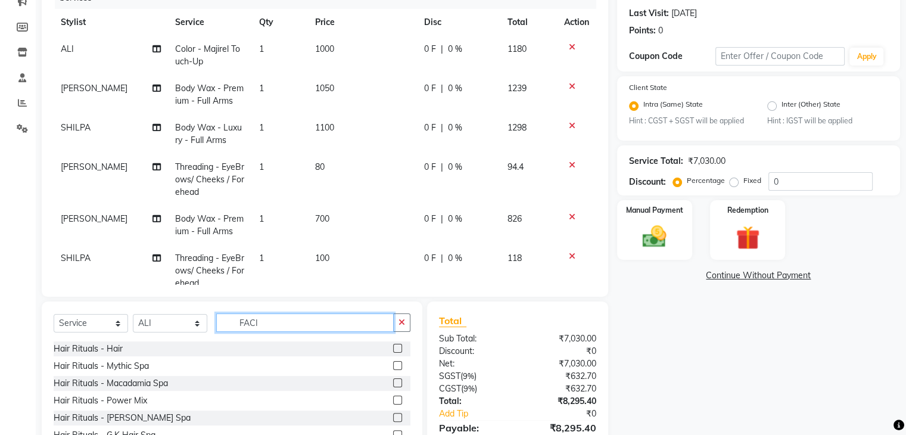
click at [272, 321] on input "FACI" at bounding box center [305, 322] width 178 height 18
type input "F"
type input "HEAD"
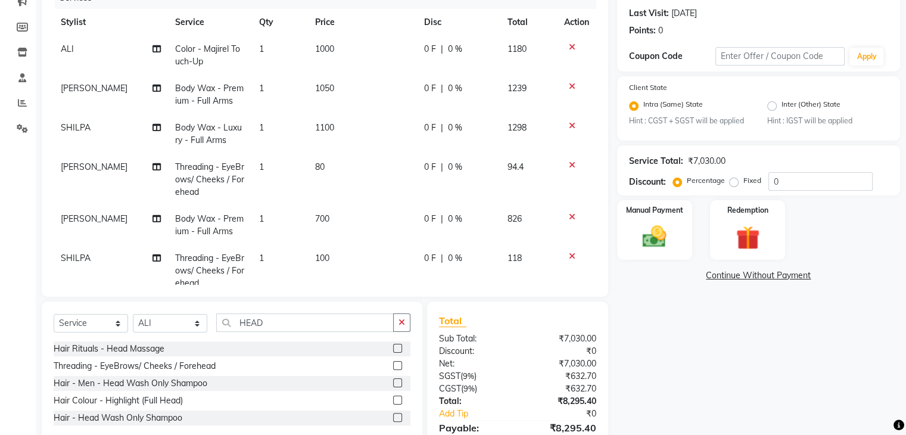
click at [396, 416] on label at bounding box center [397, 417] width 9 height 9
click at [396, 416] on input "checkbox" at bounding box center [397, 418] width 8 height 8
click at [397, 421] on label at bounding box center [397, 417] width 9 height 9
click at [397, 421] on input "checkbox" at bounding box center [397, 418] width 8 height 8
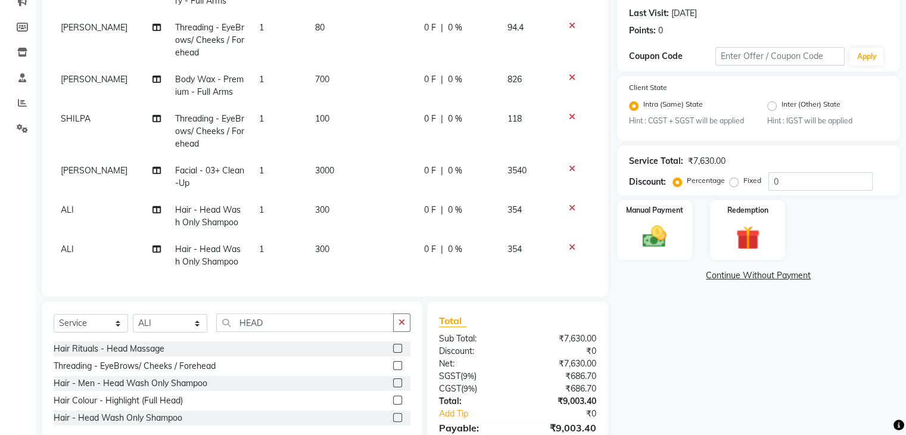
scroll to position [148, 0]
click at [569, 243] on icon at bounding box center [572, 247] width 7 height 8
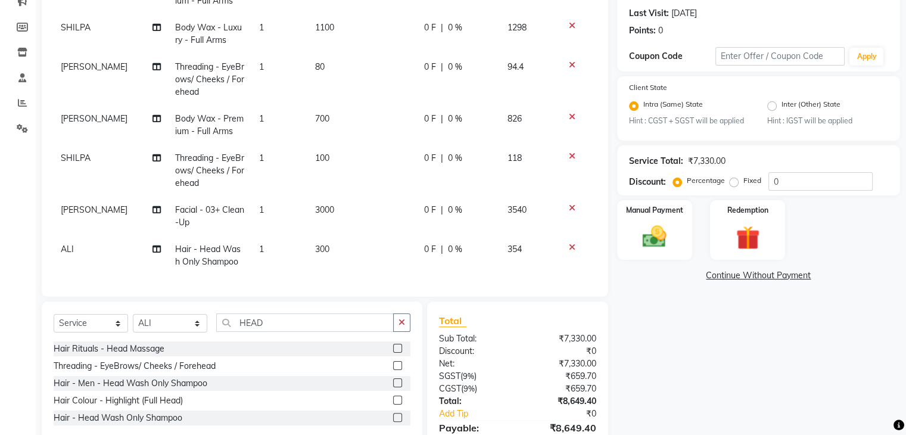
click at [569, 243] on icon at bounding box center [572, 247] width 7 height 8
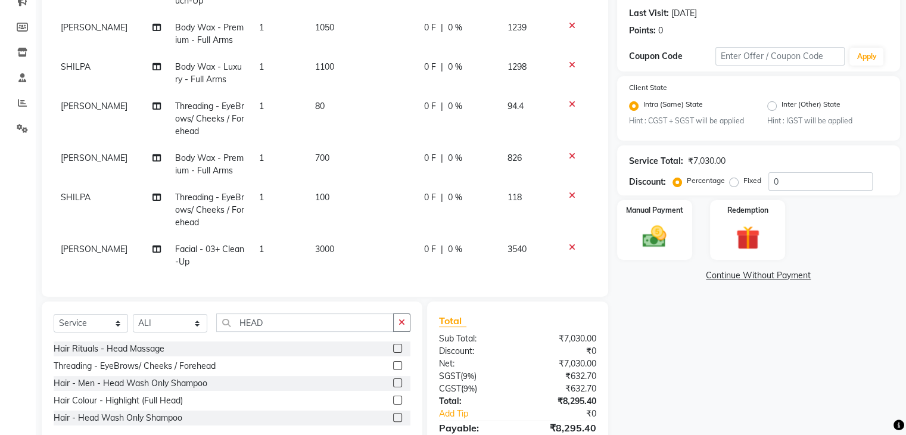
scroll to position [70, 0]
click at [397, 417] on label at bounding box center [397, 417] width 9 height 9
click at [397, 417] on input "checkbox" at bounding box center [397, 418] width 8 height 8
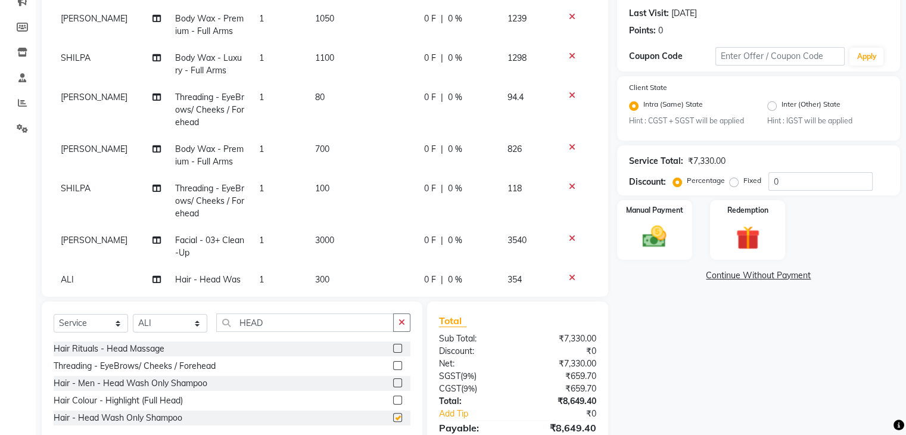
scroll to position [109, 0]
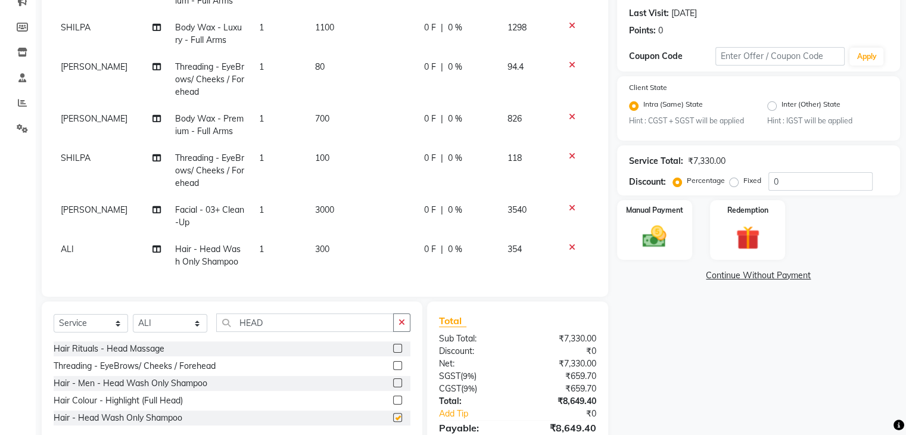
checkbox input "false"
click at [322, 244] on span "300" at bounding box center [322, 249] width 14 height 11
select select "61135"
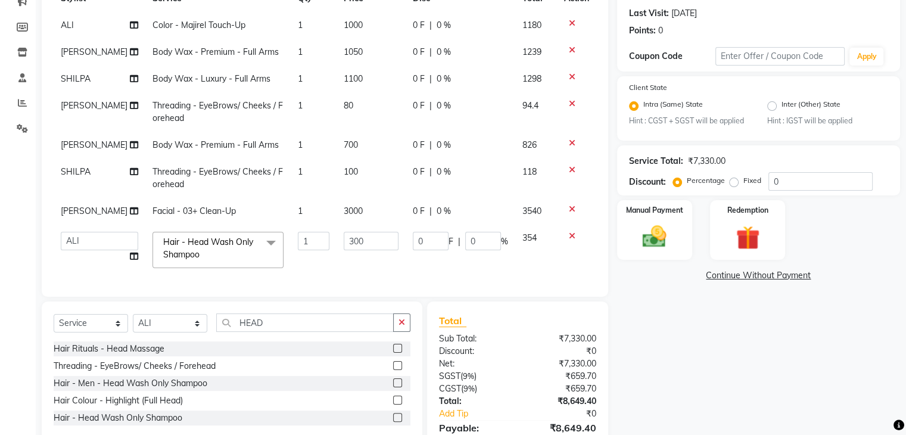
scroll to position [32, 0]
click at [344, 232] on input "300" at bounding box center [371, 241] width 55 height 18
type input "350"
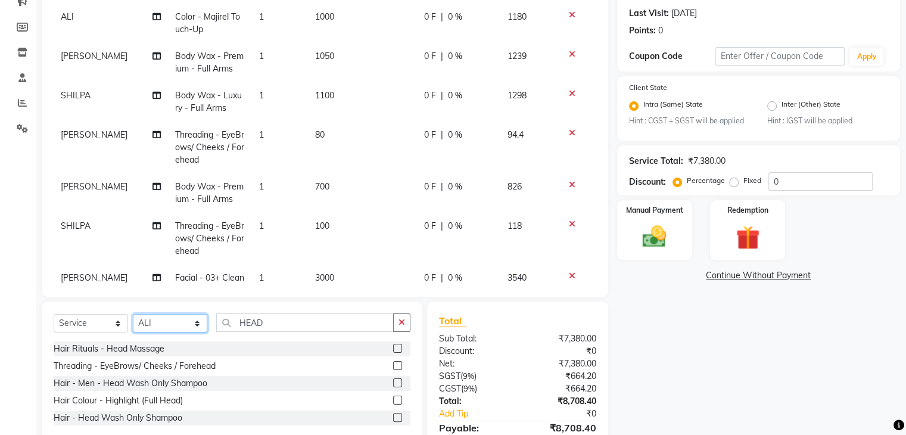
click at [145, 327] on select "Select Stylist [PERSON_NAME] [PERSON_NAME] [PERSON_NAME] [PERSON_NAME] [PERSON_…" at bounding box center [170, 323] width 74 height 18
select select "67320"
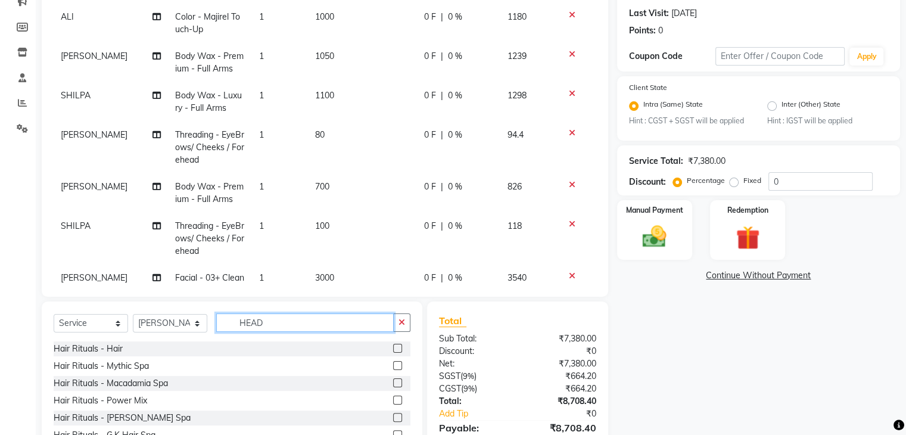
click at [281, 327] on input "HEAD" at bounding box center [305, 322] width 178 height 18
type input "H"
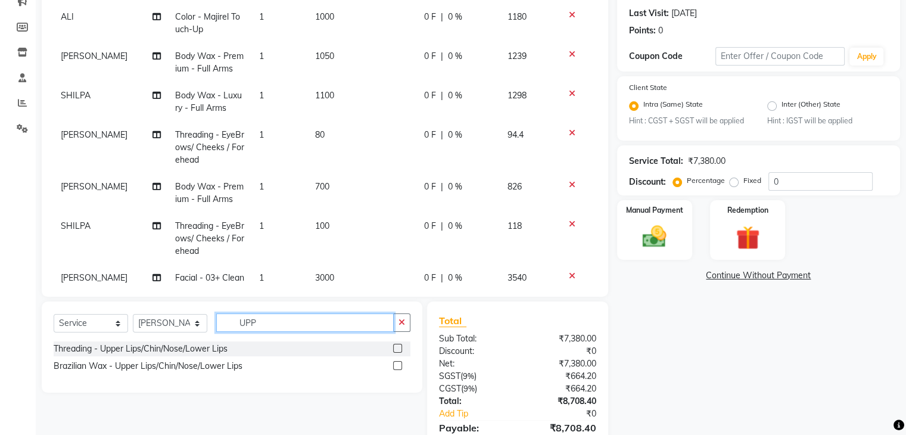
type input "UPP"
click at [398, 347] on label at bounding box center [397, 348] width 9 height 9
click at [398, 347] on input "checkbox" at bounding box center [397, 349] width 8 height 8
checkbox input "false"
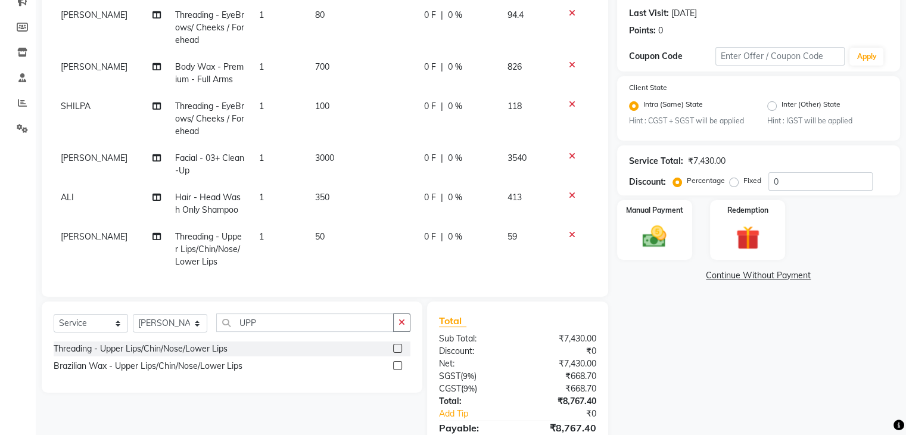
scroll to position [161, 0]
click at [332, 238] on td "50" at bounding box center [362, 249] width 109 height 52
select select "67320"
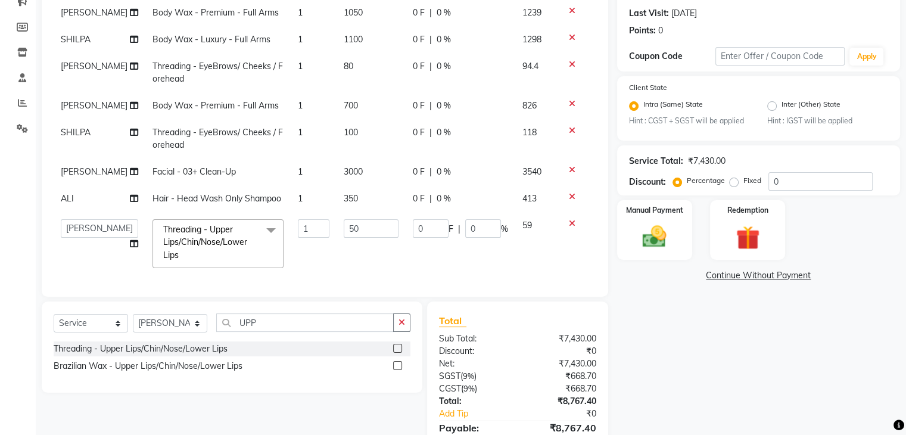
scroll to position [72, 0]
click at [344, 220] on input "50" at bounding box center [371, 228] width 55 height 18
type input "30"
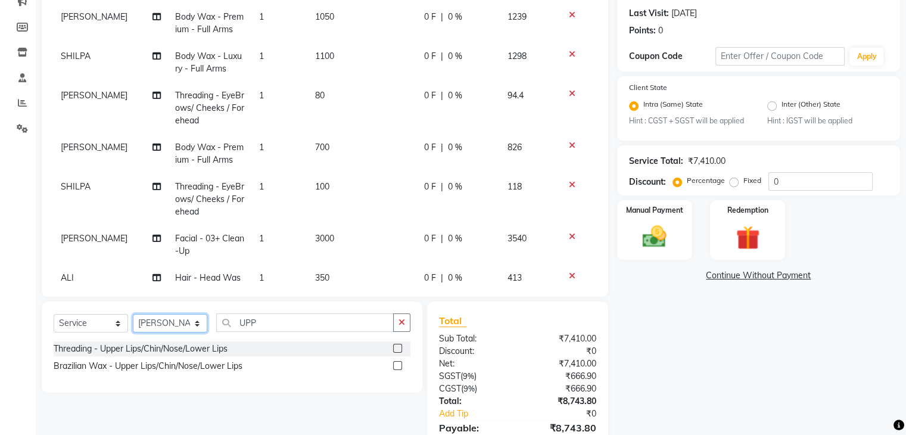
click at [160, 325] on select "Select Stylist [PERSON_NAME] [PERSON_NAME] [PERSON_NAME] [PERSON_NAME] [PERSON_…" at bounding box center [170, 323] width 74 height 18
select select "52865"
click at [268, 324] on input "UPP" at bounding box center [305, 322] width 178 height 18
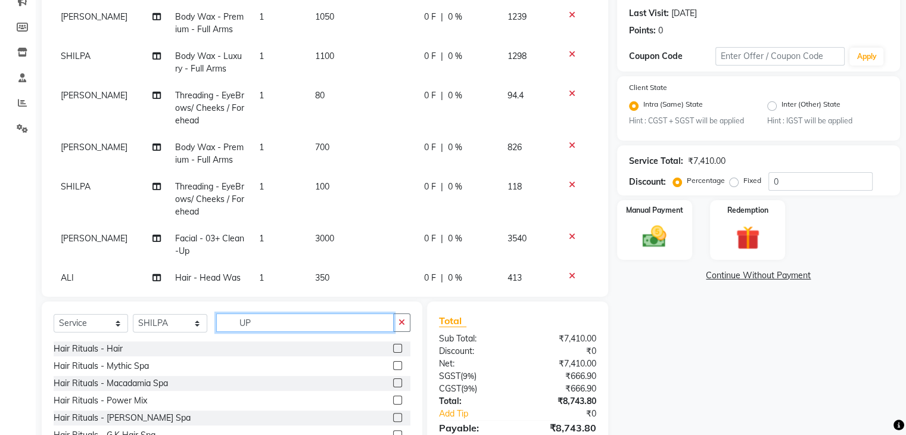
type input "U"
type input "CLE"
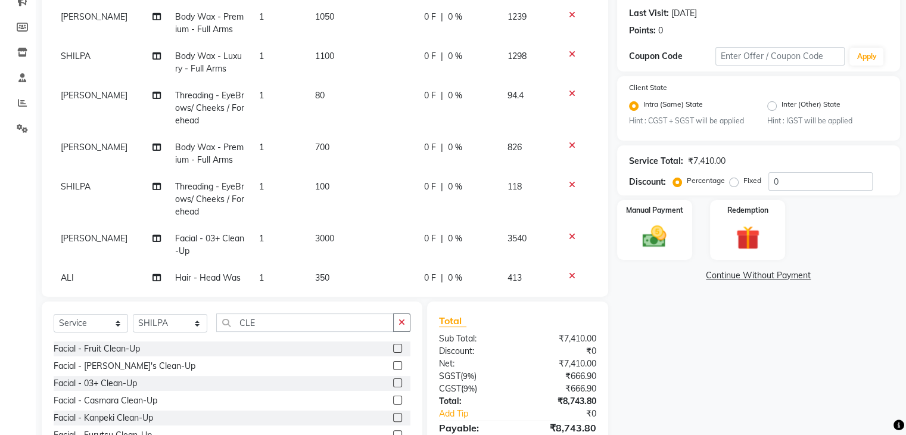
click at [393, 348] on label at bounding box center [397, 348] width 9 height 9
click at [393, 348] on input "checkbox" at bounding box center [397, 349] width 8 height 8
checkbox input "false"
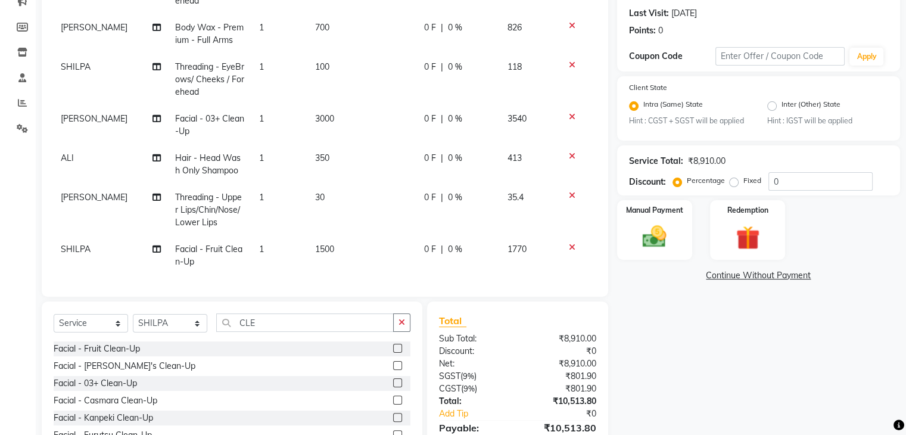
scroll to position [200, 0]
click at [174, 325] on select "Select Stylist [PERSON_NAME] [PERSON_NAME] [PERSON_NAME] [PERSON_NAME] [PERSON_…" at bounding box center [170, 323] width 74 height 18
select select "61135"
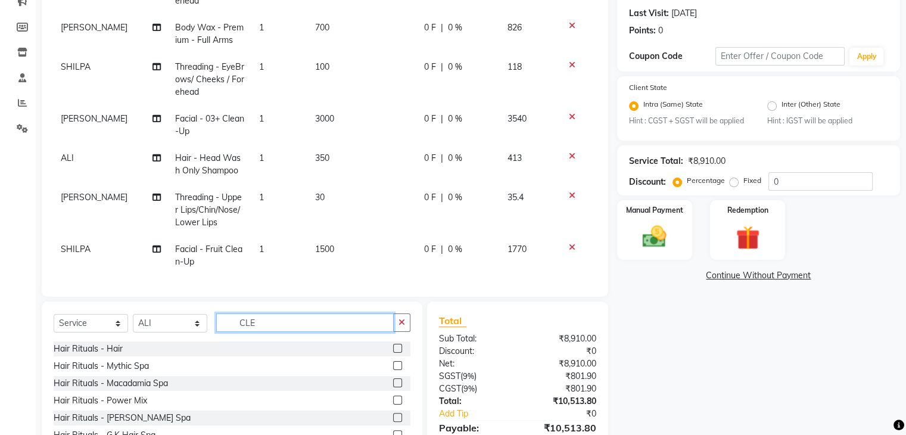
click at [267, 318] on input "CLE" at bounding box center [305, 322] width 178 height 18
type input "C"
type input "HAIR CUT"
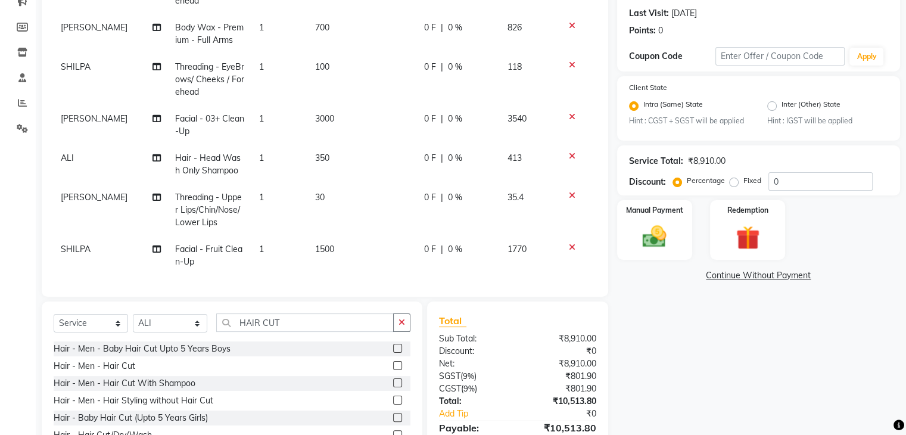
click at [400, 365] on label at bounding box center [397, 365] width 9 height 9
click at [400, 365] on input "checkbox" at bounding box center [397, 366] width 8 height 8
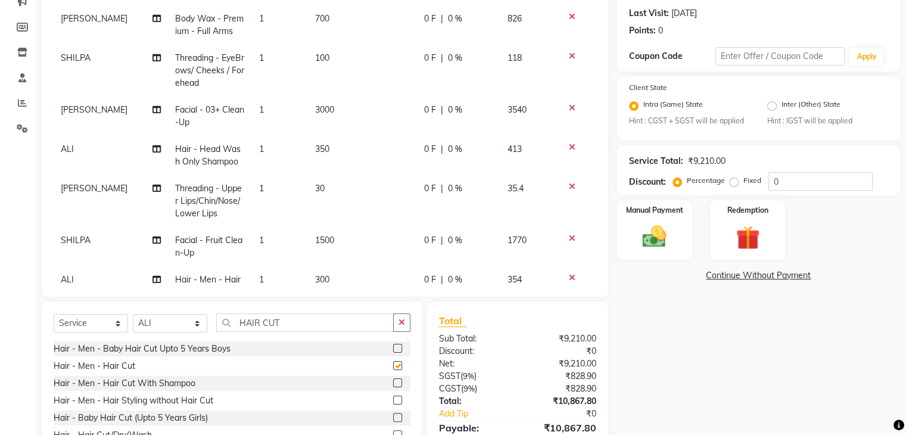
checkbox input "false"
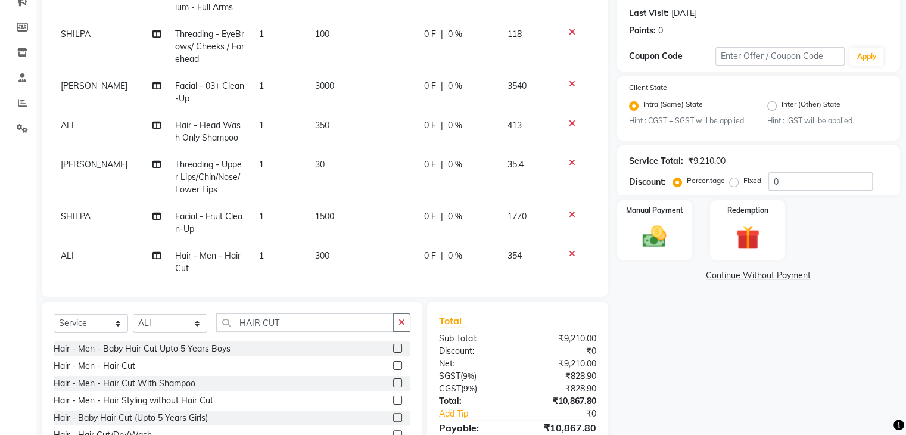
scroll to position [240, 0]
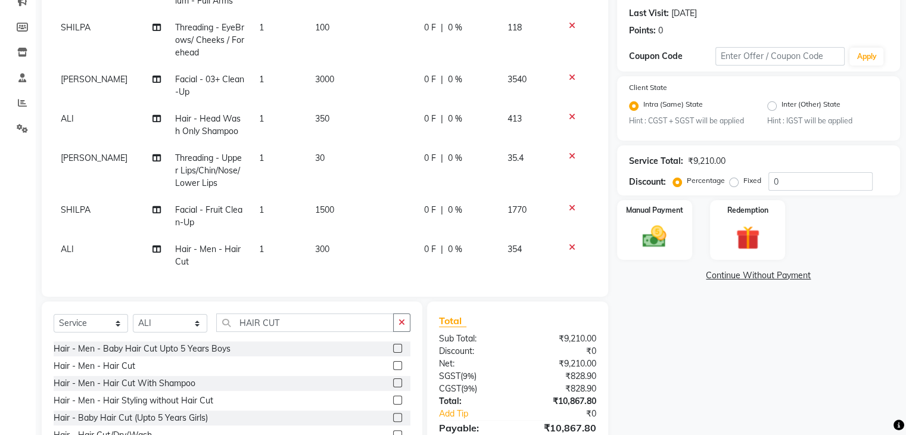
click at [569, 243] on icon at bounding box center [572, 247] width 7 height 8
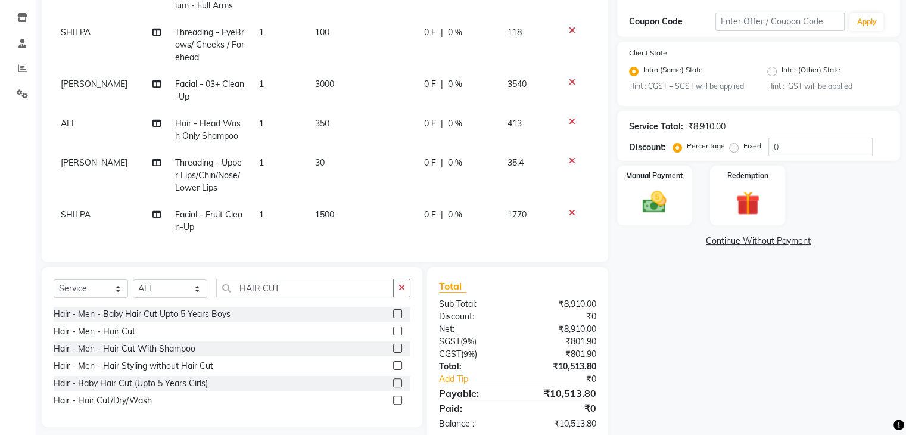
scroll to position [221, 0]
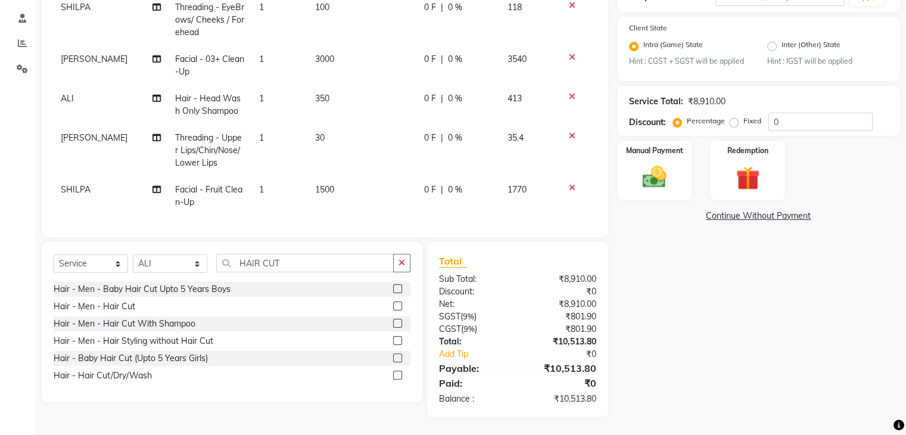
click at [397, 379] on label at bounding box center [397, 375] width 9 height 9
click at [397, 379] on input "checkbox" at bounding box center [397, 376] width 8 height 8
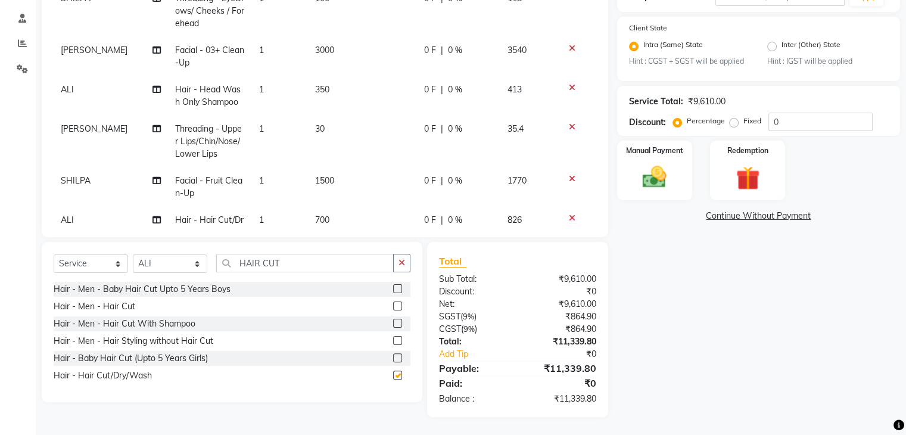
scroll to position [240, 0]
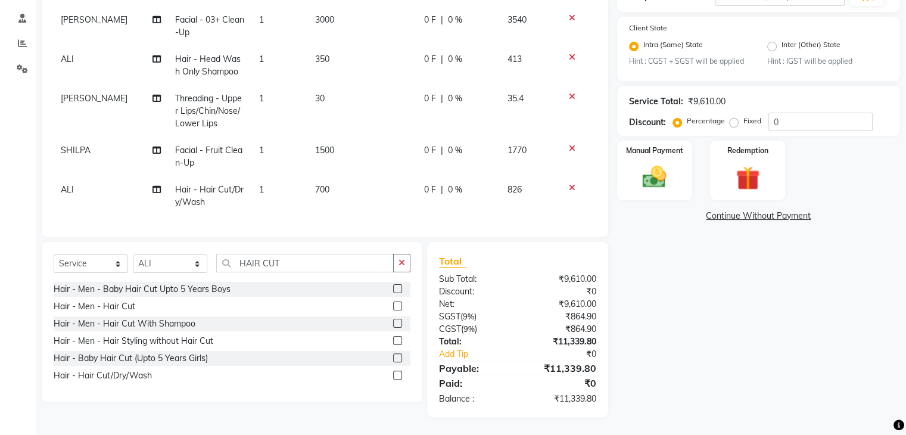
checkbox input "false"
click at [322, 184] on span "700" at bounding box center [322, 189] width 14 height 11
select select "61135"
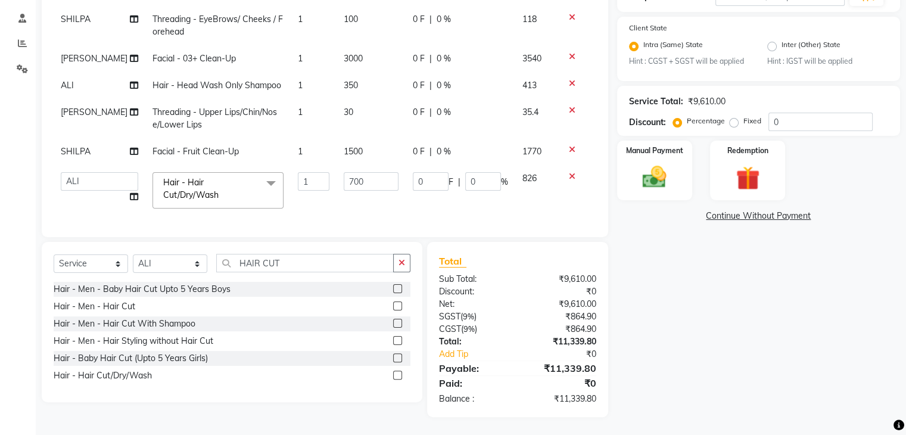
scroll to position [125, 0]
click at [344, 172] on input "700" at bounding box center [371, 181] width 55 height 18
type input "520"
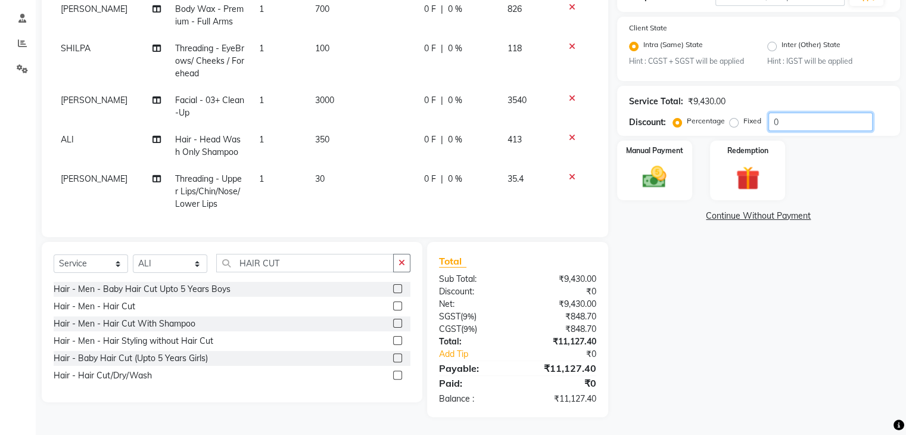
click at [806, 120] on input "0" at bounding box center [821, 122] width 104 height 18
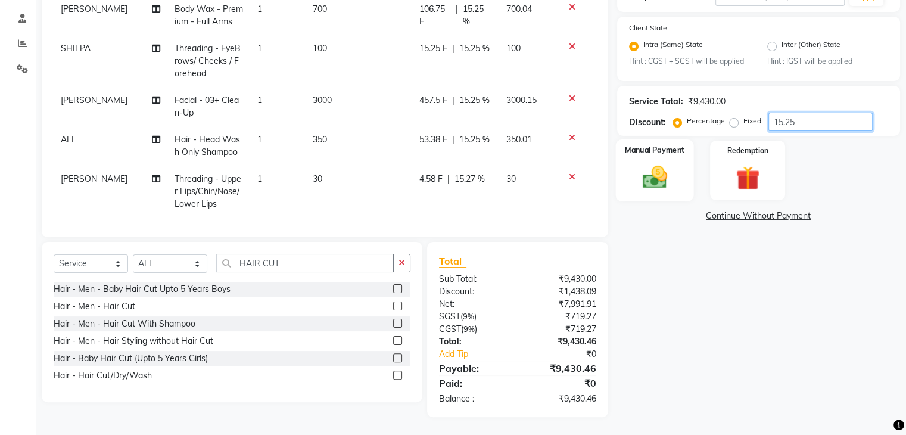
type input "15.25"
click at [659, 165] on img at bounding box center [655, 177] width 40 height 29
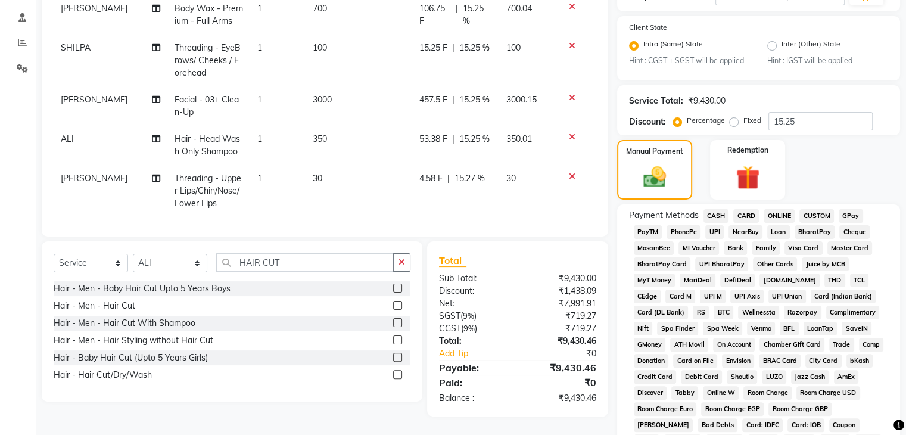
click at [783, 213] on span "ONLINE" at bounding box center [779, 216] width 31 height 14
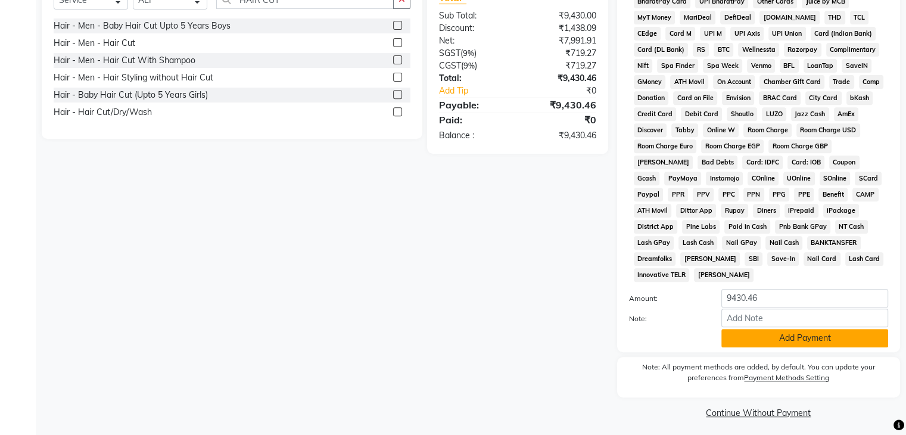
click at [837, 337] on button "Add Payment" at bounding box center [805, 338] width 167 height 18
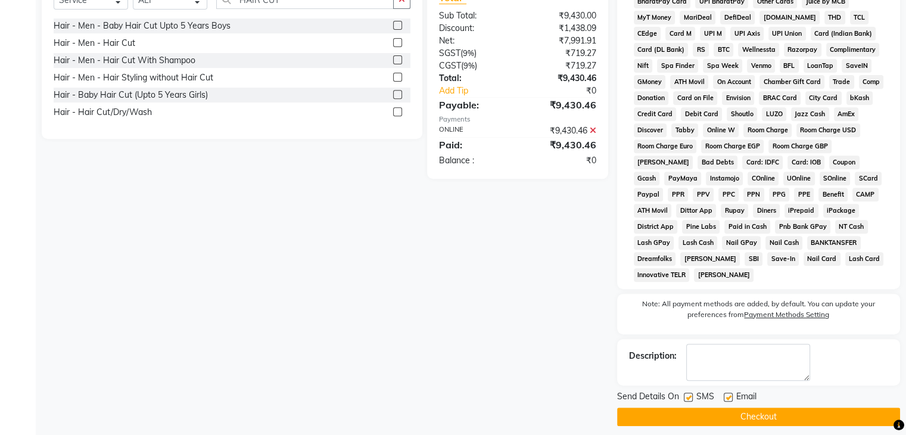
click at [775, 415] on button "Checkout" at bounding box center [758, 417] width 283 height 18
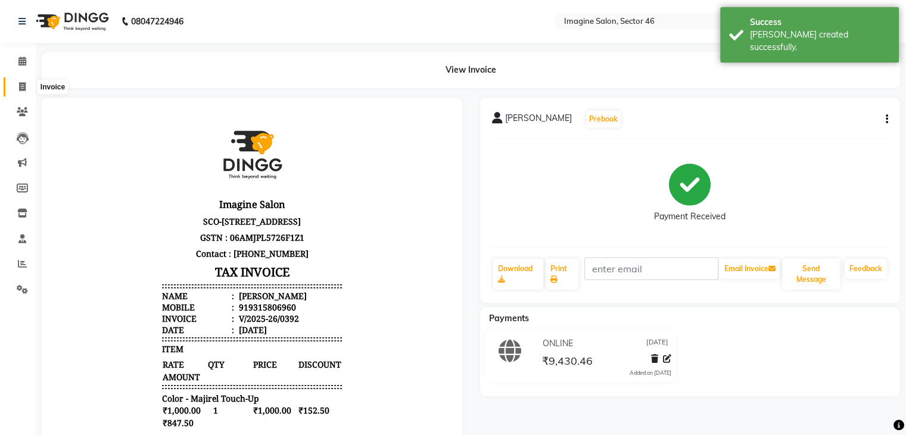
click at [25, 86] on icon at bounding box center [22, 86] width 7 height 9
select select "service"
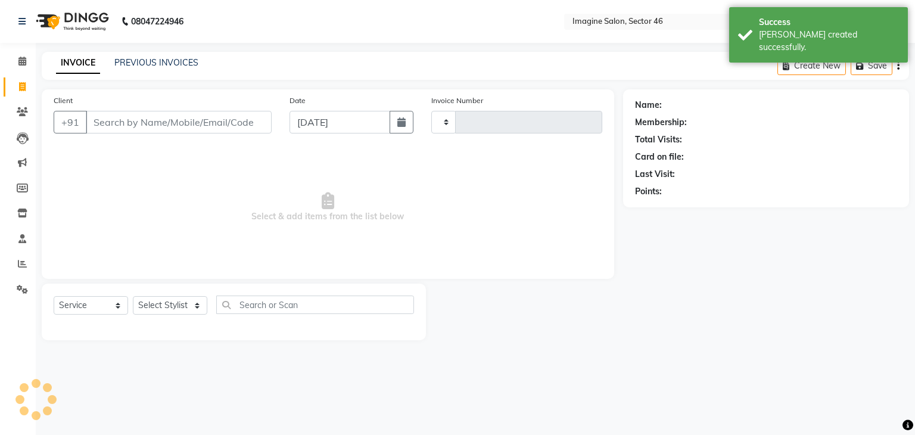
type input "0393"
select select "3894"
click at [405, 117] on button "button" at bounding box center [402, 122] width 24 height 23
select select "9"
select select "2025"
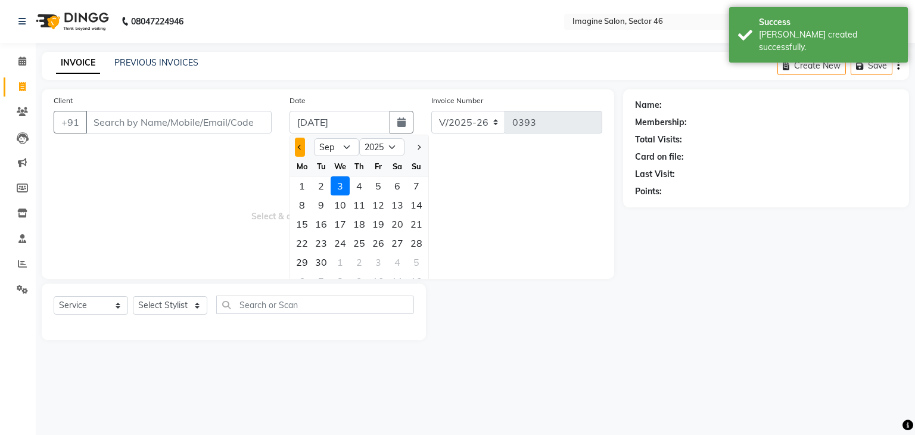
click at [300, 151] on button "Previous month" at bounding box center [300, 147] width 10 height 19
select select "8"
click at [396, 259] on div "30" at bounding box center [397, 262] width 19 height 19
type input "[DATE]"
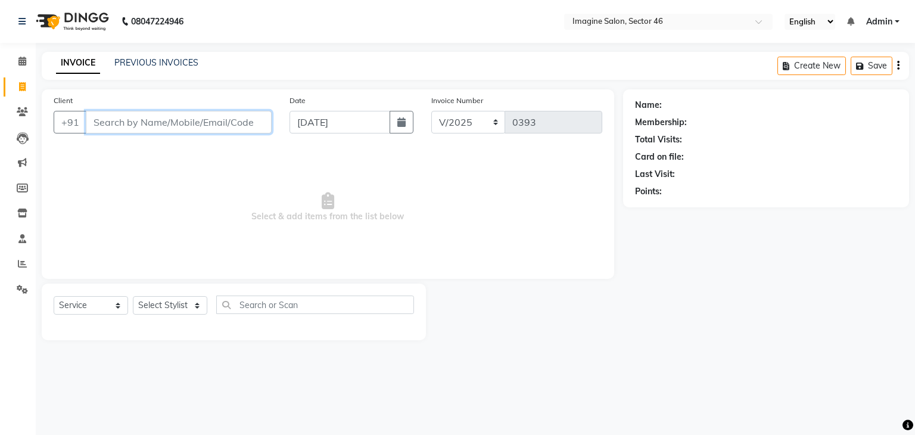
click at [123, 120] on input "Client" at bounding box center [179, 122] width 186 height 23
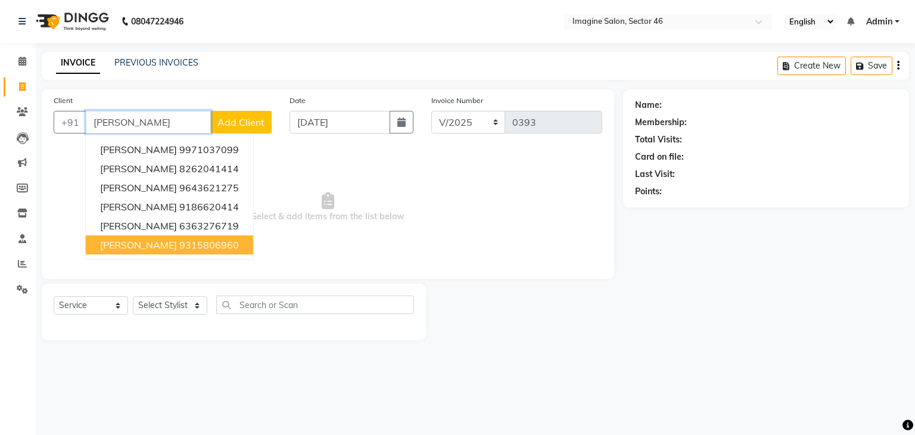
click at [182, 240] on ngb-highlight "9315806960" at bounding box center [209, 245] width 60 height 12
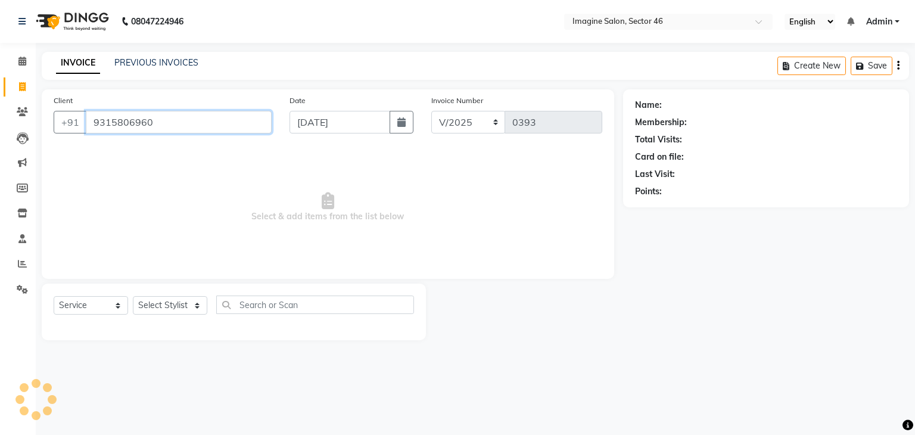
type input "9315806960"
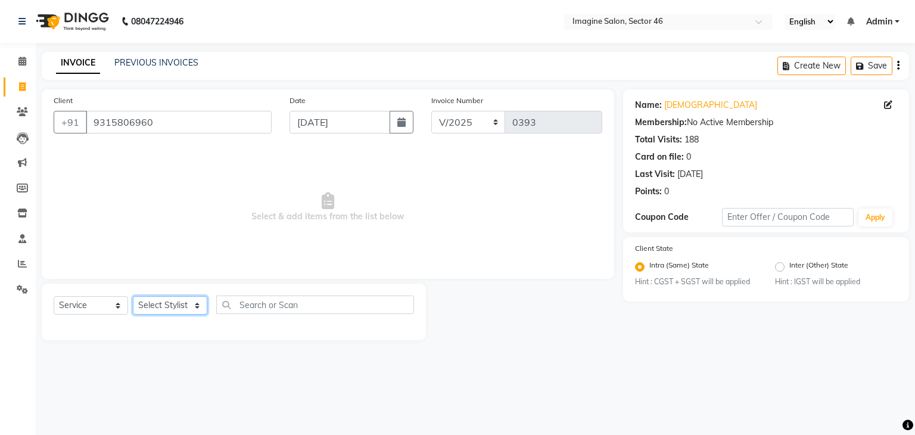
click at [167, 303] on select "Select Stylist [PERSON_NAME] [PERSON_NAME] [PERSON_NAME] [PERSON_NAME] [PERSON_…" at bounding box center [170, 305] width 74 height 18
select select "52865"
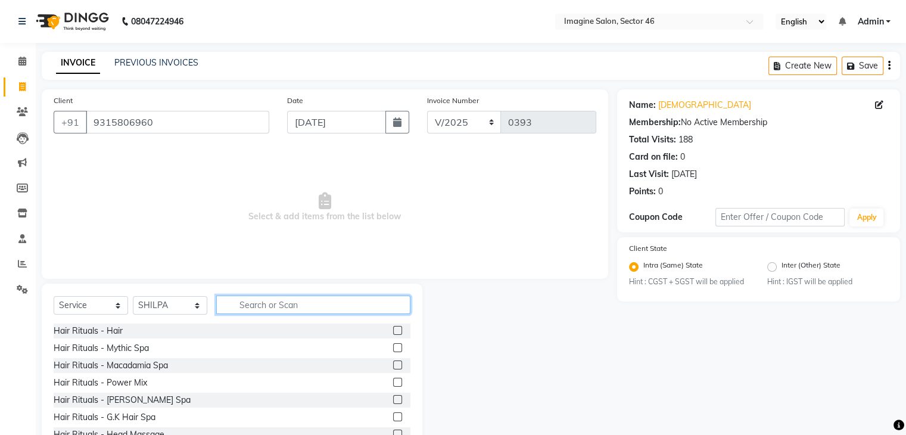
click at [262, 306] on input "text" at bounding box center [313, 305] width 194 height 18
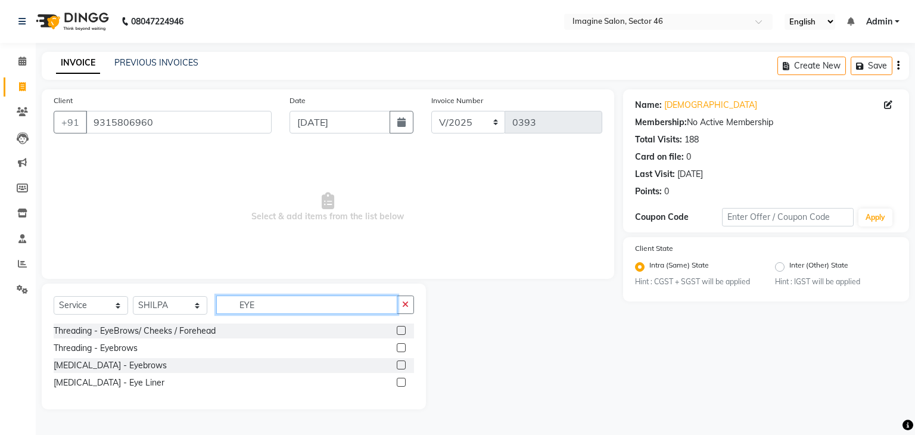
type input "EYE"
click at [403, 330] on label at bounding box center [401, 330] width 9 height 9
click at [403, 330] on input "checkbox" at bounding box center [401, 331] width 8 height 8
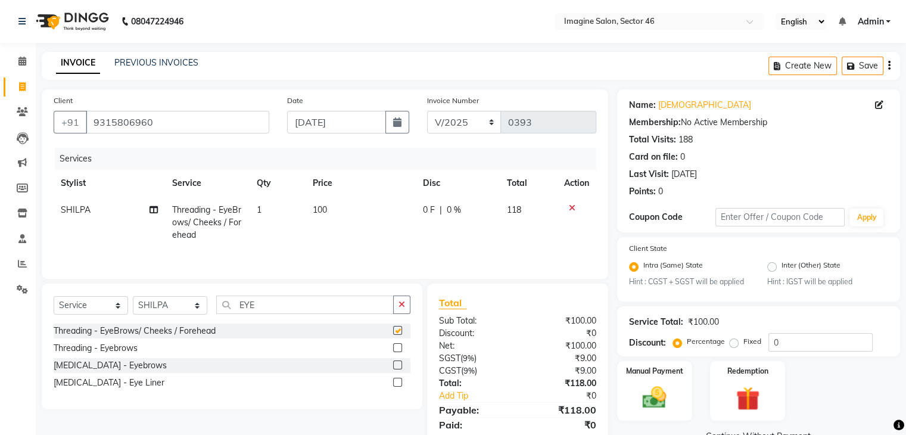
checkbox input "false"
click at [169, 302] on select "Select Stylist [PERSON_NAME] [PERSON_NAME] [PERSON_NAME] [PERSON_NAME] [PERSON_…" at bounding box center [170, 305] width 74 height 18
select select "47444"
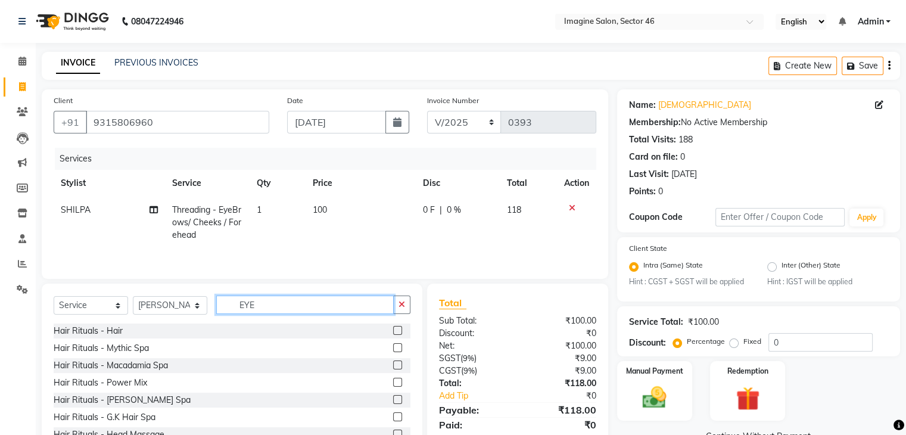
click at [265, 310] on input "EYE" at bounding box center [305, 305] width 178 height 18
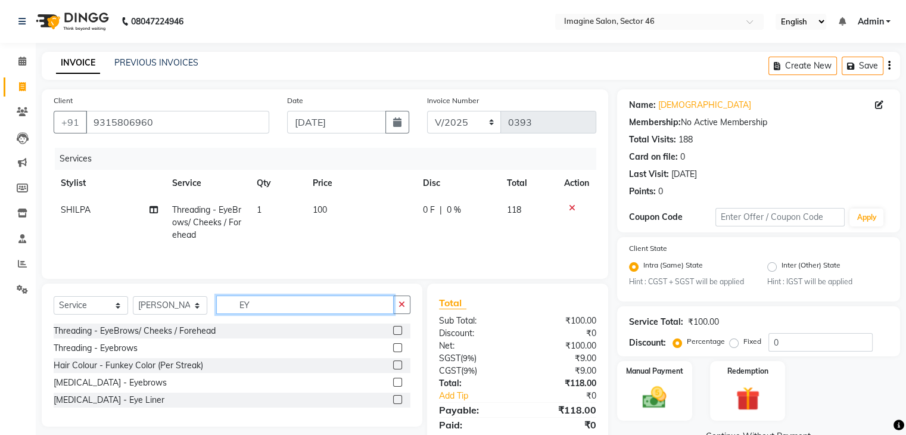
type input "E"
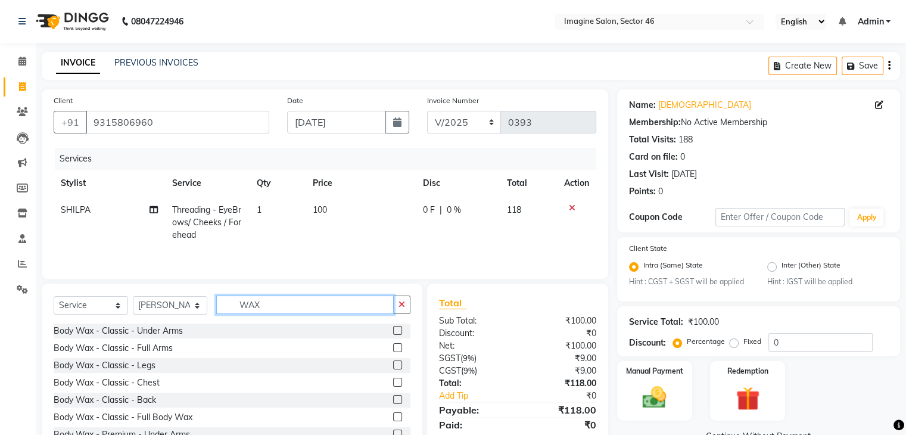
type input "WAX"
click at [393, 418] on label at bounding box center [397, 416] width 9 height 9
click at [393, 418] on input "checkbox" at bounding box center [397, 418] width 8 height 8
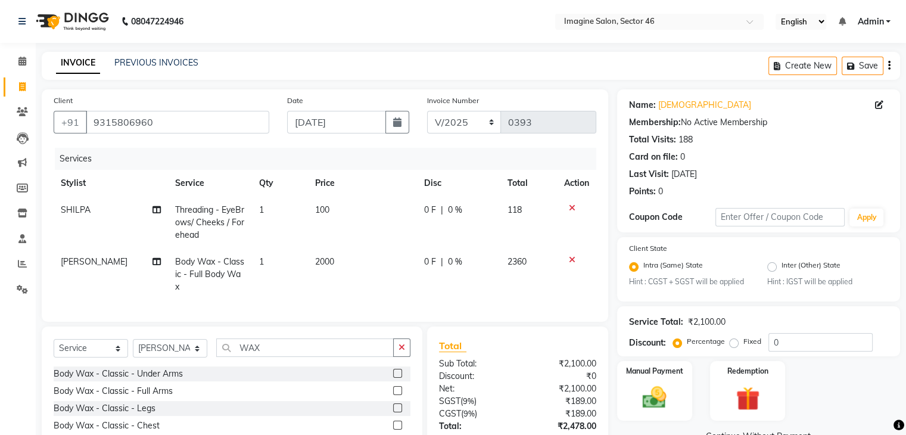
checkbox input "false"
click at [151, 346] on select "Select Stylist [PERSON_NAME] [PERSON_NAME] [PERSON_NAME] [PERSON_NAME] [PERSON_…" at bounding box center [170, 348] width 74 height 18
select select "61135"
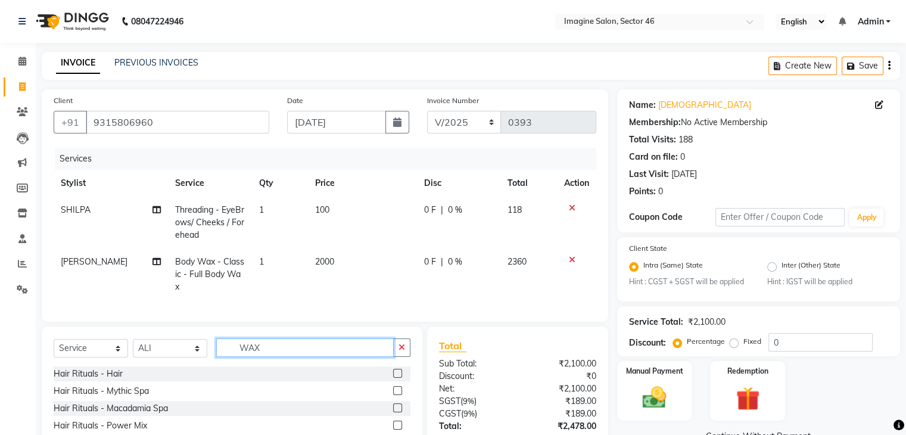
click at [274, 343] on input "WAX" at bounding box center [305, 347] width 178 height 18
type input "W"
type input "TOU"
click at [398, 389] on label at bounding box center [397, 390] width 9 height 9
click at [398, 389] on input "checkbox" at bounding box center [397, 391] width 8 height 8
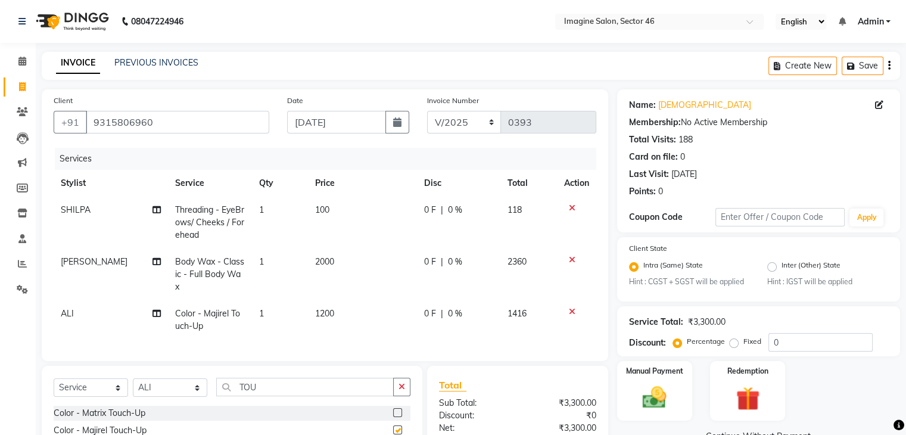
checkbox input "false"
click at [322, 263] on span "2000" at bounding box center [324, 261] width 19 height 11
select select "47444"
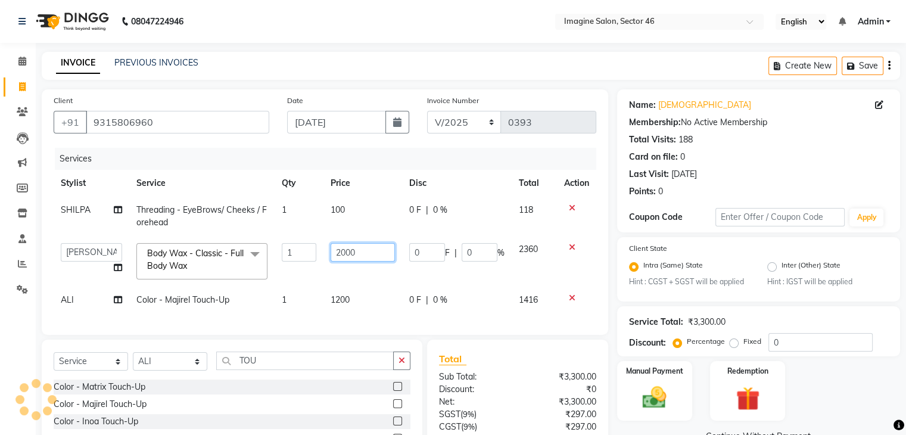
click at [347, 248] on input "2000" at bounding box center [363, 252] width 64 height 18
click at [349, 248] on input "2000" at bounding box center [363, 252] width 64 height 18
click at [370, 251] on input "14750" at bounding box center [363, 252] width 64 height 18
type input "1475"
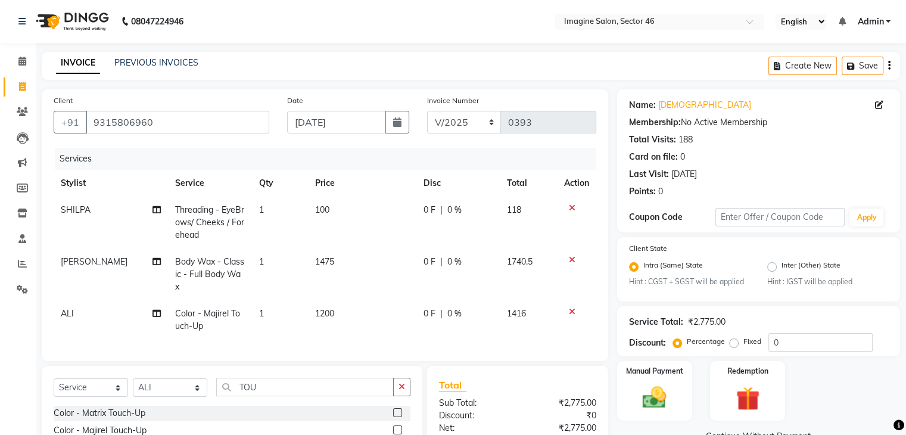
click at [349, 300] on td "1200" at bounding box center [362, 319] width 109 height 39
select select "61135"
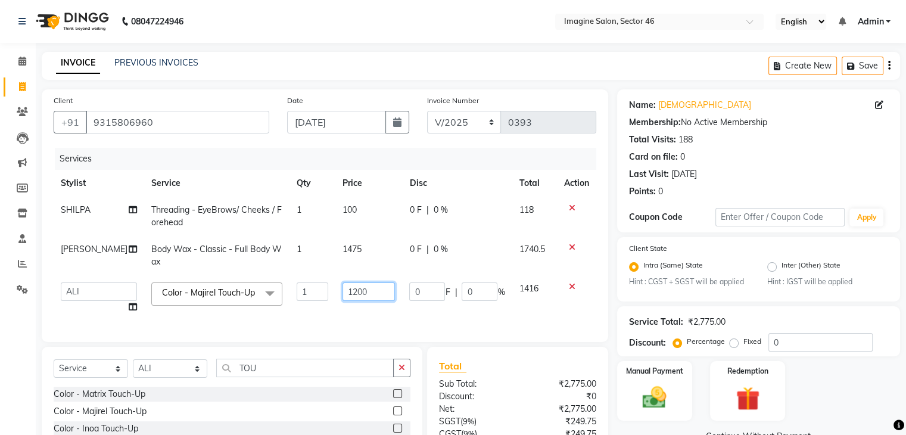
click at [355, 294] on input "1200" at bounding box center [369, 291] width 53 height 18
type input "1"
type input "1475"
click at [156, 378] on select "Select Stylist [PERSON_NAME] [PERSON_NAME] [PERSON_NAME] [PERSON_NAME] [PERSON_…" at bounding box center [170, 368] width 74 height 18
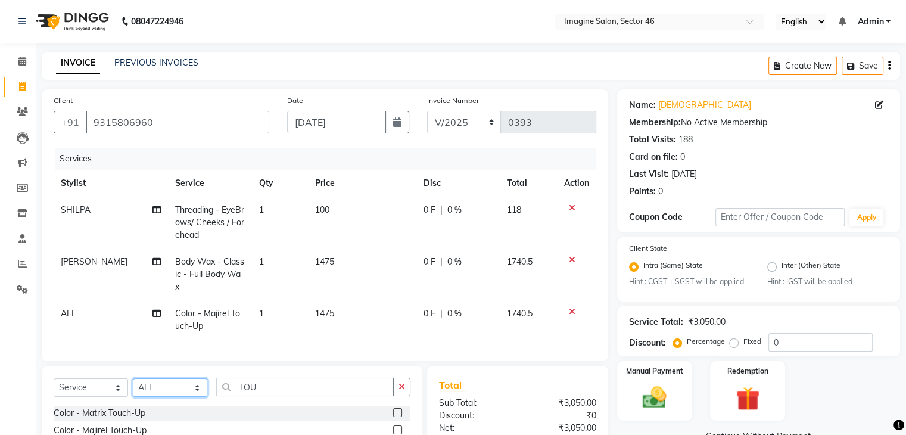
select select "19946"
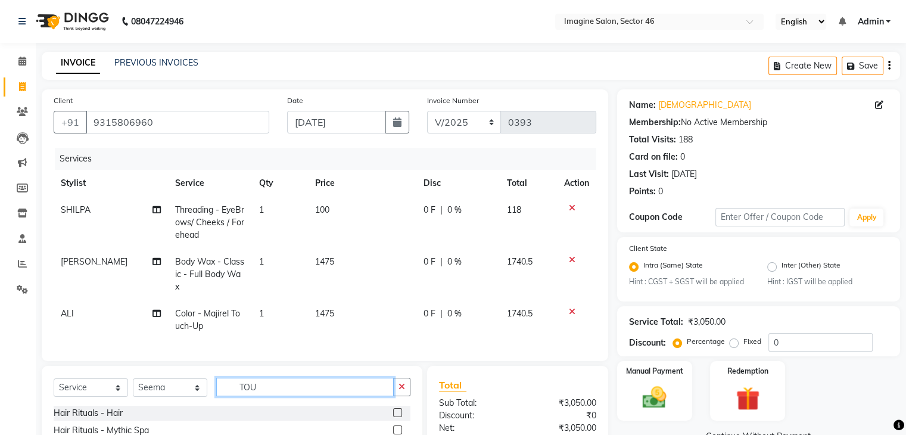
click at [265, 380] on input "TOU" at bounding box center [305, 387] width 178 height 18
type input "T"
type input "UNDER"
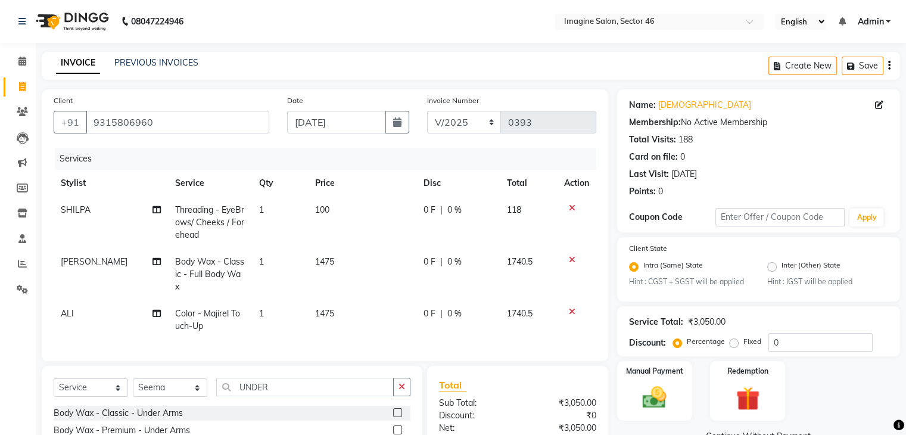
click at [393, 430] on label at bounding box center [397, 429] width 9 height 9
click at [393, 430] on input "checkbox" at bounding box center [397, 431] width 8 height 8
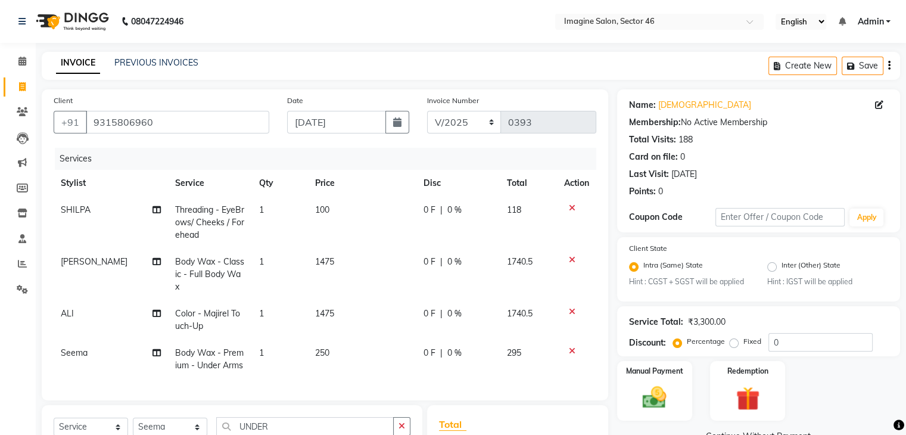
checkbox input "false"
click at [319, 340] on td "250" at bounding box center [362, 359] width 109 height 39
select select "19946"
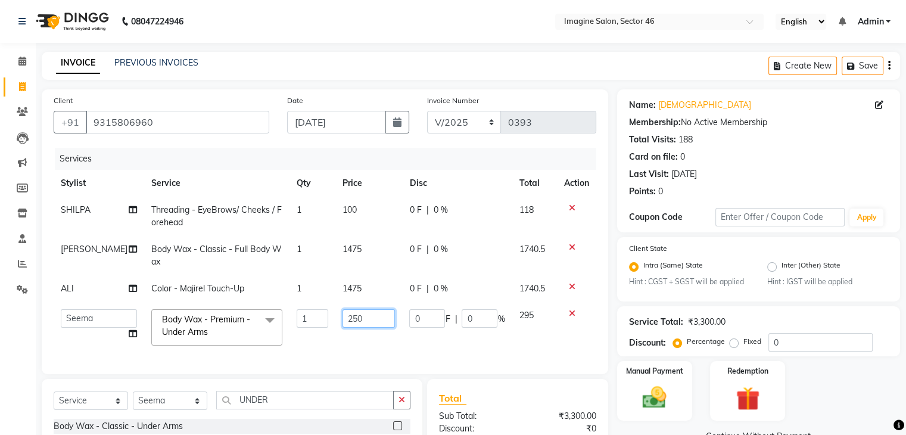
click at [344, 313] on input "250" at bounding box center [369, 318] width 53 height 18
type input "200"
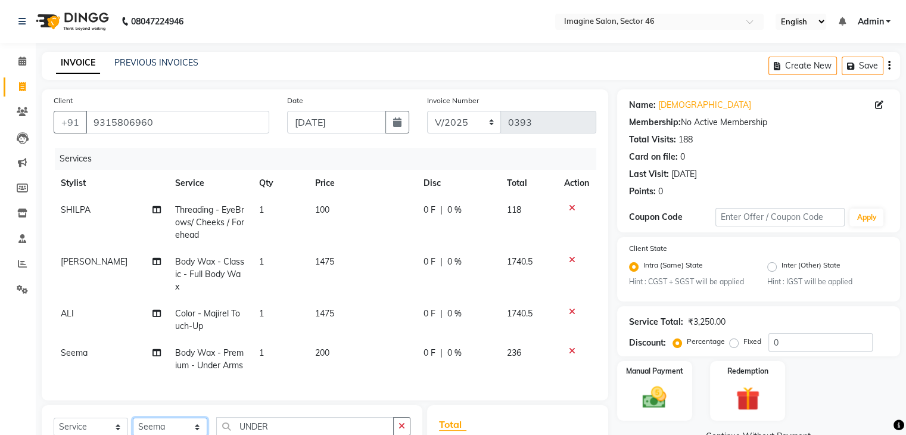
select select "67320"
click at [269, 424] on input "UNDER" at bounding box center [305, 426] width 178 height 18
type input "U"
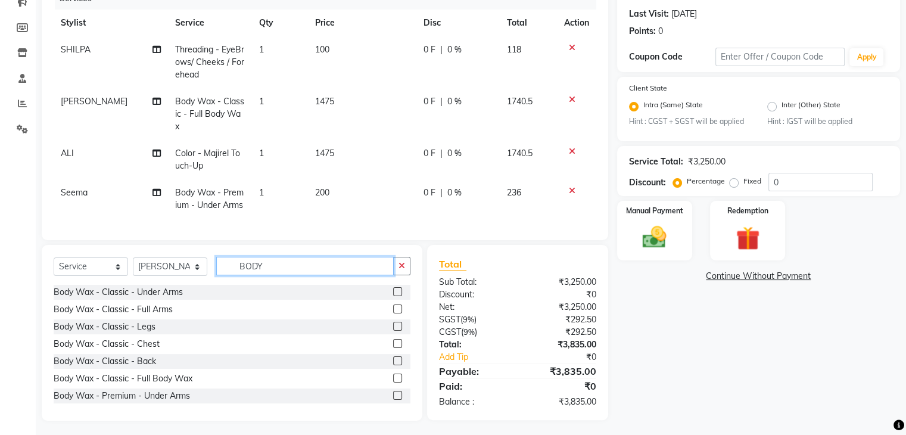
scroll to position [161, 0]
type input "BODY"
click at [393, 375] on label at bounding box center [397, 377] width 9 height 9
click at [393, 375] on input "checkbox" at bounding box center [397, 378] width 8 height 8
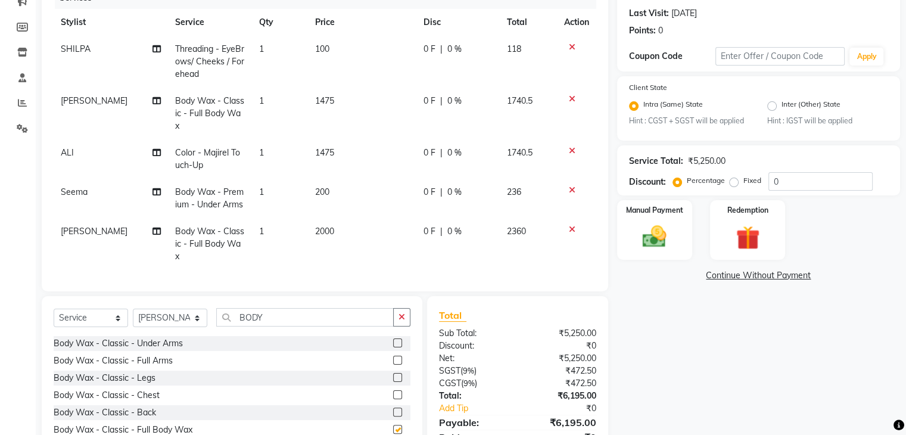
checkbox input "false"
click at [315, 231] on span "2000" at bounding box center [324, 231] width 19 height 11
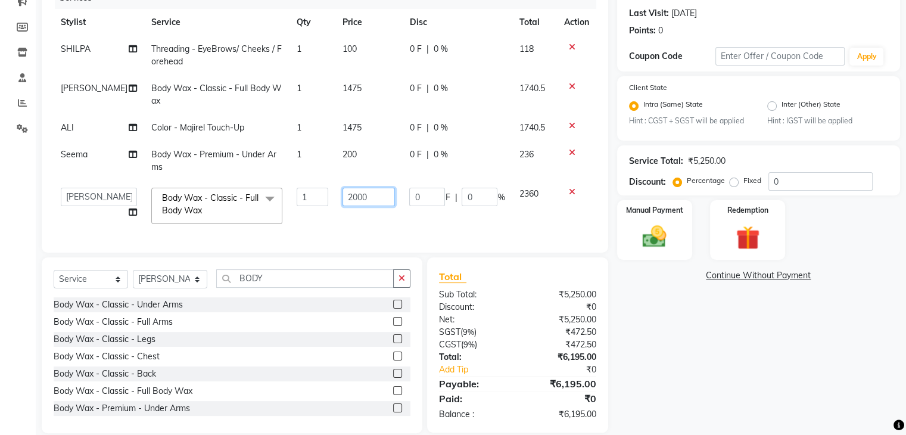
click at [344, 193] on input "2000" at bounding box center [369, 197] width 53 height 18
click at [350, 196] on input "2000" at bounding box center [369, 197] width 53 height 18
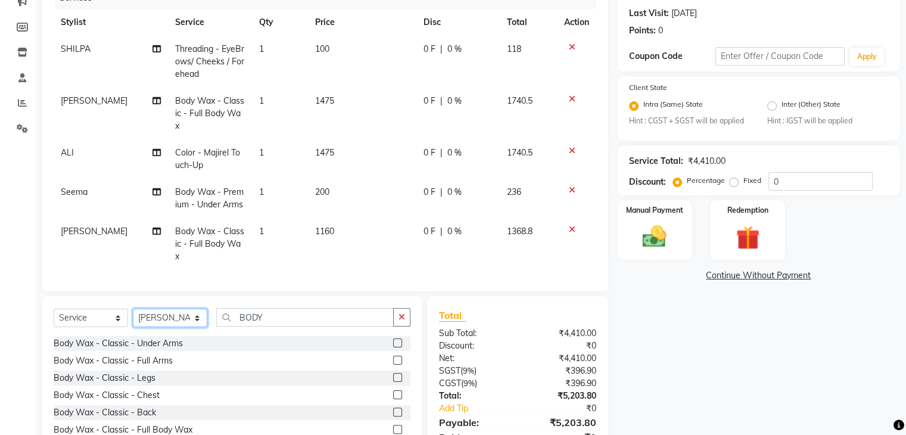
click at [167, 284] on div "Client [PHONE_NUMBER] Date [DATE] Invoice Number V/2025 V/[PHONE_NUMBER] Servic…" at bounding box center [325, 199] width 585 height 543
click at [270, 322] on input "BODY" at bounding box center [305, 317] width 178 height 18
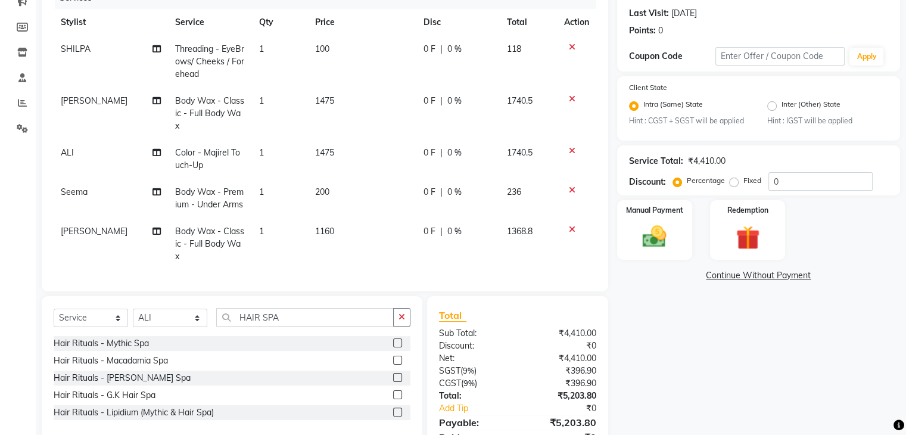
click at [395, 347] on label at bounding box center [397, 342] width 9 height 9
click at [395, 347] on input "checkbox" at bounding box center [397, 344] width 8 height 8
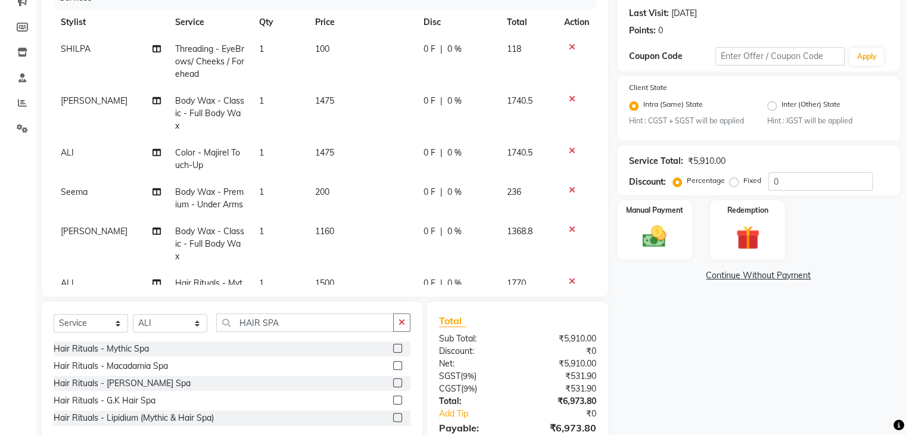
click at [602, 240] on div "Client [PHONE_NUMBER] Date [DATE] Invoice Number V/2025 V/[PHONE_NUMBER] Servic…" at bounding box center [325, 112] width 567 height 368
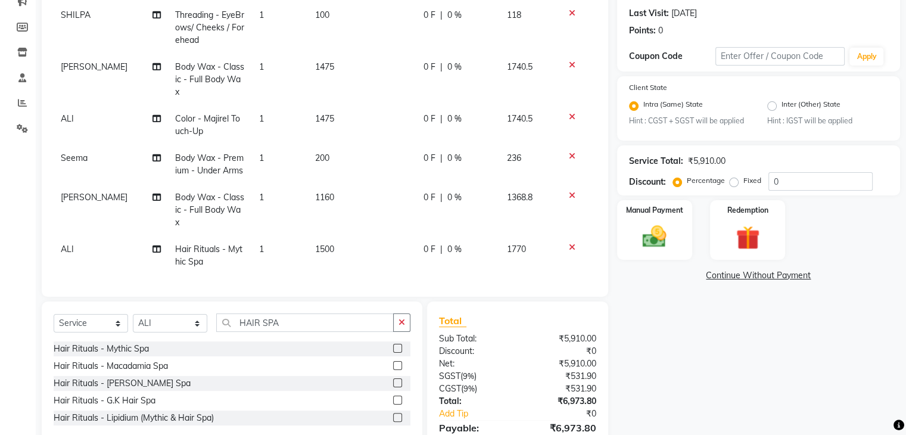
scroll to position [43, 0]
click at [318, 244] on span "1500" at bounding box center [324, 249] width 19 height 11
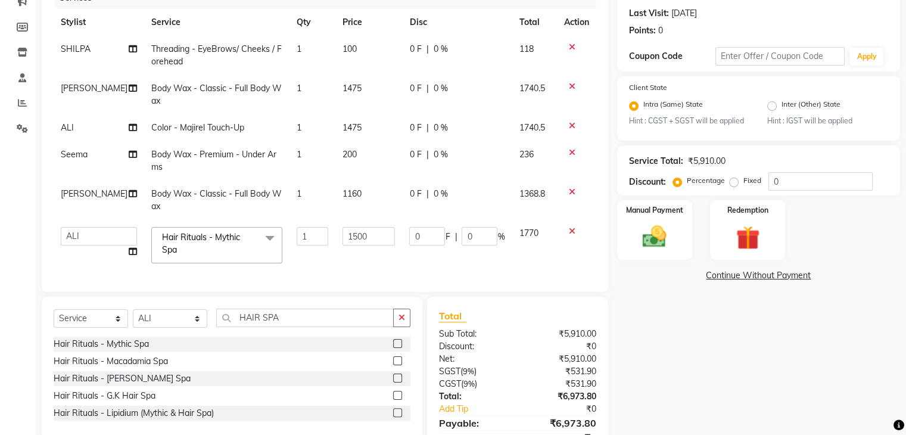
scroll to position [0, 0]
click at [343, 234] on input "1500" at bounding box center [369, 236] width 53 height 18
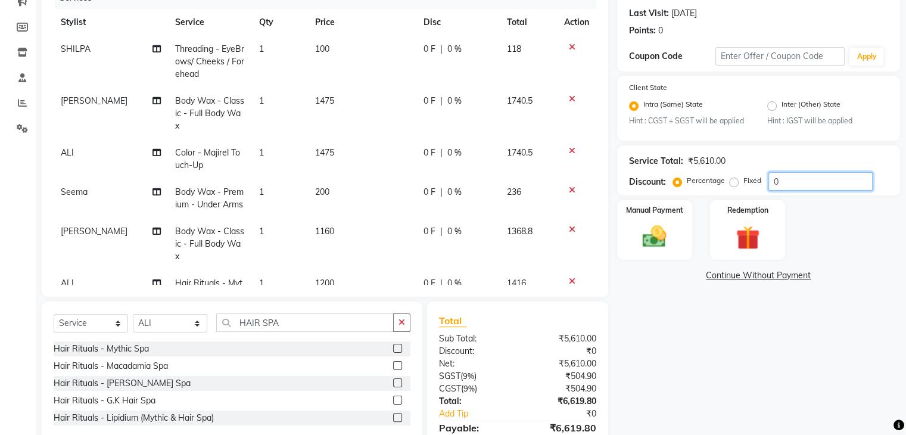
click at [794, 184] on input "0" at bounding box center [821, 181] width 104 height 18
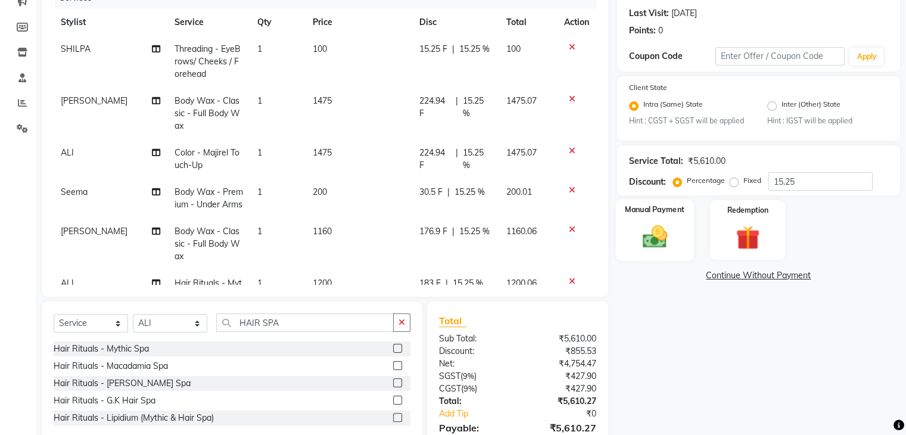
click at [665, 229] on img at bounding box center [655, 237] width 40 height 29
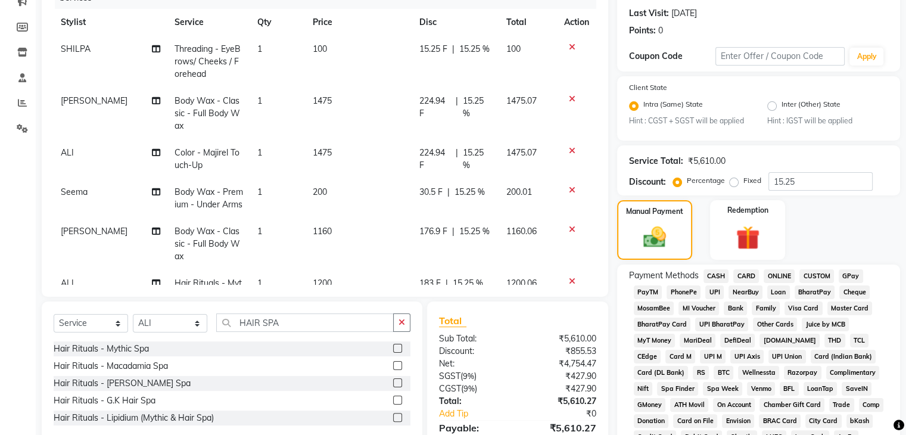
click at [789, 274] on span "ONLINE" at bounding box center [779, 276] width 31 height 14
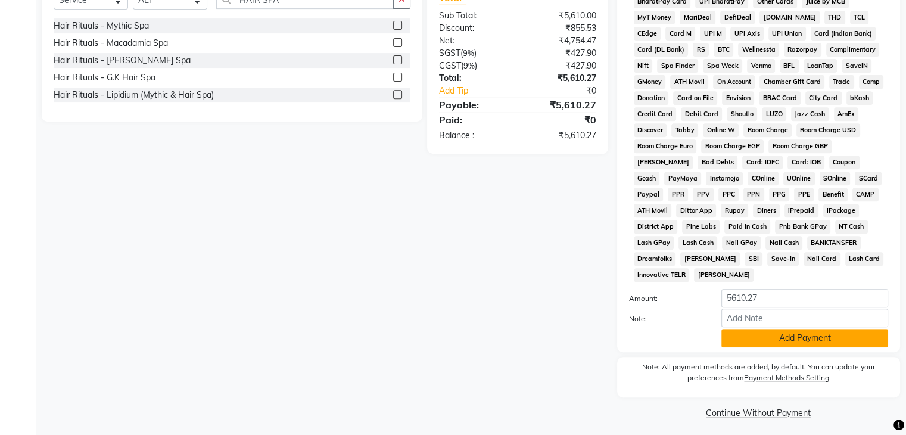
click at [847, 329] on button "Add Payment" at bounding box center [805, 338] width 167 height 18
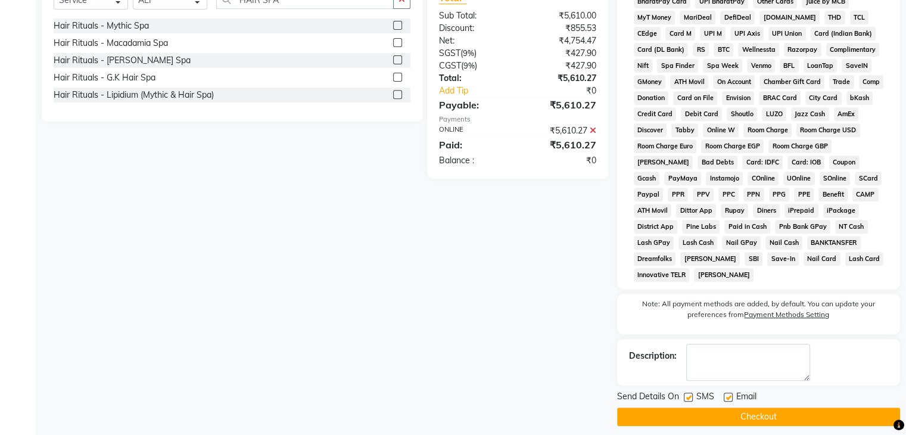
click at [791, 408] on button "Checkout" at bounding box center [758, 417] width 283 height 18
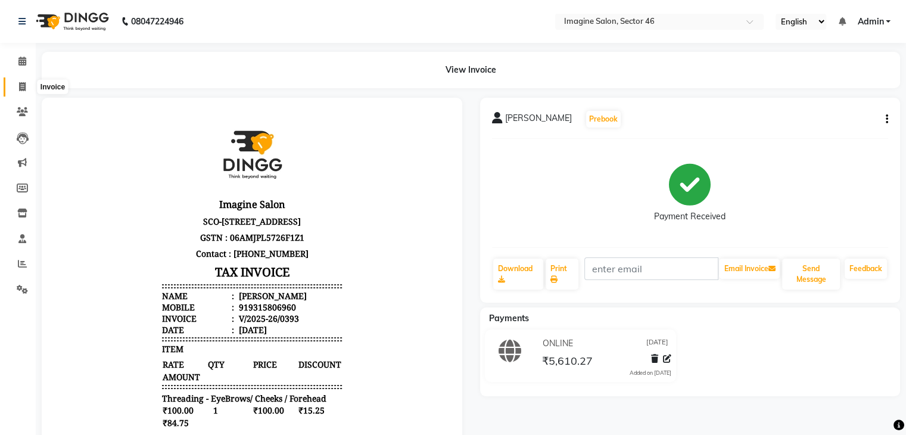
click at [21, 85] on icon at bounding box center [22, 86] width 7 height 9
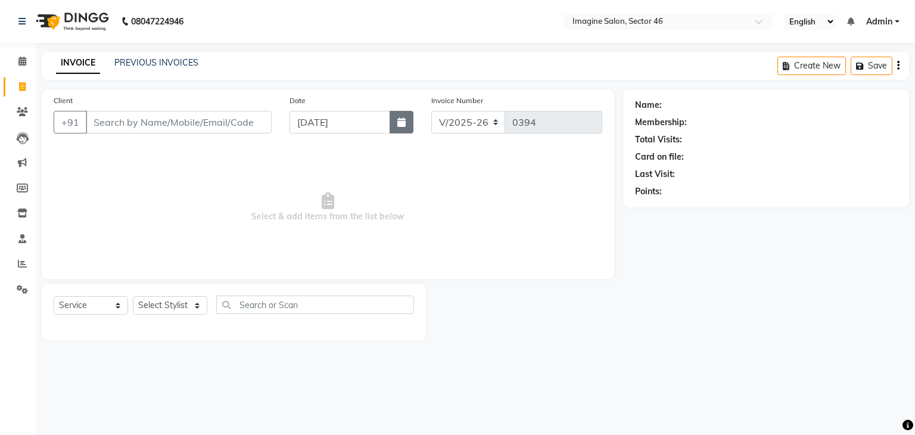
click at [396, 127] on button "button" at bounding box center [402, 122] width 24 height 23
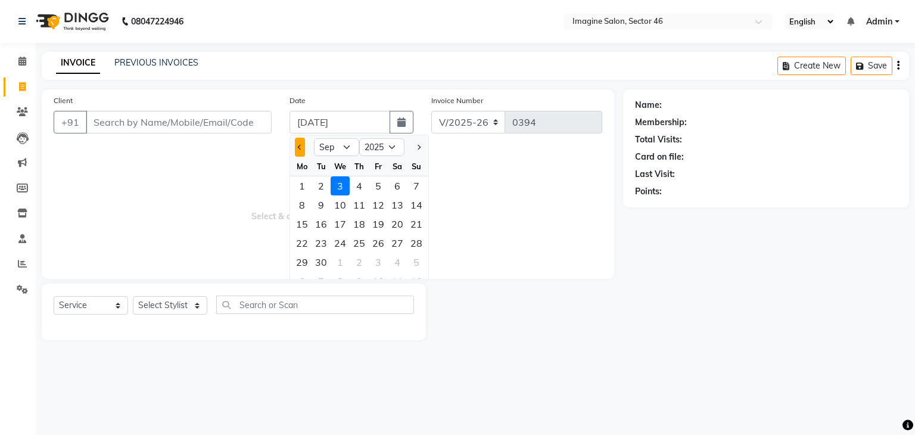
click at [302, 150] on button "Previous month" at bounding box center [300, 147] width 10 height 19
click at [419, 260] on div "31" at bounding box center [416, 262] width 19 height 19
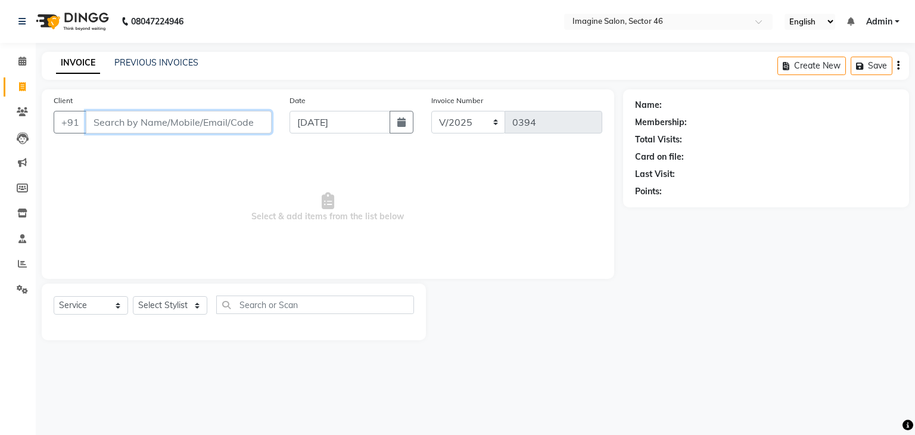
click at [100, 125] on input "Client" at bounding box center [179, 122] width 186 height 23
click at [122, 113] on input "Client" at bounding box center [179, 122] width 186 height 23
click at [91, 121] on input "Client" at bounding box center [179, 122] width 186 height 23
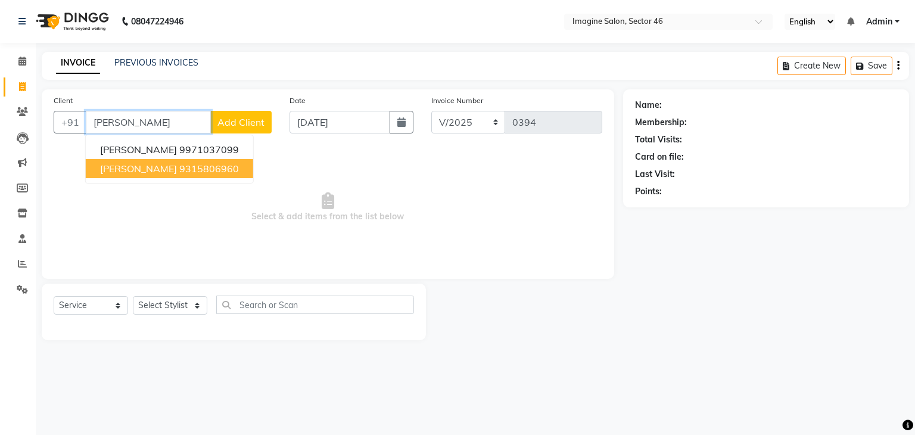
click at [139, 172] on span "[PERSON_NAME]" at bounding box center [138, 169] width 77 height 12
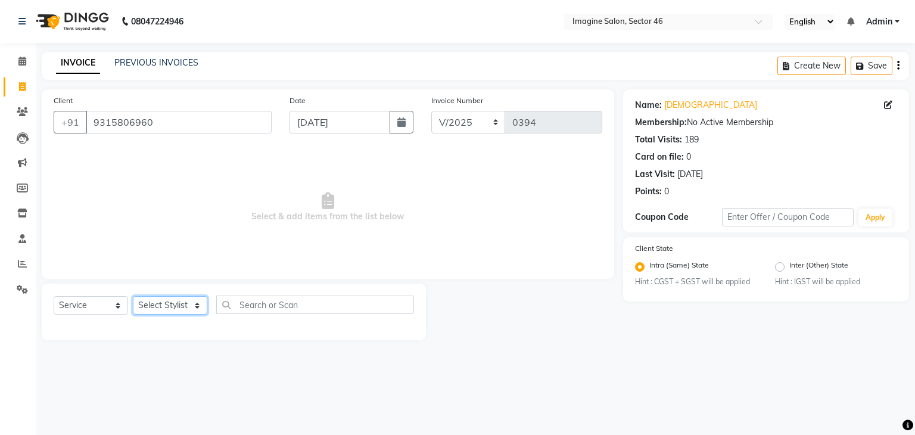
click at [144, 303] on select "Select Stylist [PERSON_NAME] [PERSON_NAME] [PERSON_NAME] [PERSON_NAME] [PERSON_…" at bounding box center [170, 305] width 74 height 18
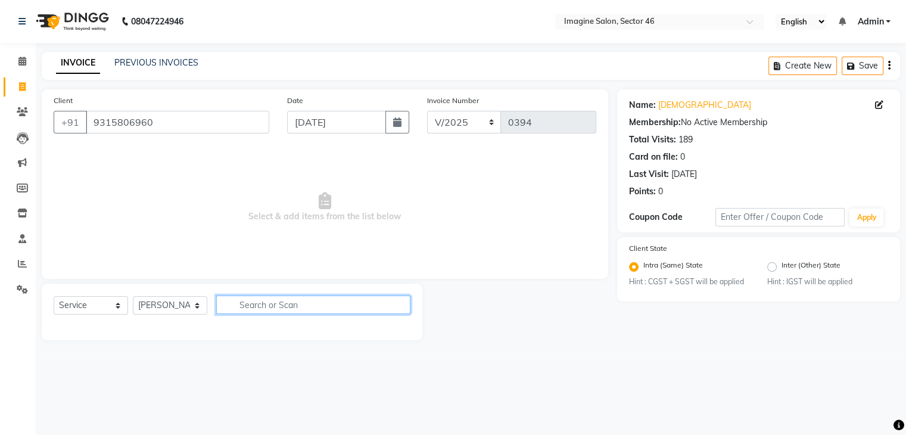
click at [243, 298] on input "text" at bounding box center [313, 305] width 194 height 18
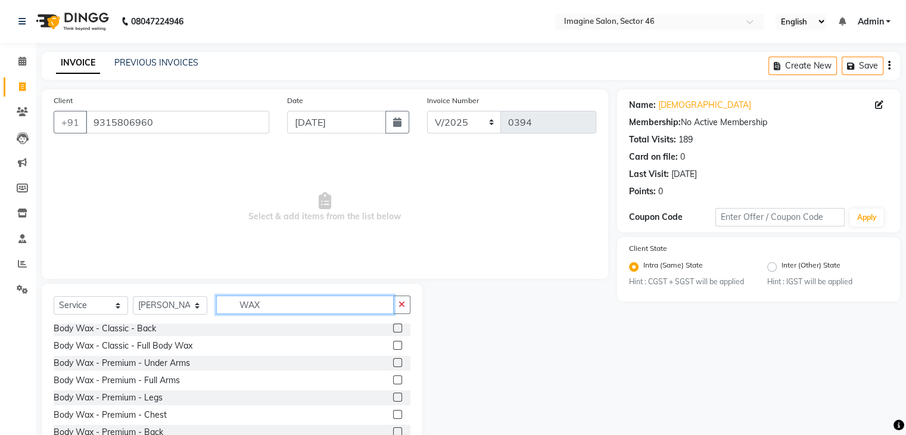
scroll to position [104, 0]
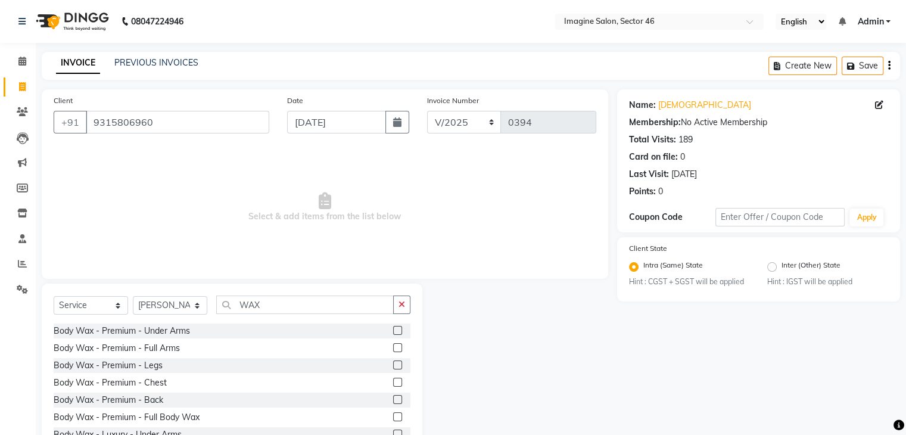
click at [393, 414] on label at bounding box center [397, 416] width 9 height 9
click at [393, 414] on input "checkbox" at bounding box center [397, 418] width 8 height 8
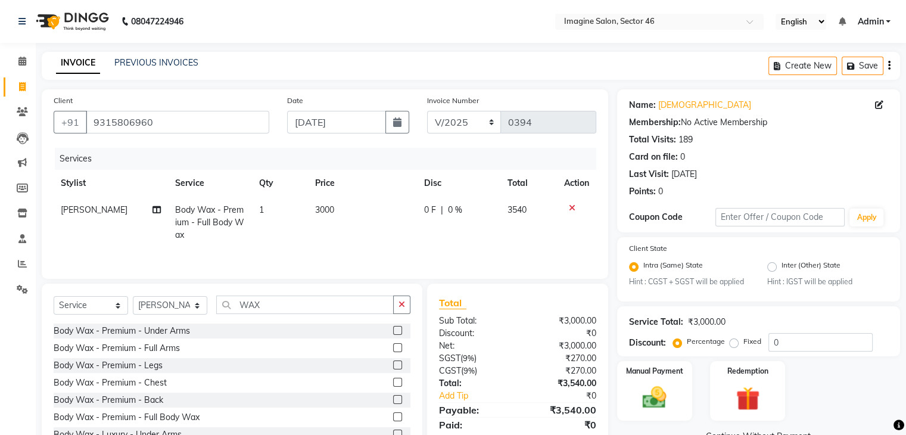
click at [319, 205] on span "3000" at bounding box center [324, 209] width 19 height 11
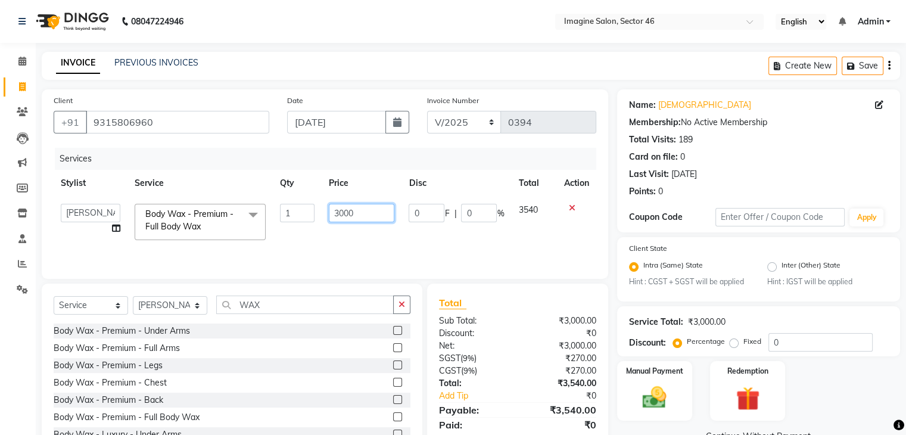
click at [345, 210] on input "3000" at bounding box center [362, 213] width 66 height 18
click at [350, 213] on input "3000" at bounding box center [362, 213] width 66 height 18
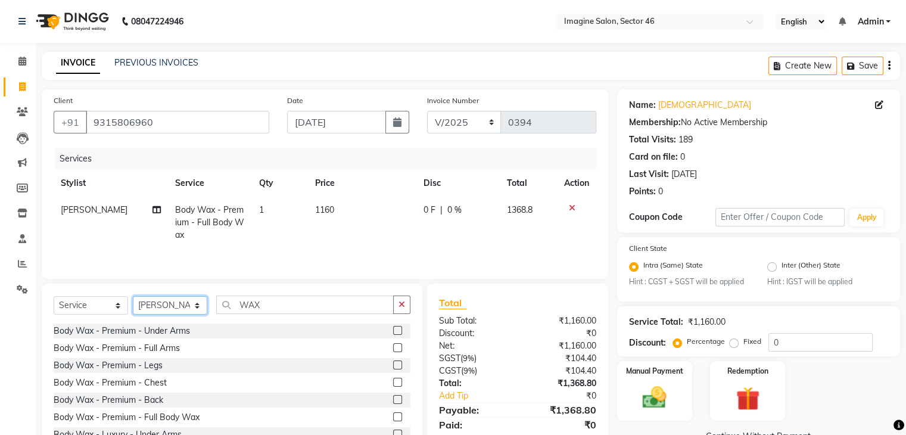
click at [148, 306] on select "Select Stylist [PERSON_NAME] [PERSON_NAME] [PERSON_NAME] [PERSON_NAME] [PERSON_…" at bounding box center [170, 305] width 74 height 18
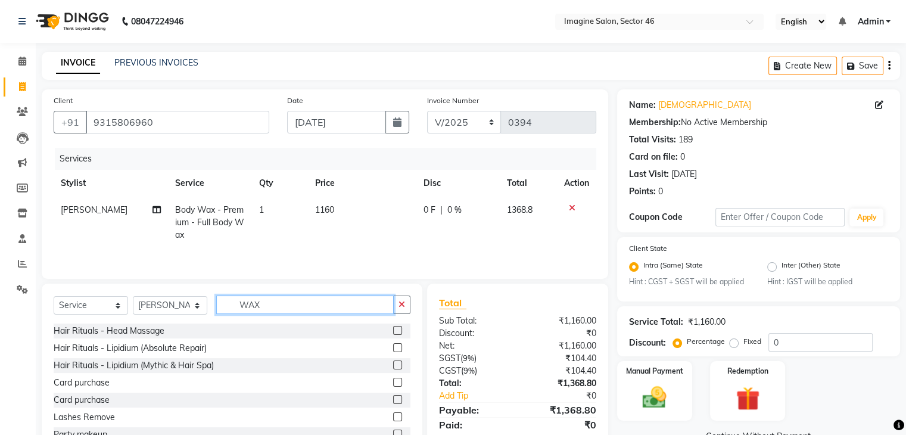
click at [268, 302] on input "WAX" at bounding box center [305, 305] width 178 height 18
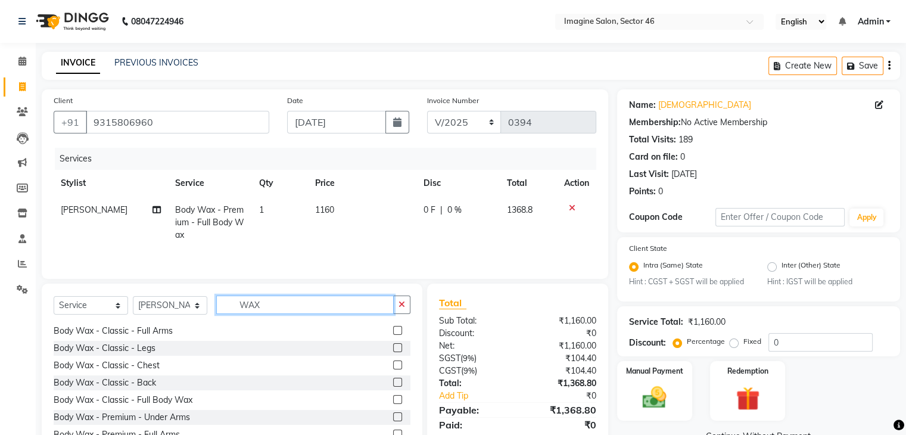
scroll to position [122, 0]
click at [393, 331] on label at bounding box center [397, 329] width 9 height 9
click at [393, 331] on input "checkbox" at bounding box center [397, 331] width 8 height 8
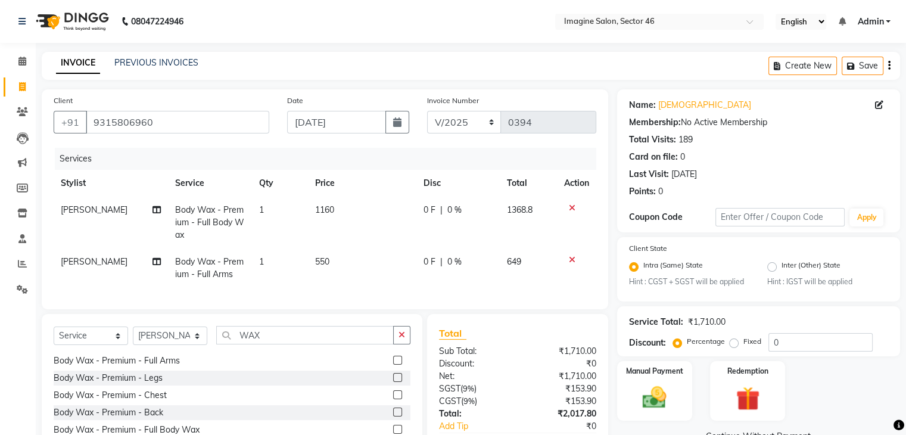
click at [318, 256] on td "550" at bounding box center [362, 267] width 109 height 39
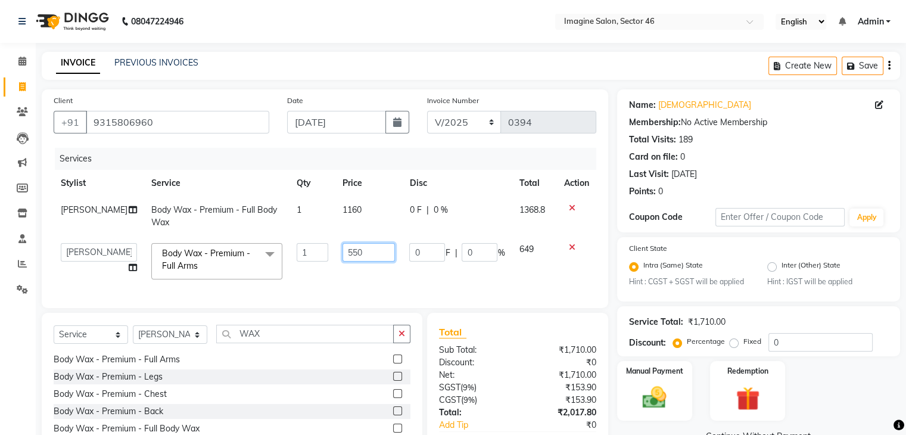
click at [343, 248] on input "550" at bounding box center [369, 252] width 53 height 18
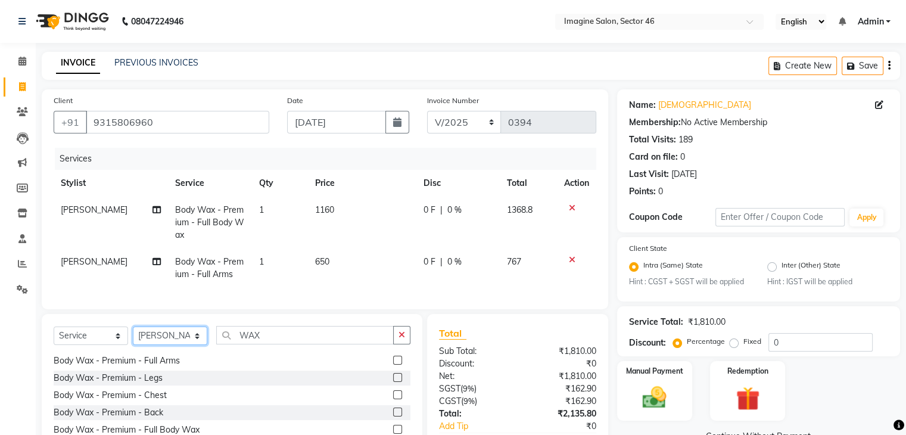
click at [150, 345] on select "Select Stylist [PERSON_NAME] [PERSON_NAME] [PERSON_NAME] [PERSON_NAME] [PERSON_…" at bounding box center [170, 336] width 74 height 18
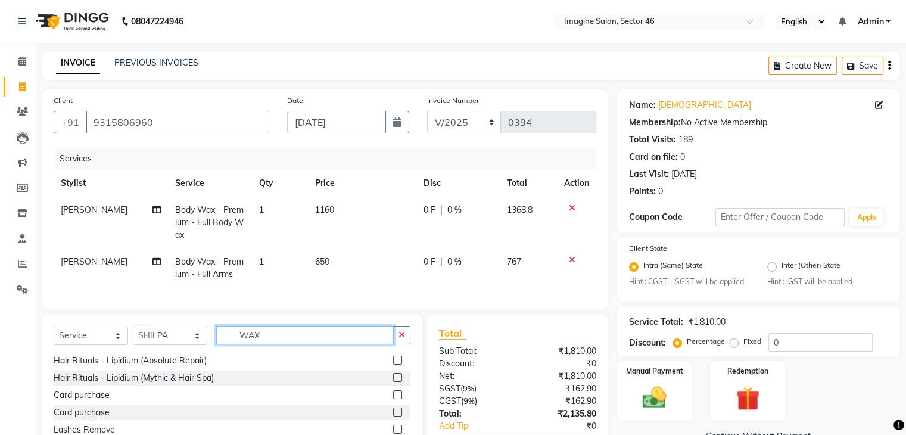
click at [274, 344] on input "WAX" at bounding box center [305, 335] width 178 height 18
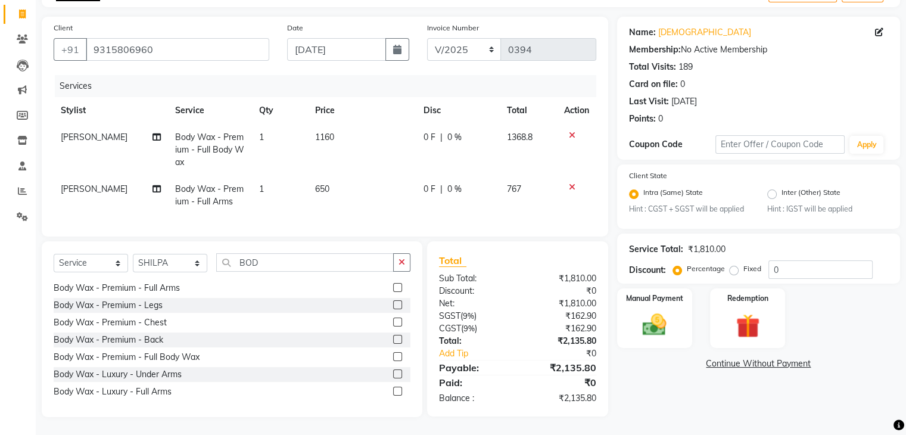
click at [393, 356] on label at bounding box center [397, 356] width 9 height 9
click at [393, 356] on input "checkbox" at bounding box center [397, 357] width 8 height 8
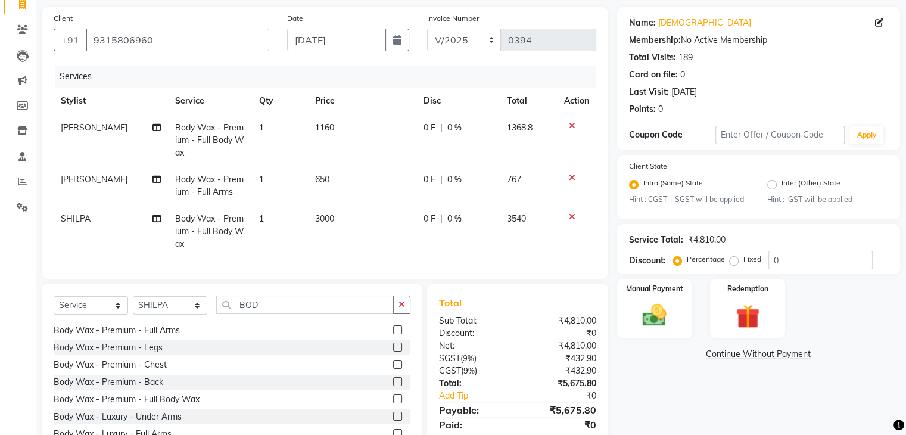
click at [327, 218] on span "3000" at bounding box center [324, 218] width 19 height 11
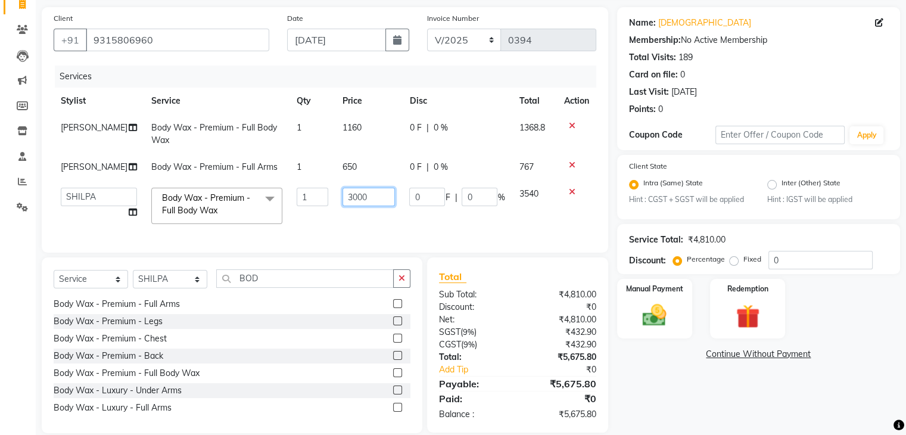
click at [349, 194] on input "3000" at bounding box center [369, 197] width 53 height 18
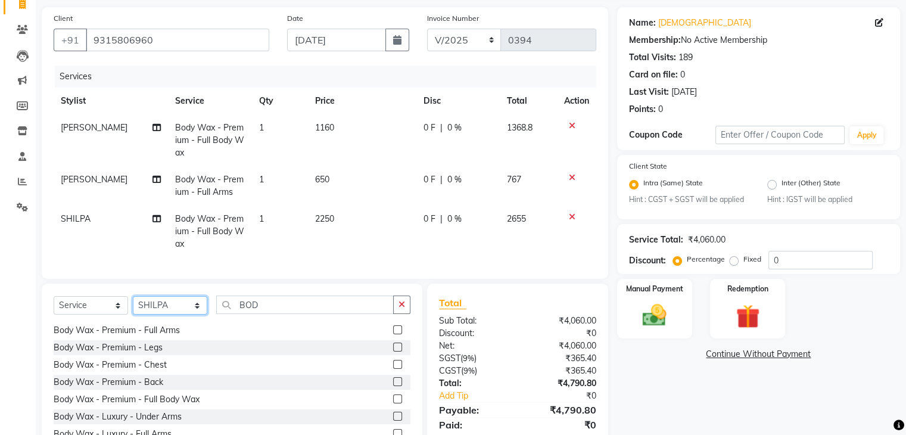
click at [171, 290] on div "Client [PHONE_NUMBER] Date [DATE] Invoice Number V/2025 V/[PHONE_NUMBER] Servic…" at bounding box center [325, 233] width 585 height 452
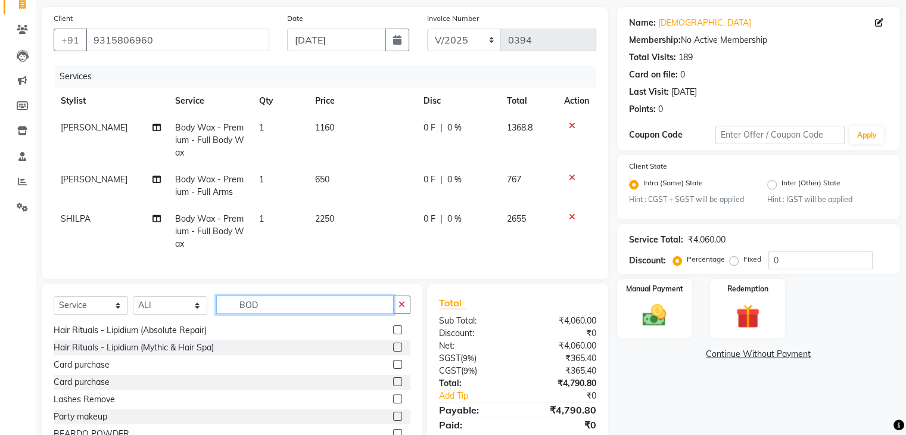
click at [278, 314] on input "BOD" at bounding box center [305, 305] width 178 height 18
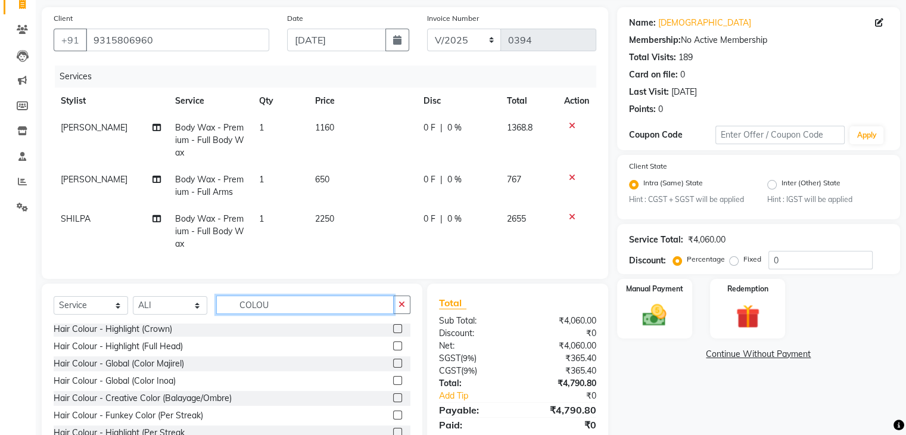
scroll to position [71, 0]
click at [393, 368] on label at bounding box center [397, 363] width 9 height 9
click at [393, 368] on input "checkbox" at bounding box center [397, 364] width 8 height 8
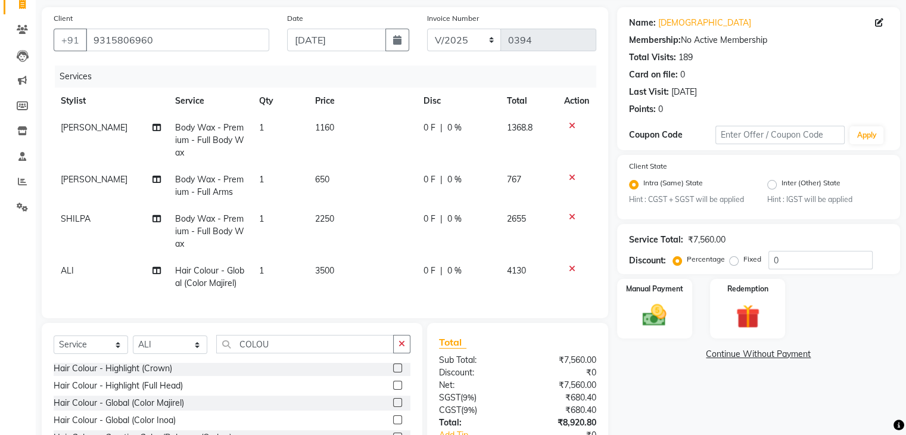
click at [324, 278] on td "3500" at bounding box center [362, 276] width 109 height 39
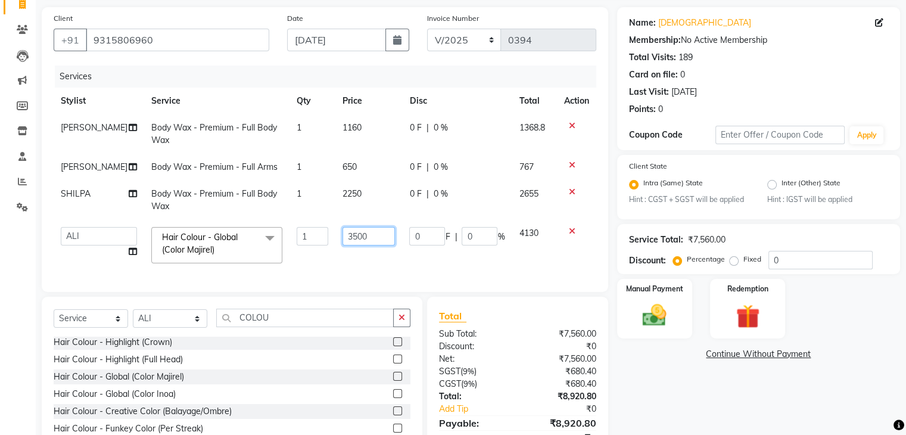
click at [350, 230] on input "3500" at bounding box center [369, 236] width 53 height 18
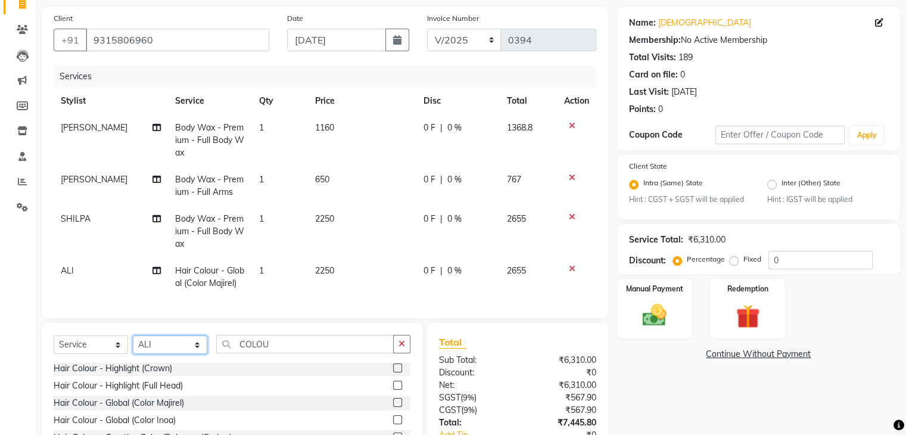
click at [168, 325] on div "Client [PHONE_NUMBER] Date [DATE] Invoice Number V/2025 V/[PHONE_NUMBER] Servic…" at bounding box center [325, 253] width 585 height 492
click at [285, 353] on input "COLOU" at bounding box center [305, 344] width 178 height 18
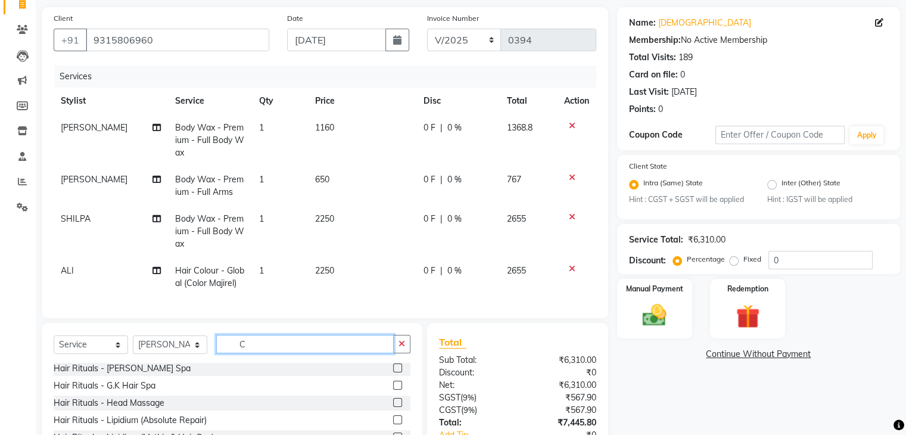
scroll to position [0, 0]
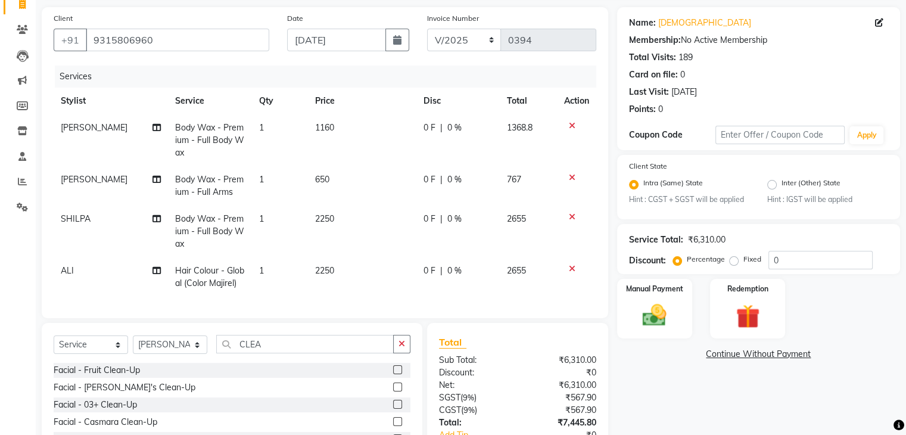
click at [393, 374] on label at bounding box center [397, 369] width 9 height 9
click at [393, 374] on input "checkbox" at bounding box center [397, 370] width 8 height 8
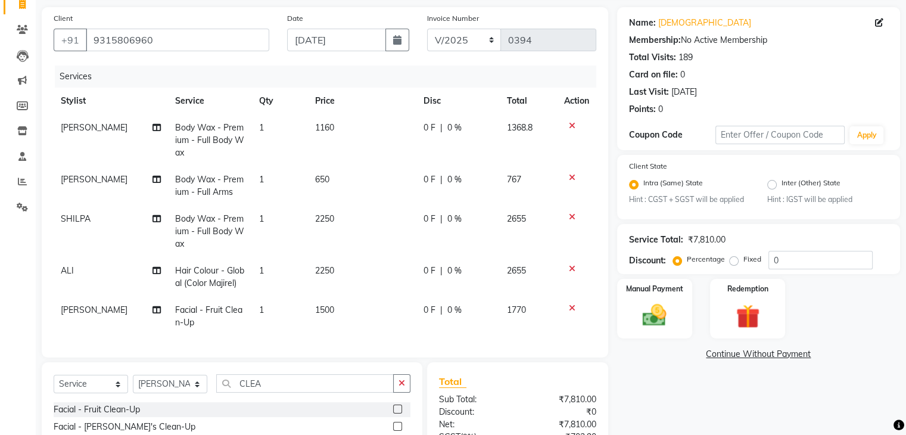
click at [327, 308] on span "1500" at bounding box center [324, 309] width 19 height 11
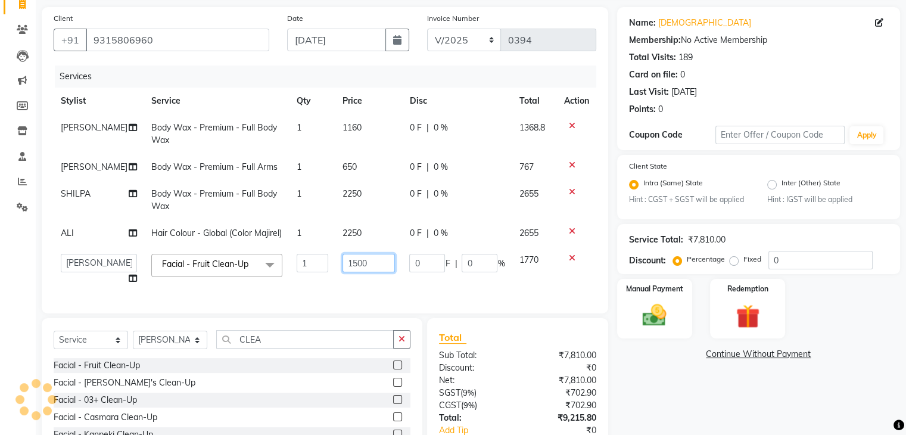
click at [345, 270] on input "1500" at bounding box center [369, 263] width 53 height 18
click at [345, 270] on input "600" at bounding box center [369, 263] width 53 height 18
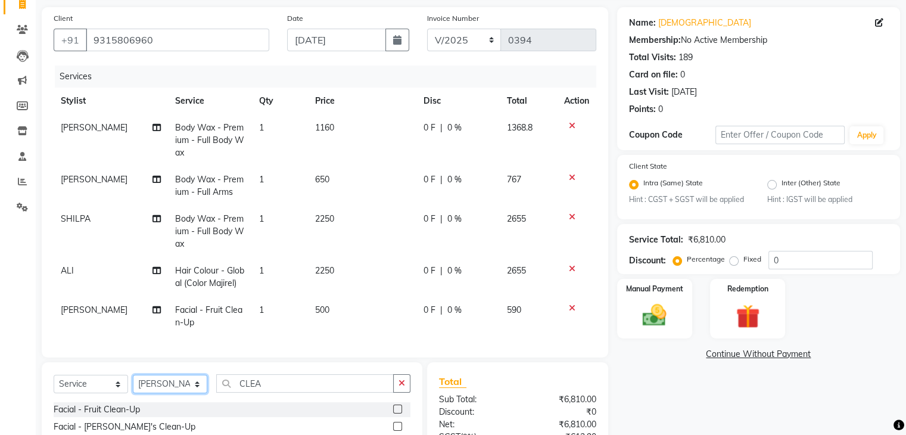
click at [164, 357] on div "Client [PHONE_NUMBER] Date [DATE] Invoice Number V/2025 V/[PHONE_NUMBER] Servic…" at bounding box center [325, 272] width 585 height 531
click at [271, 393] on input "CLEA" at bounding box center [305, 383] width 178 height 18
click at [397, 414] on label at bounding box center [397, 409] width 9 height 9
click at [397, 414] on input "checkbox" at bounding box center [397, 410] width 8 height 8
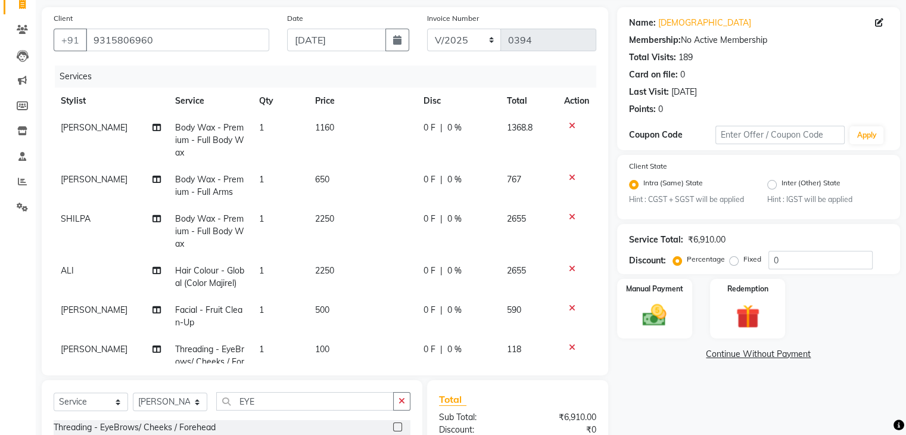
click at [320, 346] on span "100" at bounding box center [322, 349] width 14 height 11
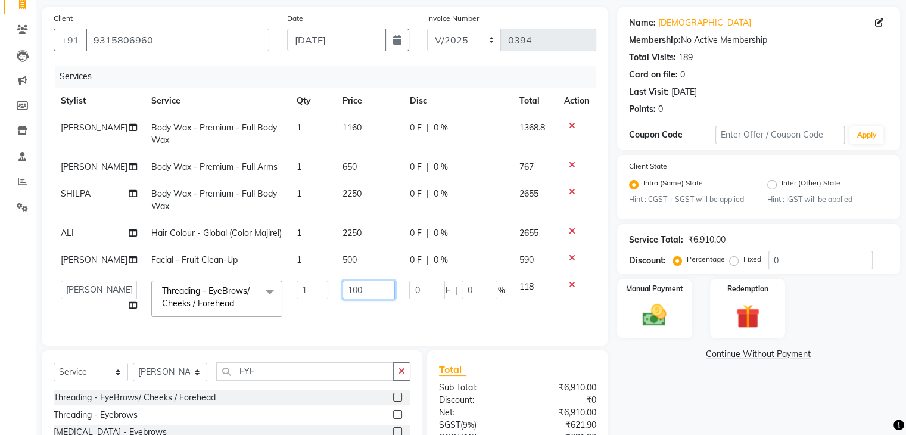
click at [346, 299] on input "100" at bounding box center [369, 290] width 53 height 18
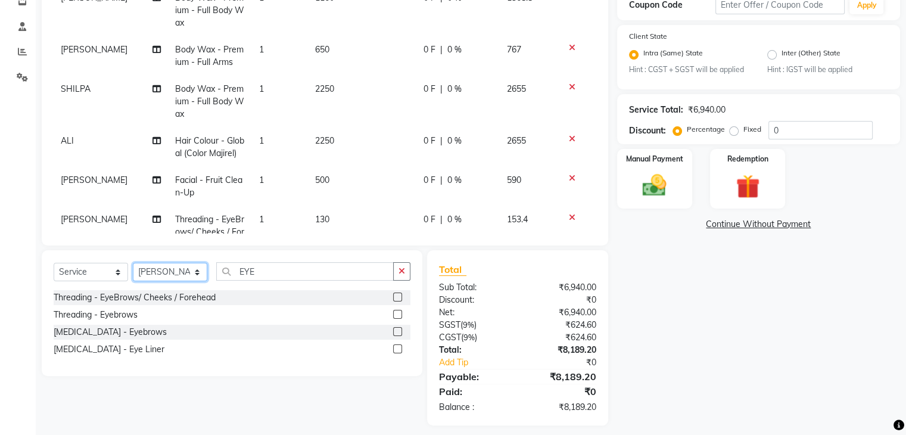
click at [144, 266] on select "Select Stylist [PERSON_NAME] [PERSON_NAME] [PERSON_NAME] [PERSON_NAME] [PERSON_…" at bounding box center [170, 272] width 74 height 18
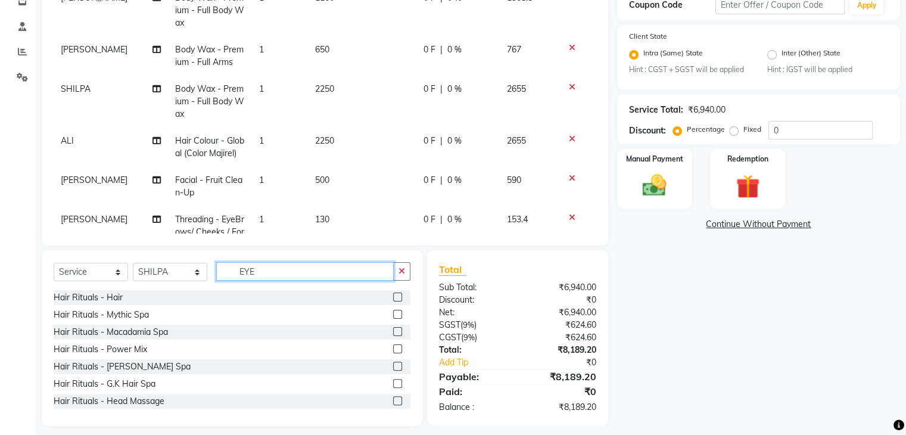
click at [262, 269] on input "EYE" at bounding box center [305, 271] width 178 height 18
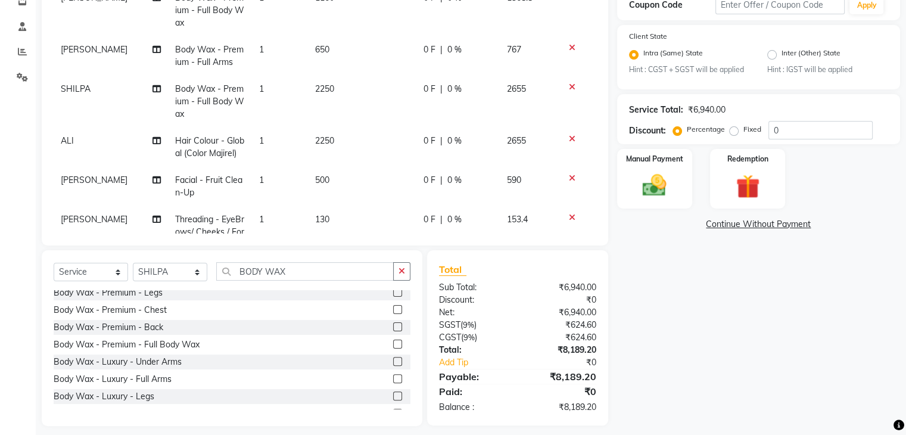
click at [393, 344] on label at bounding box center [397, 344] width 9 height 9
click at [393, 344] on input "checkbox" at bounding box center [397, 345] width 8 height 8
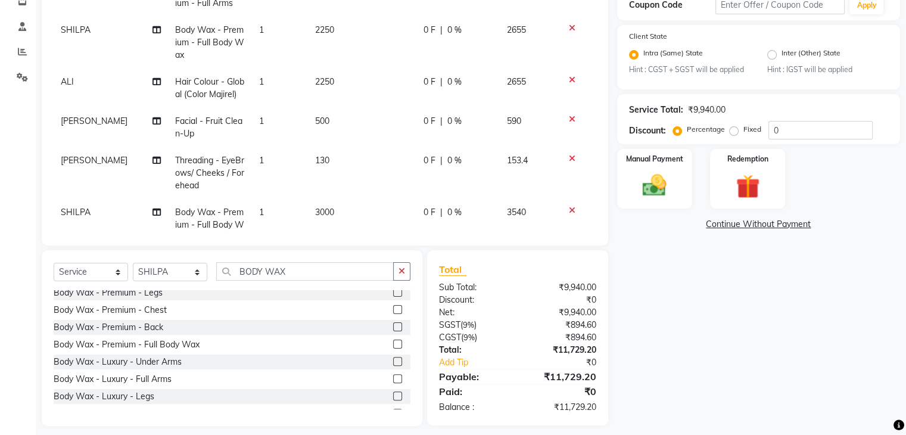
scroll to position [95, 0]
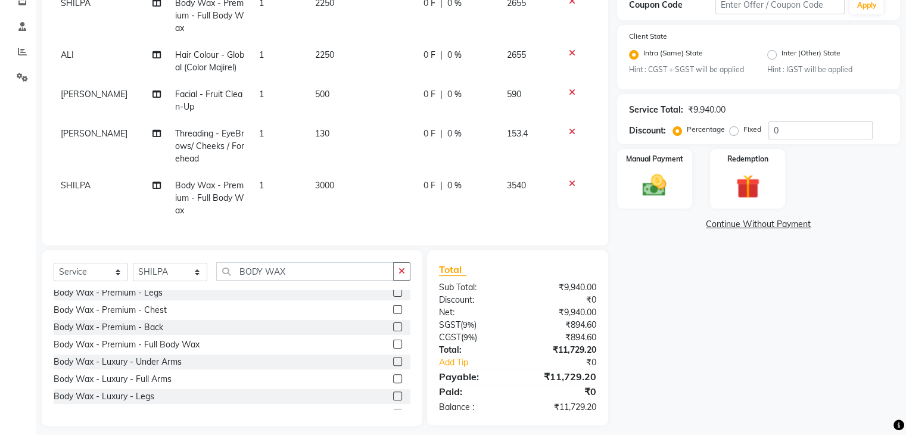
click at [320, 180] on span "3000" at bounding box center [324, 185] width 19 height 11
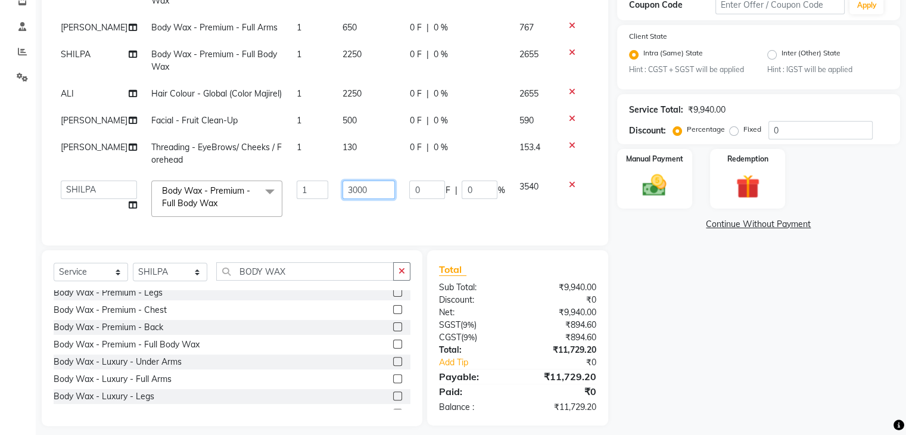
click at [343, 181] on input "3000" at bounding box center [369, 190] width 53 height 18
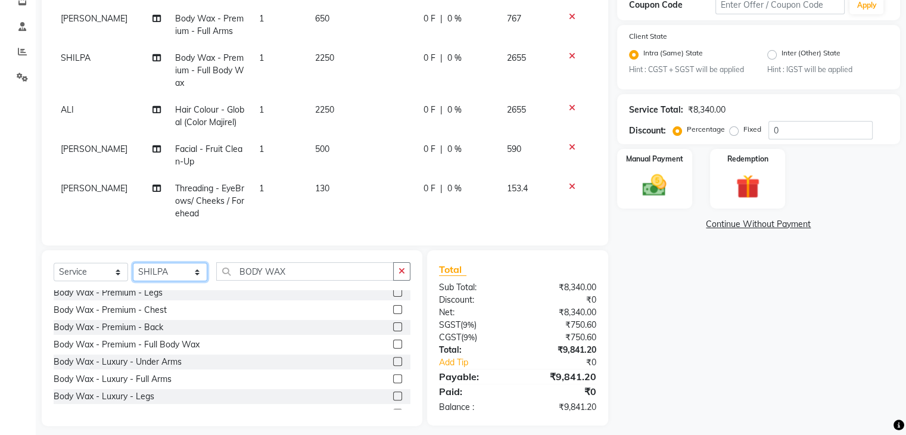
click at [167, 271] on select "Select Stylist [PERSON_NAME] [PERSON_NAME] [PERSON_NAME] [PERSON_NAME] [PERSON_…" at bounding box center [170, 272] width 74 height 18
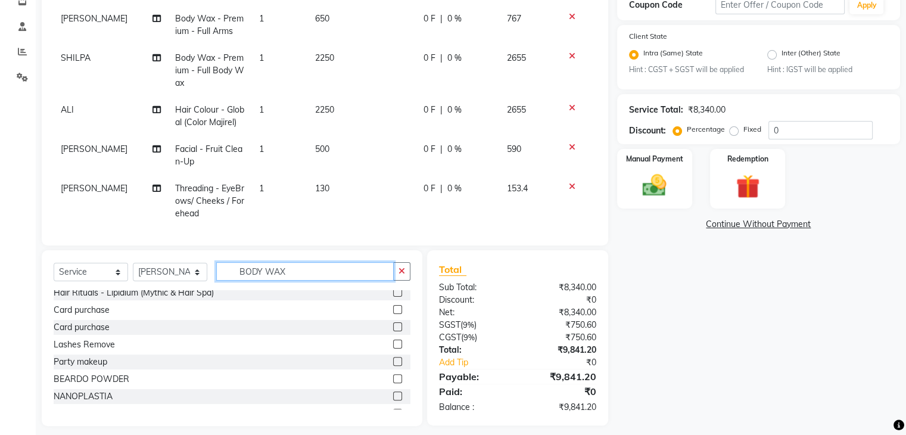
click at [310, 276] on input "BODY WAX" at bounding box center [305, 271] width 178 height 18
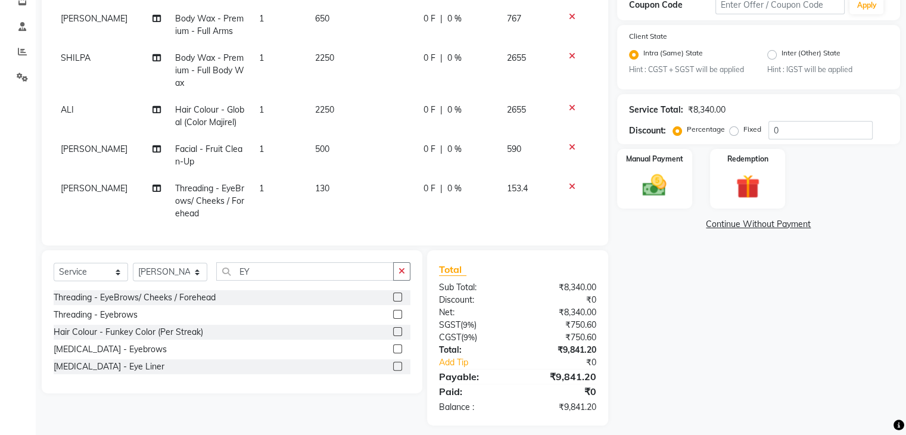
click at [400, 314] on label at bounding box center [397, 314] width 9 height 9
click at [400, 314] on input "checkbox" at bounding box center [397, 315] width 8 height 8
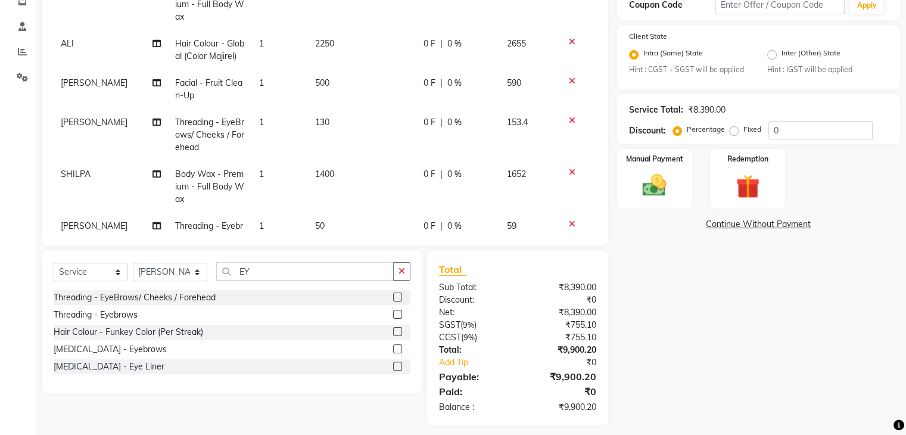
scroll to position [134, 0]
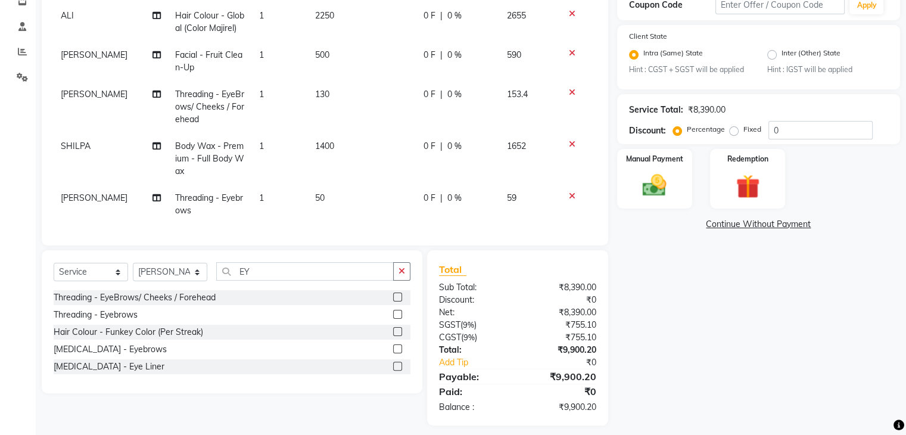
click at [315, 192] on span "50" at bounding box center [320, 197] width 10 height 11
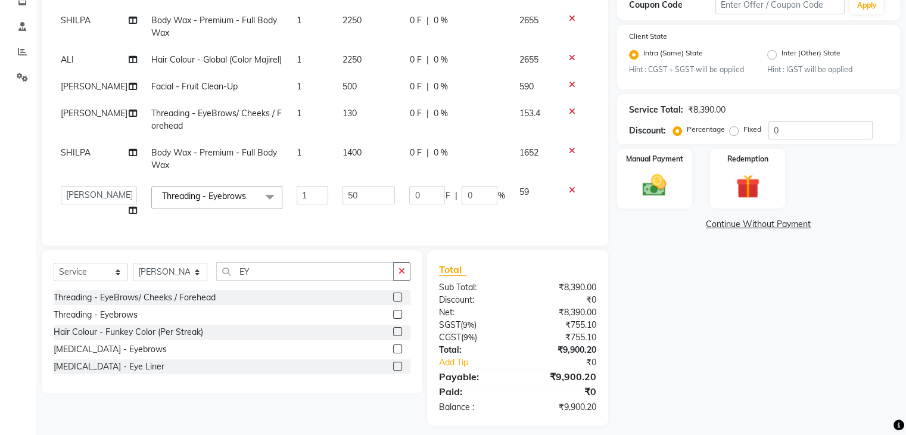
scroll to position [65, 0]
click at [343, 186] on input "50" at bounding box center [369, 195] width 53 height 18
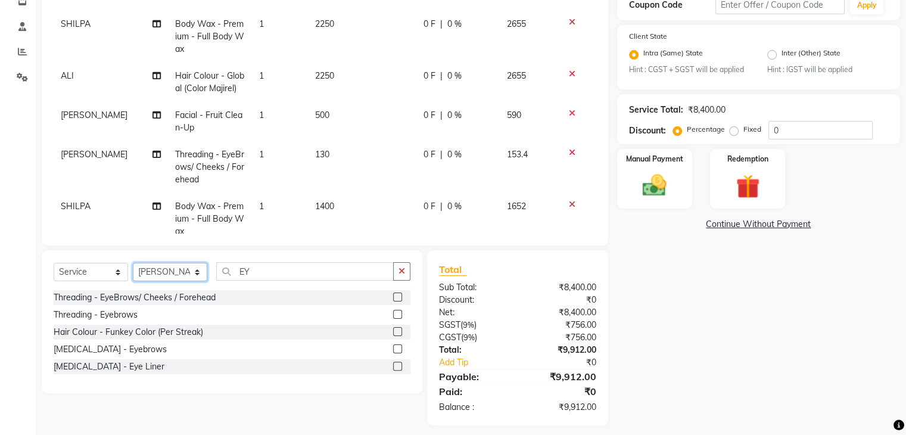
click at [149, 275] on select "Select Stylist [PERSON_NAME] [PERSON_NAME] [PERSON_NAME] [PERSON_NAME] [PERSON_…" at bounding box center [170, 272] width 74 height 18
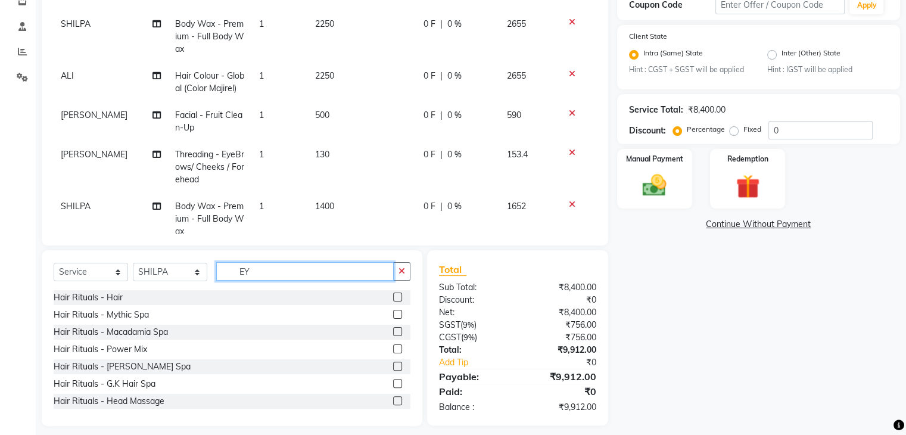
click at [255, 272] on input "EY" at bounding box center [305, 271] width 178 height 18
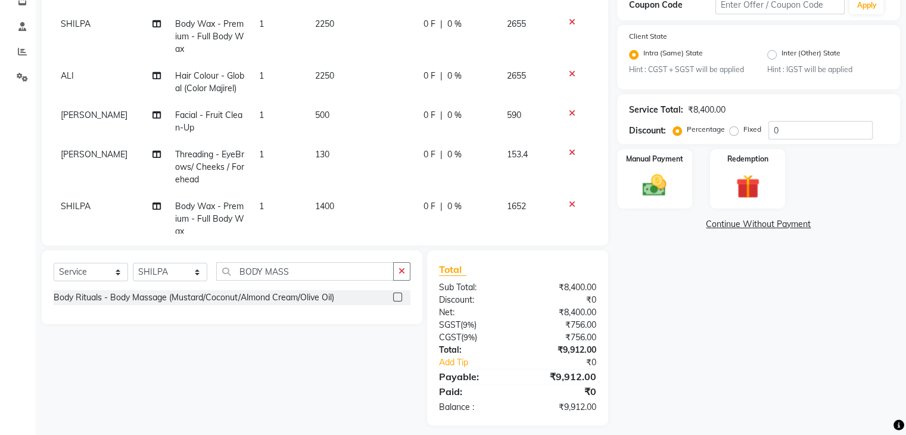
click at [398, 297] on label at bounding box center [397, 297] width 9 height 9
click at [398, 297] on input "checkbox" at bounding box center [397, 298] width 8 height 8
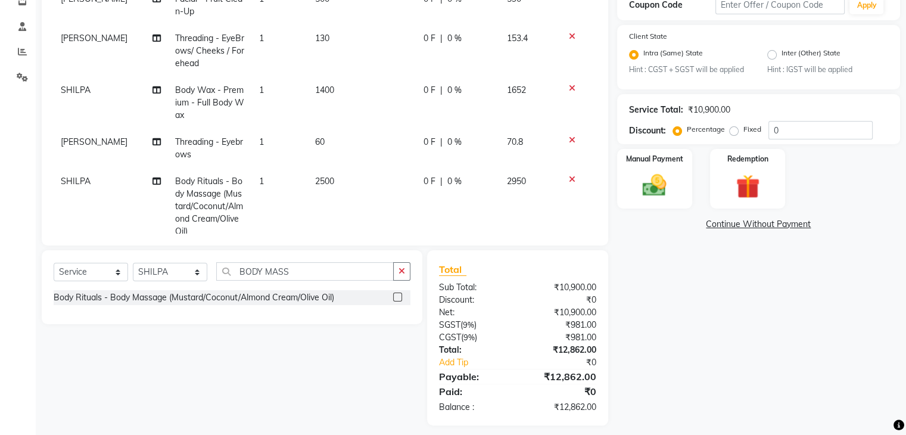
scroll to position [211, 0]
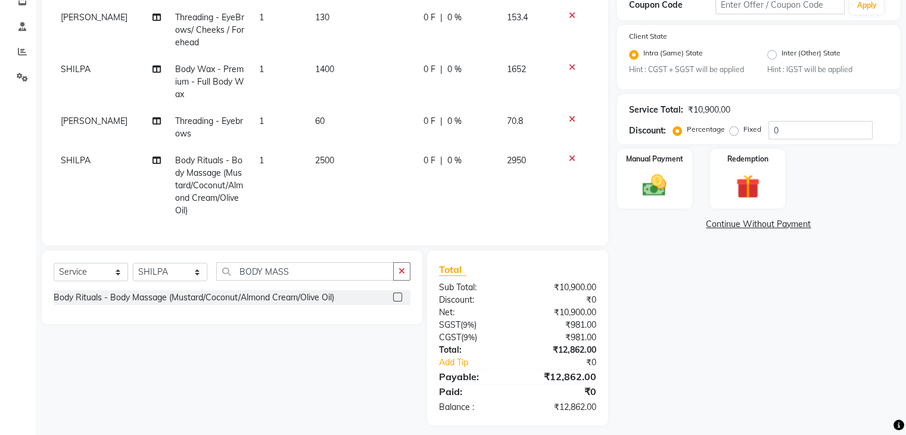
click at [317, 155] on span "2500" at bounding box center [324, 160] width 19 height 11
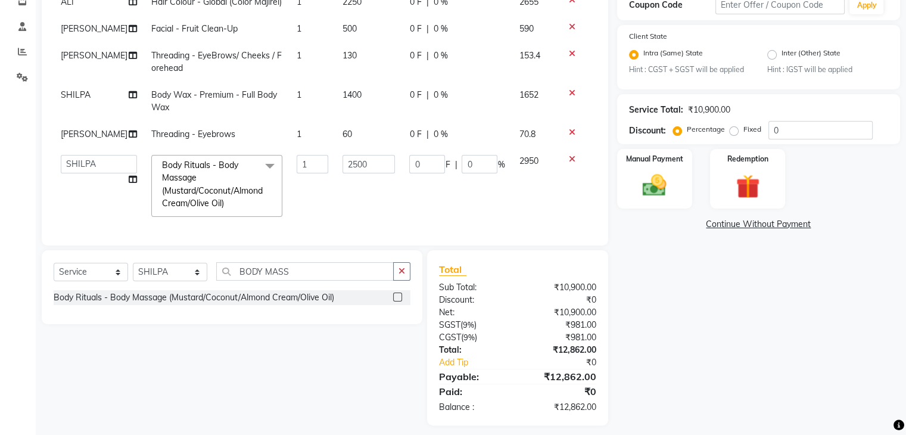
scroll to position [122, 0]
click at [343, 155] on input "2500" at bounding box center [369, 164] width 53 height 18
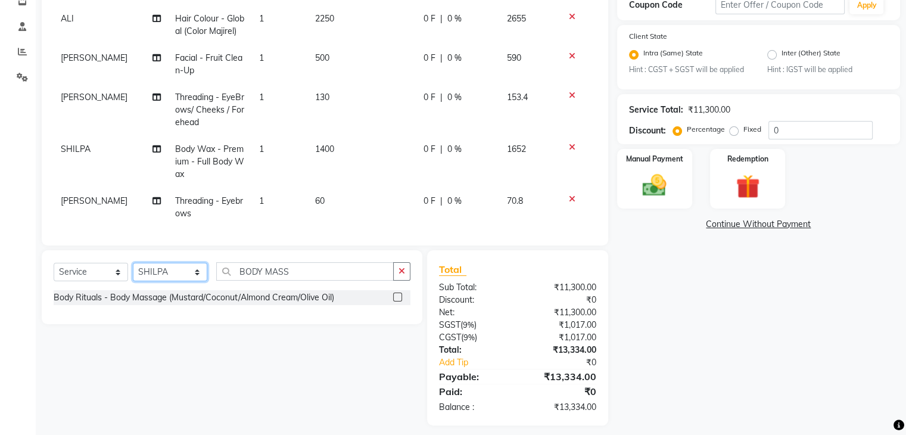
scroll to position [148, 0]
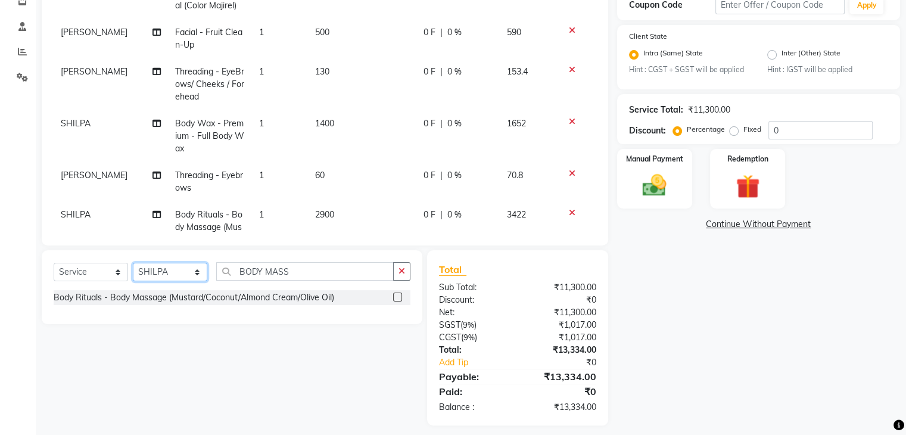
click at [172, 276] on select "Select Stylist [PERSON_NAME] [PERSON_NAME] [PERSON_NAME] [PERSON_NAME] [PERSON_…" at bounding box center [170, 272] width 74 height 18
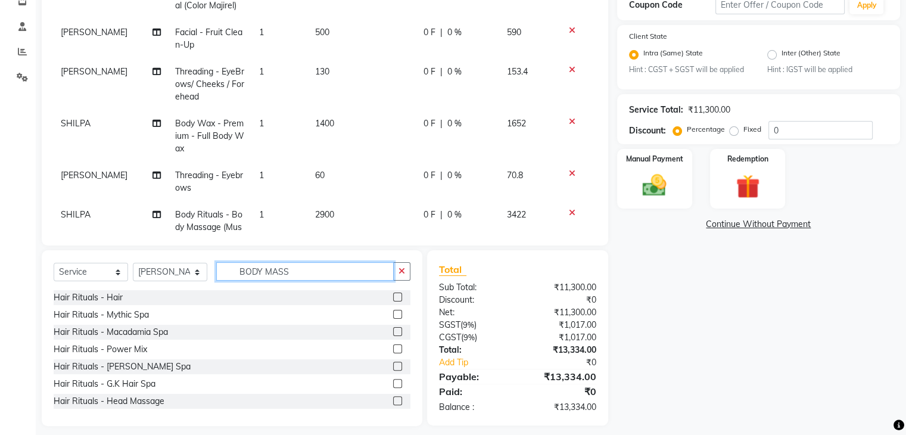
click at [310, 270] on input "BODY MASS" at bounding box center [305, 271] width 178 height 18
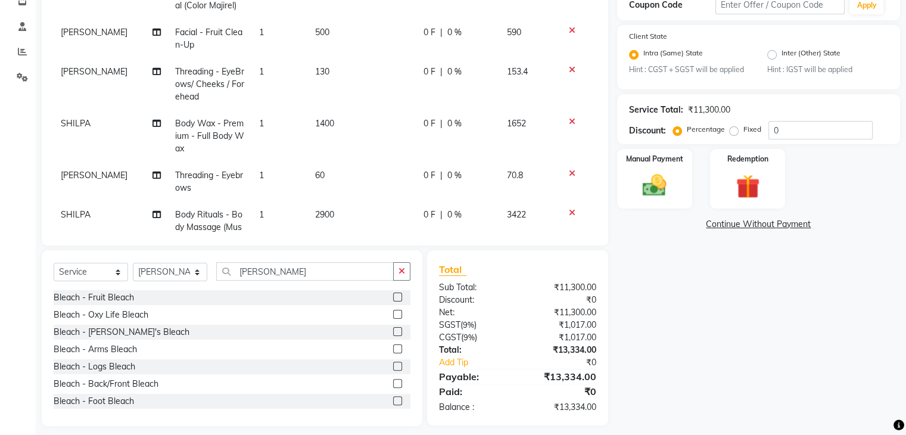
click at [393, 314] on label at bounding box center [397, 314] width 9 height 9
click at [393, 314] on input "checkbox" at bounding box center [397, 315] width 8 height 8
click at [582, 182] on td at bounding box center [576, 181] width 39 height 39
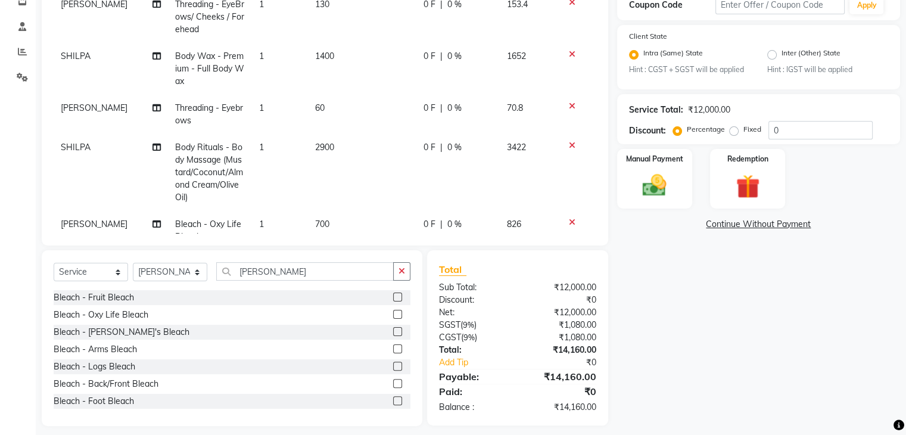
scroll to position [250, 0]
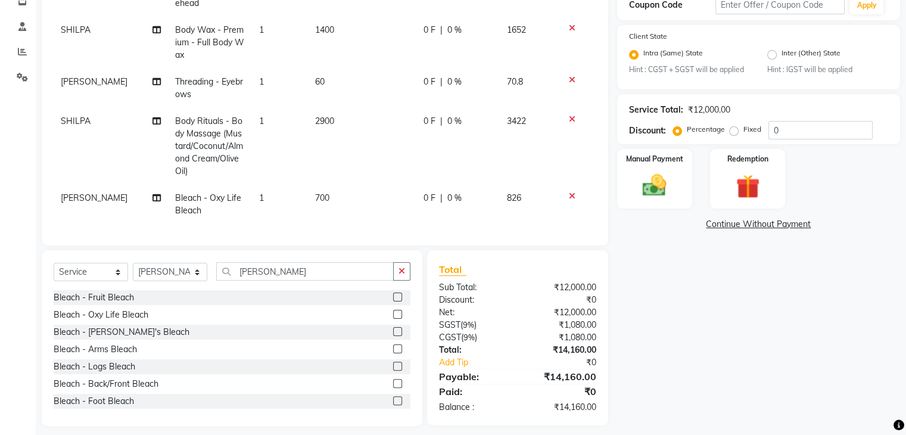
click at [317, 185] on td "700" at bounding box center [362, 204] width 109 height 39
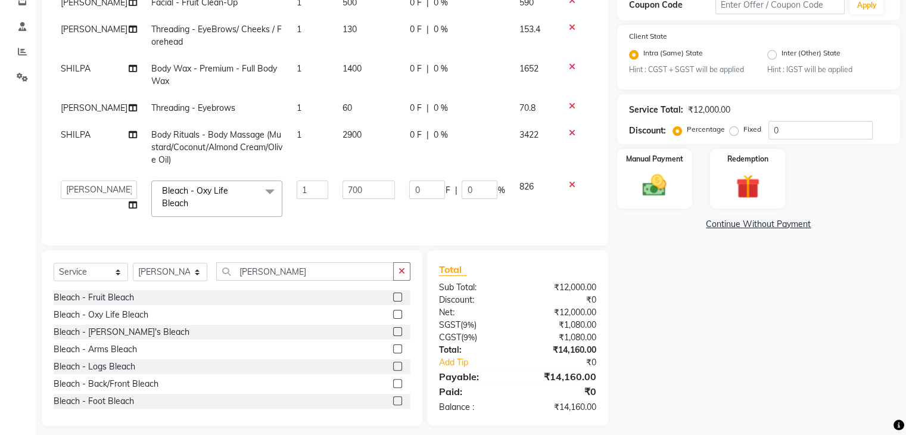
scroll to position [148, 0]
click at [343, 181] on input "700" at bounding box center [369, 190] width 53 height 18
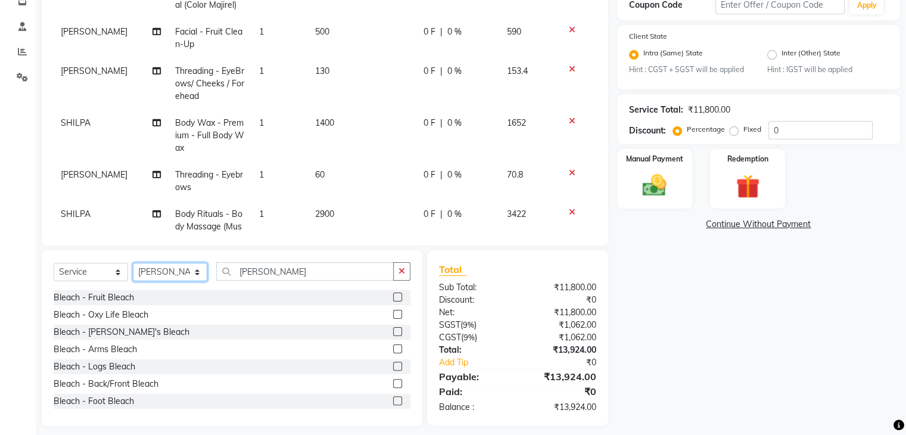
scroll to position [174, 0]
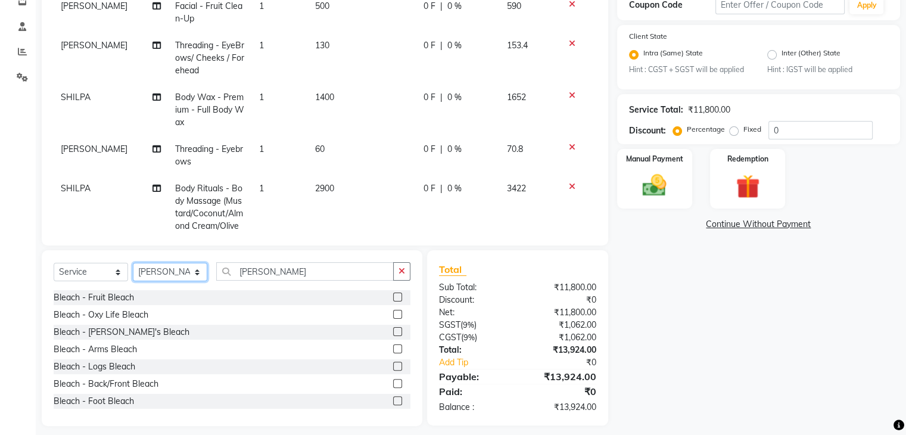
click at [158, 273] on select "Select Stylist [PERSON_NAME] [PERSON_NAME] [PERSON_NAME] [PERSON_NAME] [PERSON_…" at bounding box center [170, 272] width 74 height 18
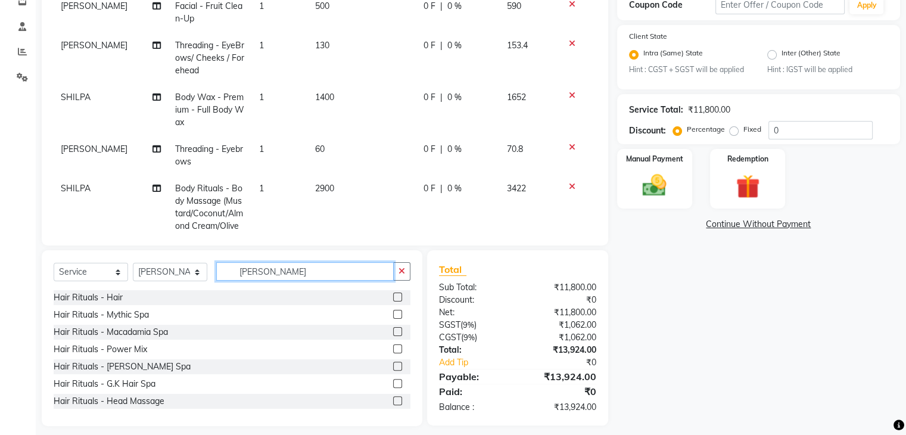
click at [271, 269] on input "[PERSON_NAME]" at bounding box center [305, 271] width 178 height 18
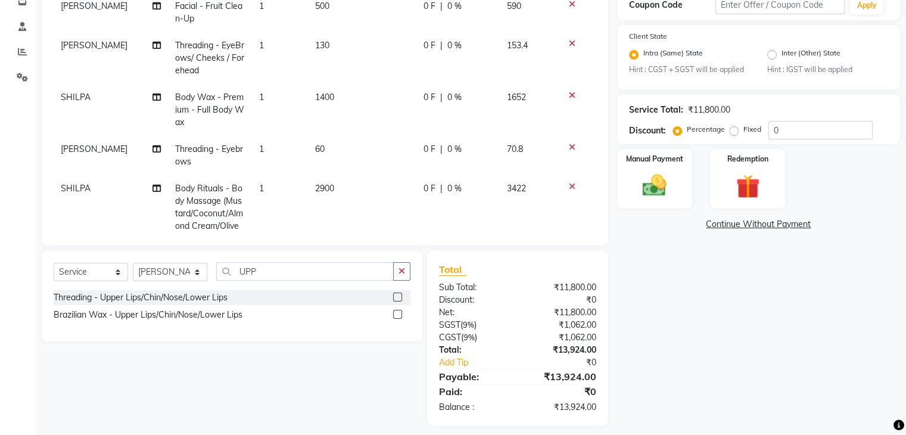
click at [402, 296] on div at bounding box center [401, 297] width 17 height 15
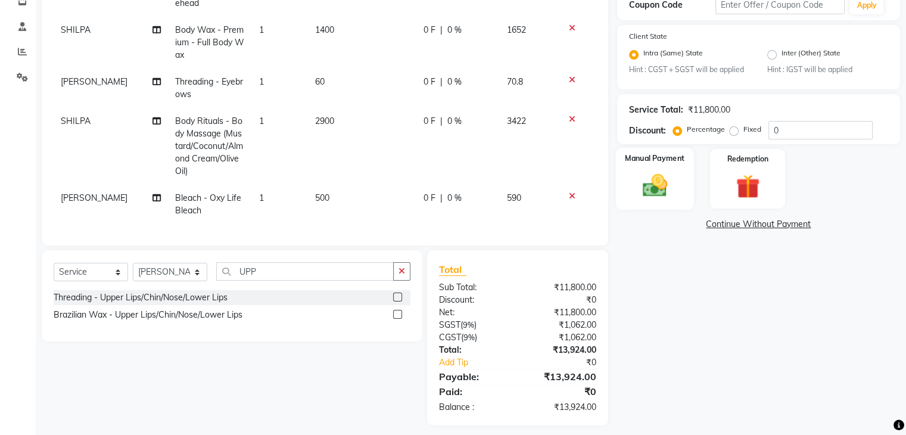
click at [618, 192] on div "Manual Payment" at bounding box center [655, 178] width 78 height 61
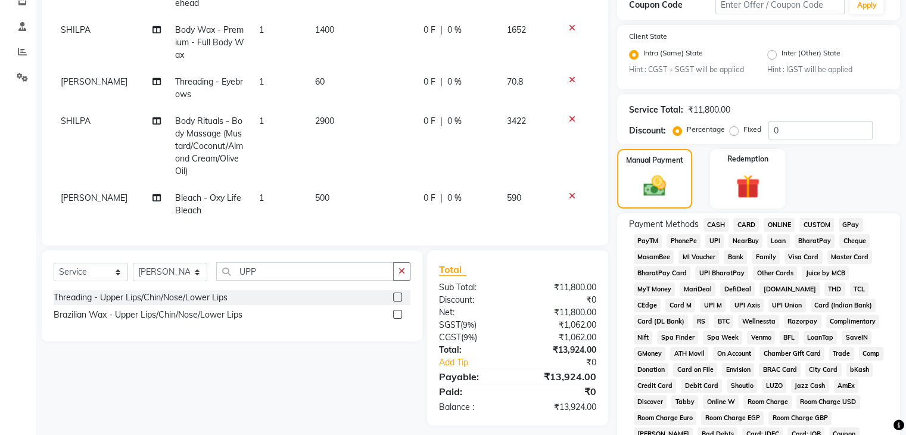
click at [399, 298] on label at bounding box center [397, 297] width 9 height 9
click at [399, 298] on input "checkbox" at bounding box center [397, 298] width 8 height 8
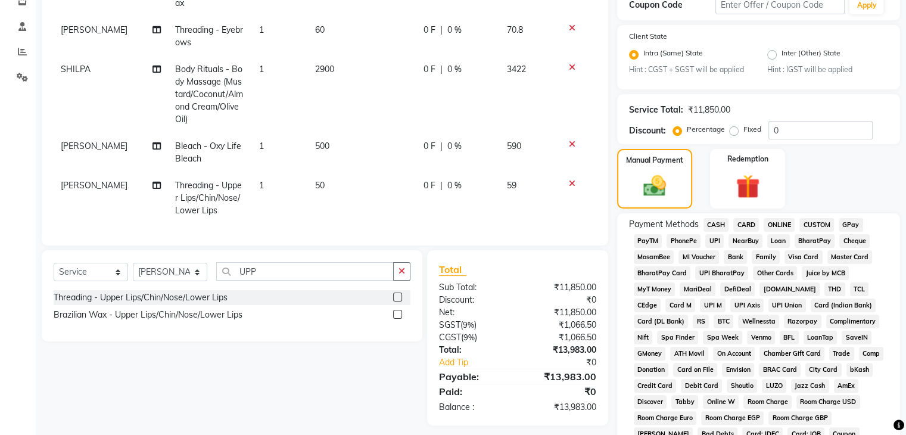
scroll to position [302, 0]
click at [315, 180] on span "50" at bounding box center [320, 185] width 10 height 11
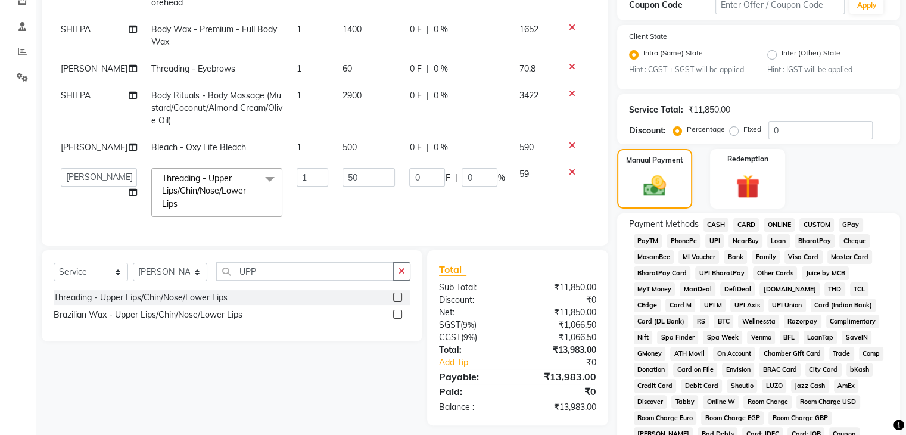
scroll to position [188, 0]
click at [343, 168] on input "50" at bounding box center [369, 177] width 53 height 18
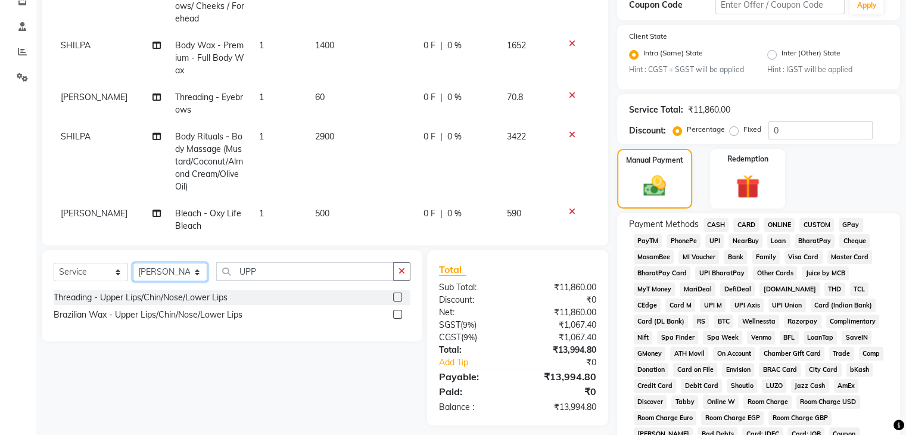
click at [164, 275] on select "Select Stylist [PERSON_NAME] [PERSON_NAME] [PERSON_NAME] [PERSON_NAME] [PERSON_…" at bounding box center [170, 272] width 74 height 18
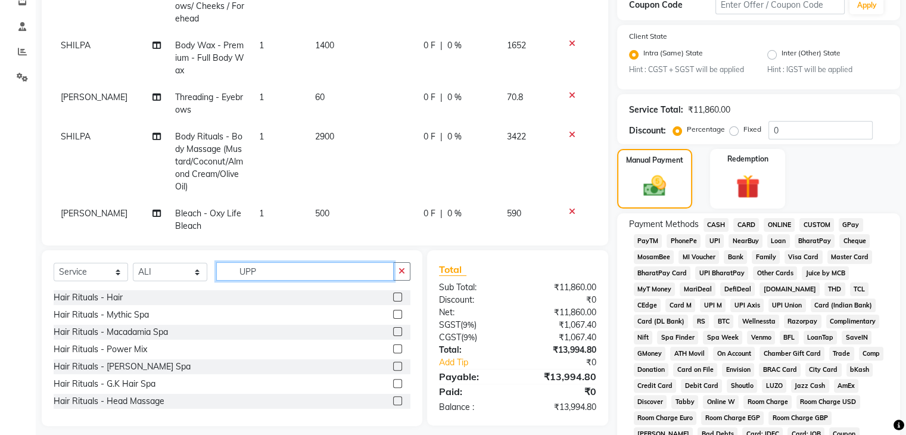
click at [276, 272] on input "UPP" at bounding box center [305, 271] width 178 height 18
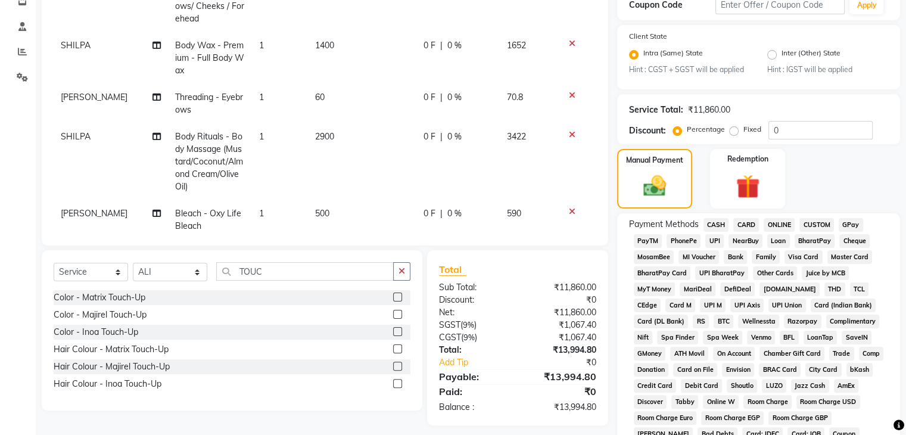
click at [395, 332] on label at bounding box center [397, 331] width 9 height 9
click at [395, 332] on input "checkbox" at bounding box center [397, 332] width 8 height 8
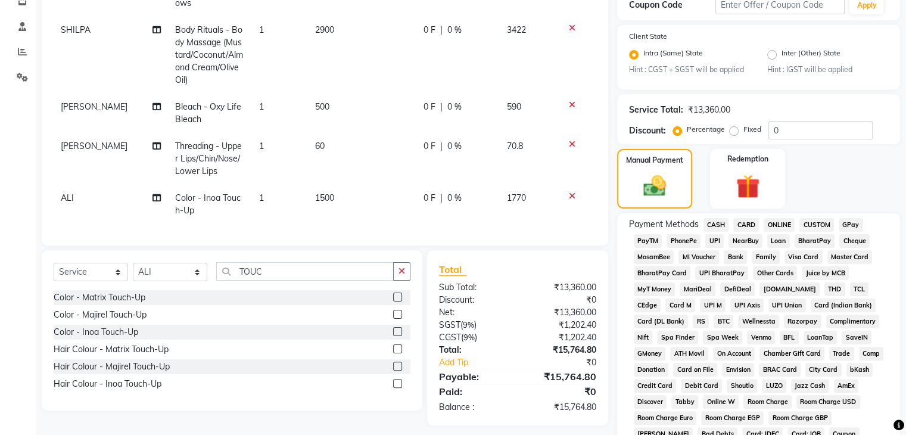
scroll to position [341, 0]
click at [813, 132] on input "0" at bounding box center [821, 130] width 104 height 18
click at [781, 225] on span "ONLINE" at bounding box center [779, 225] width 31 height 14
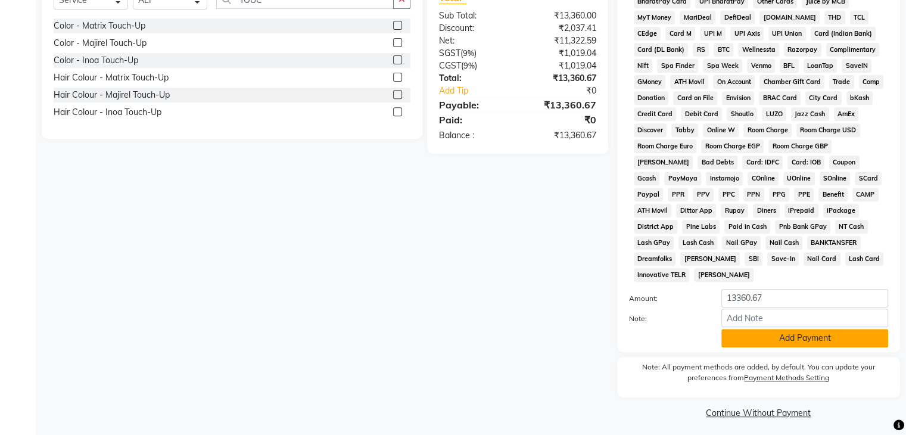
click at [860, 329] on button "Add Payment" at bounding box center [805, 338] width 167 height 18
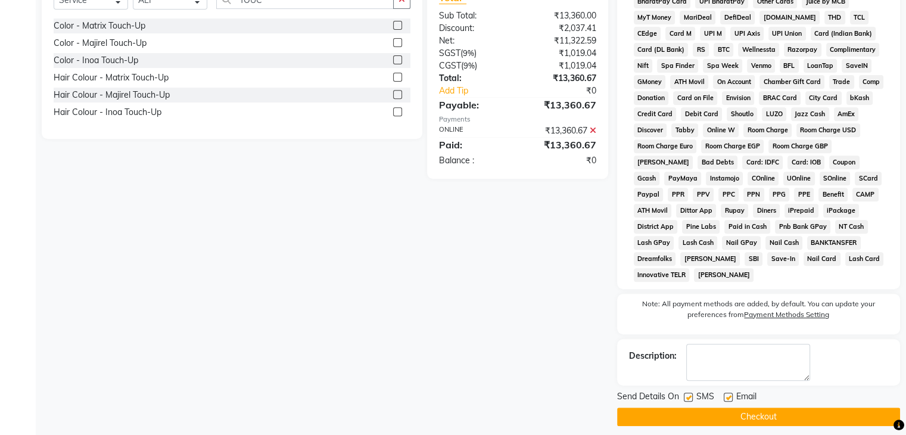
click at [775, 416] on button "Checkout" at bounding box center [758, 417] width 283 height 18
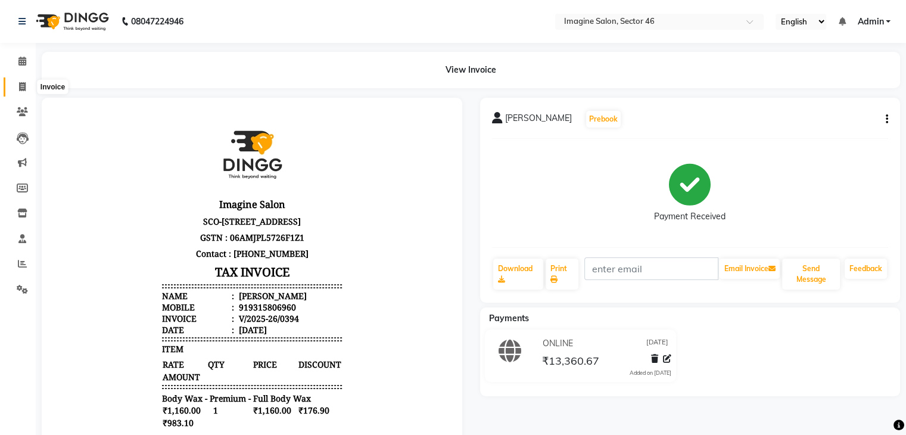
click at [26, 84] on span at bounding box center [22, 87] width 21 height 14
click at [19, 84] on icon at bounding box center [22, 86] width 7 height 9
